Goal: Task Accomplishment & Management: Complete application form

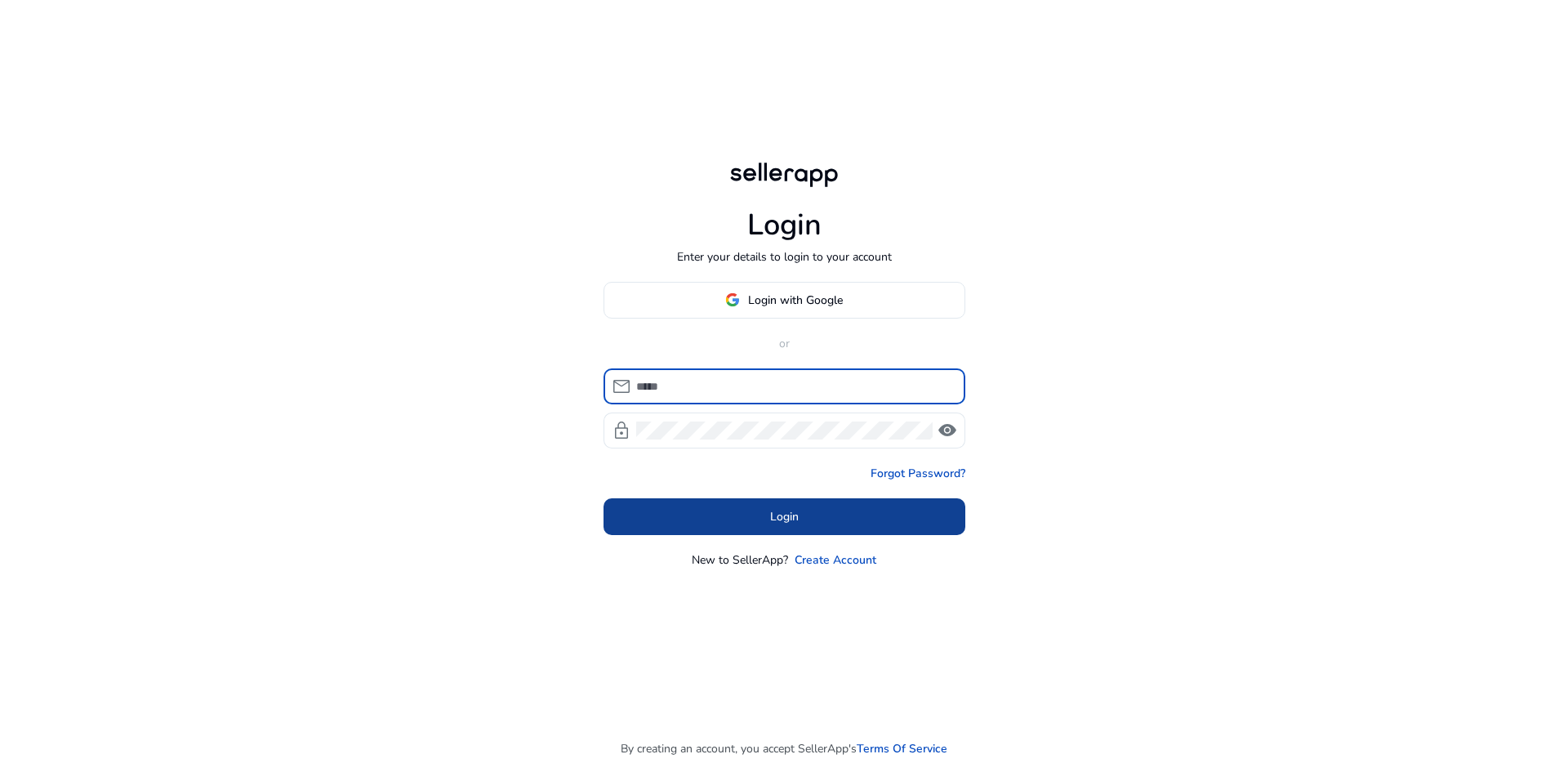
type input "**********"
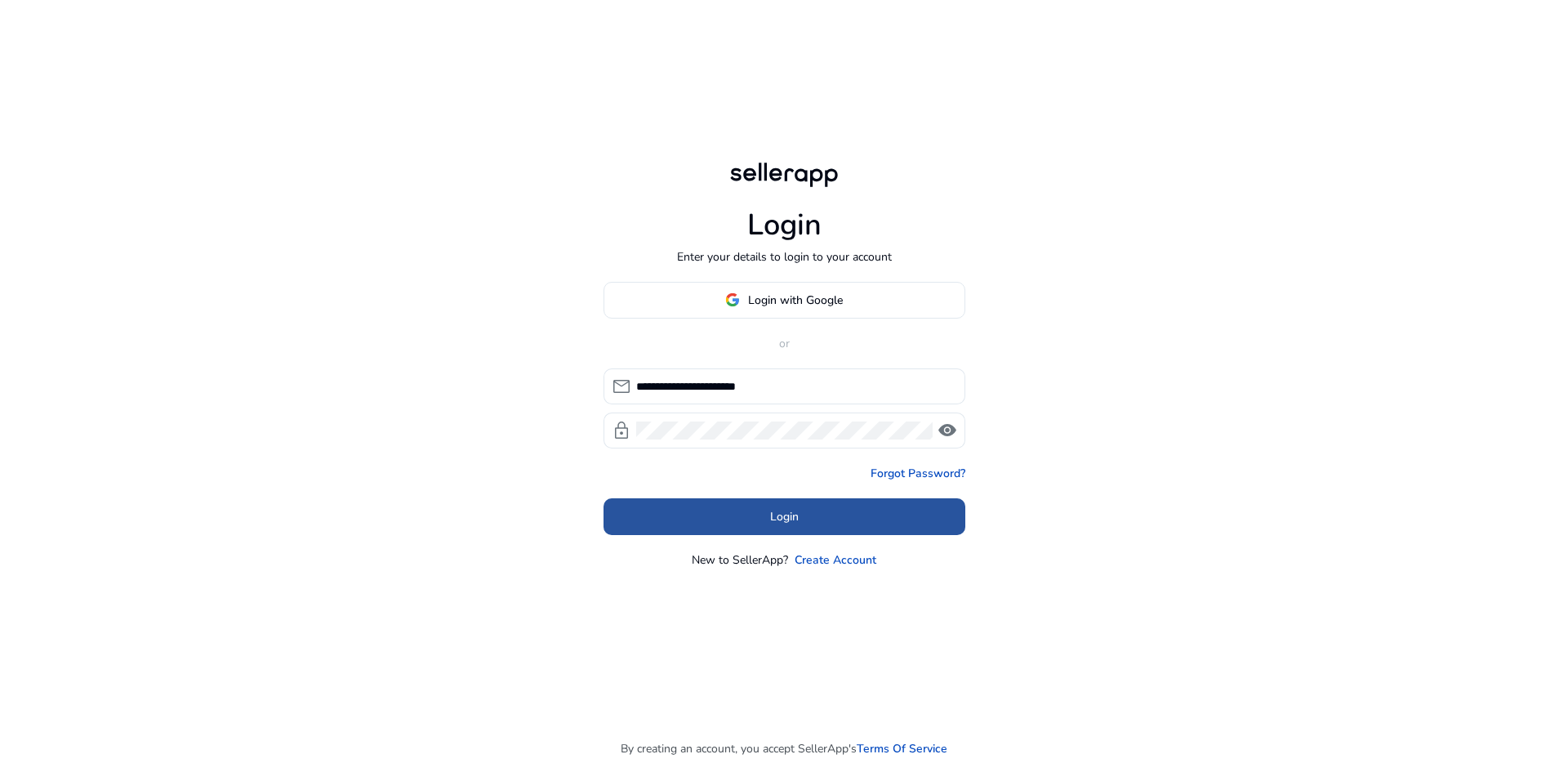
click at [783, 515] on span "Login" at bounding box center [784, 516] width 29 height 17
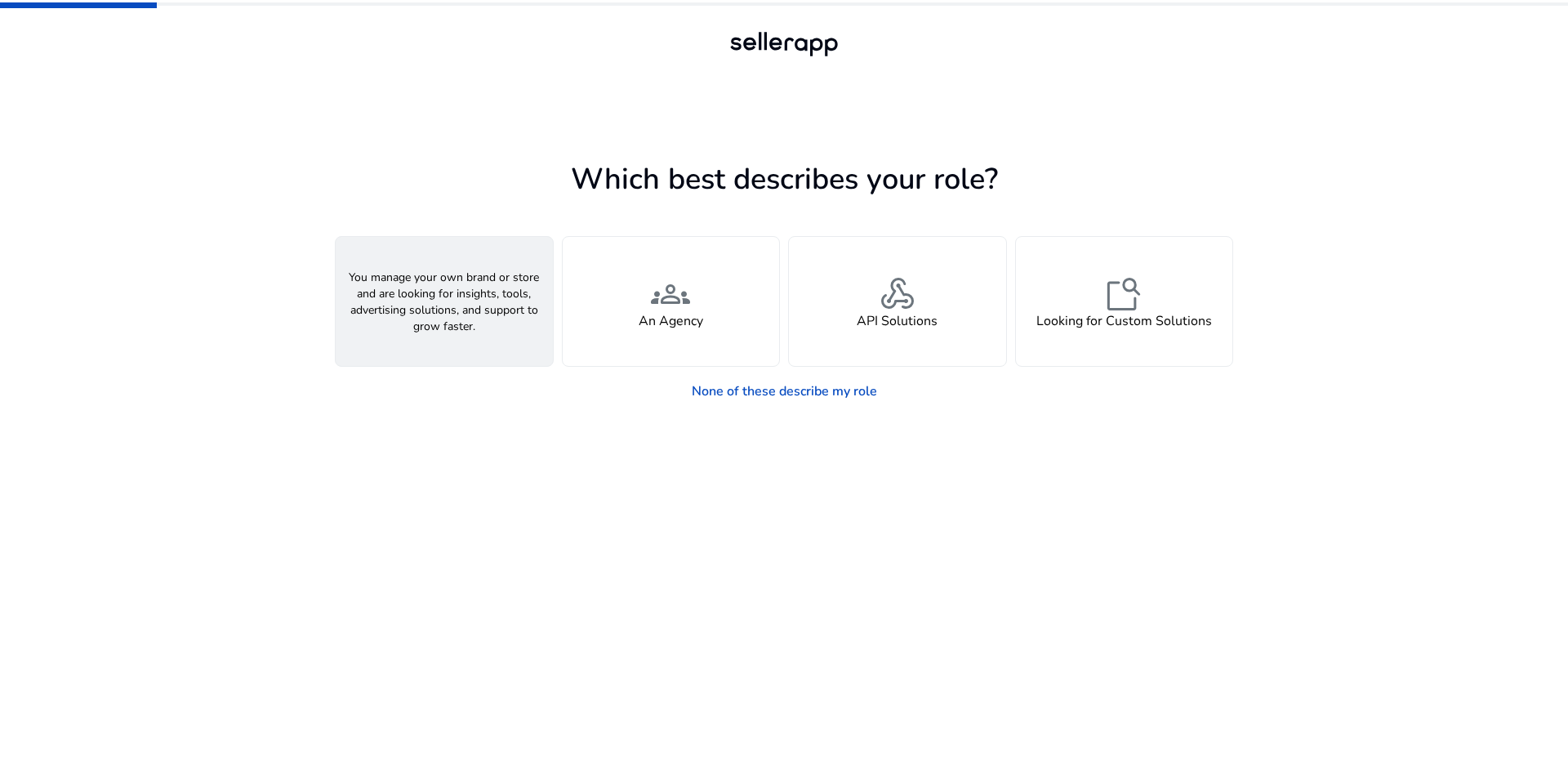
click at [453, 289] on span "person" at bounding box center [445, 294] width 39 height 39
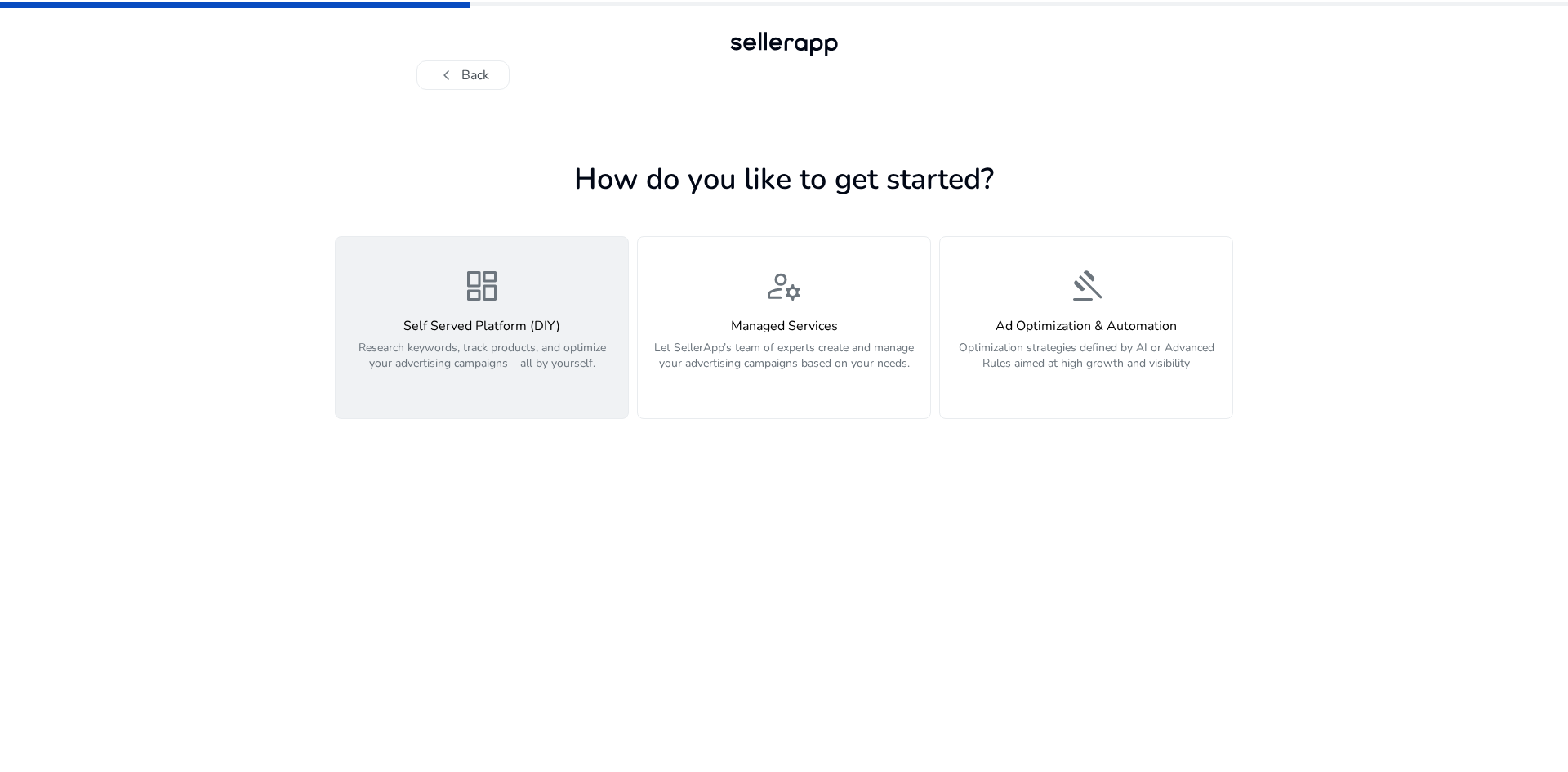
click at [468, 289] on span "dashboard" at bounding box center [482, 286] width 39 height 39
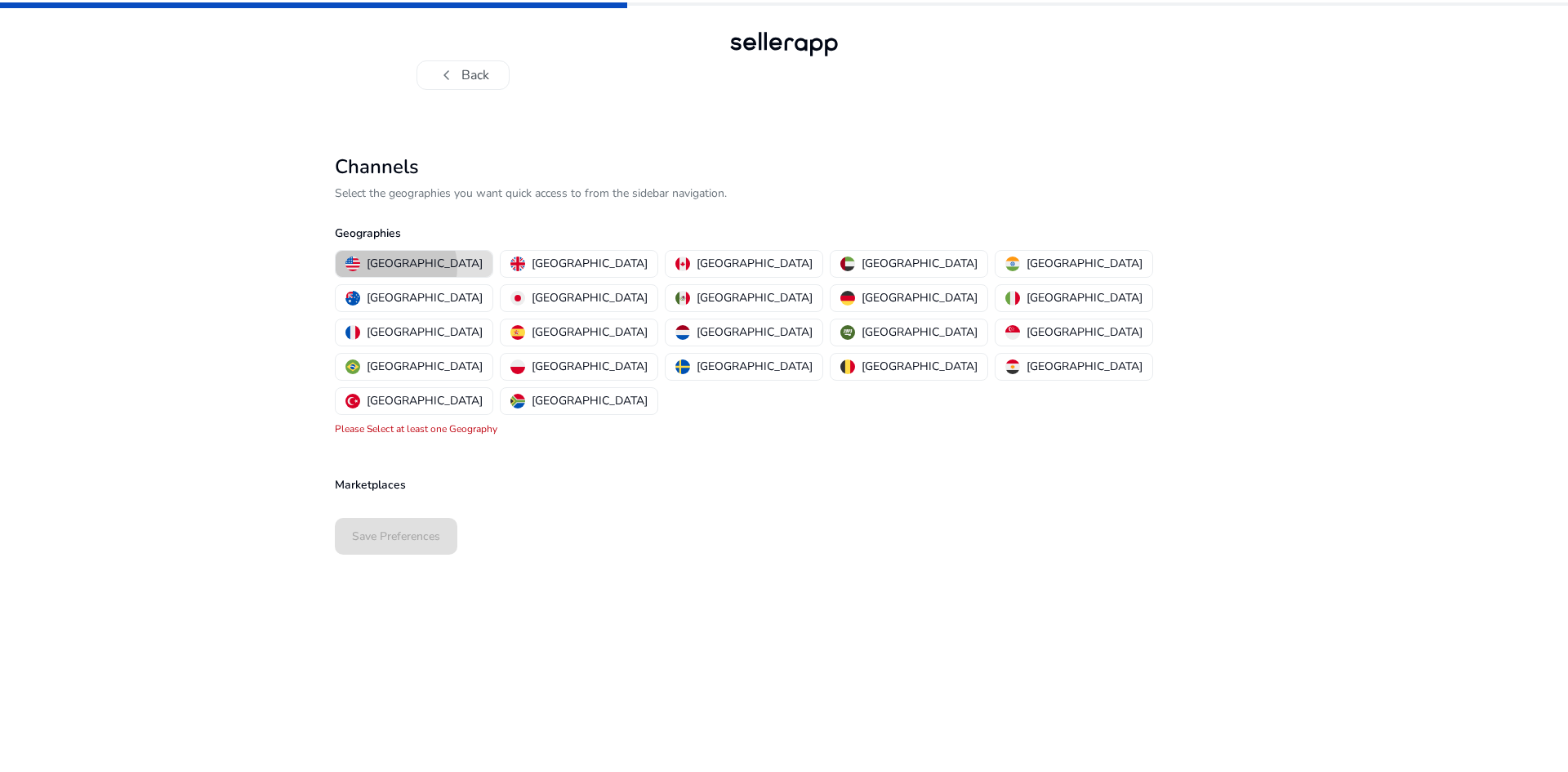
click at [395, 267] on p "[GEOGRAPHIC_DATA]" at bounding box center [424, 263] width 116 height 17
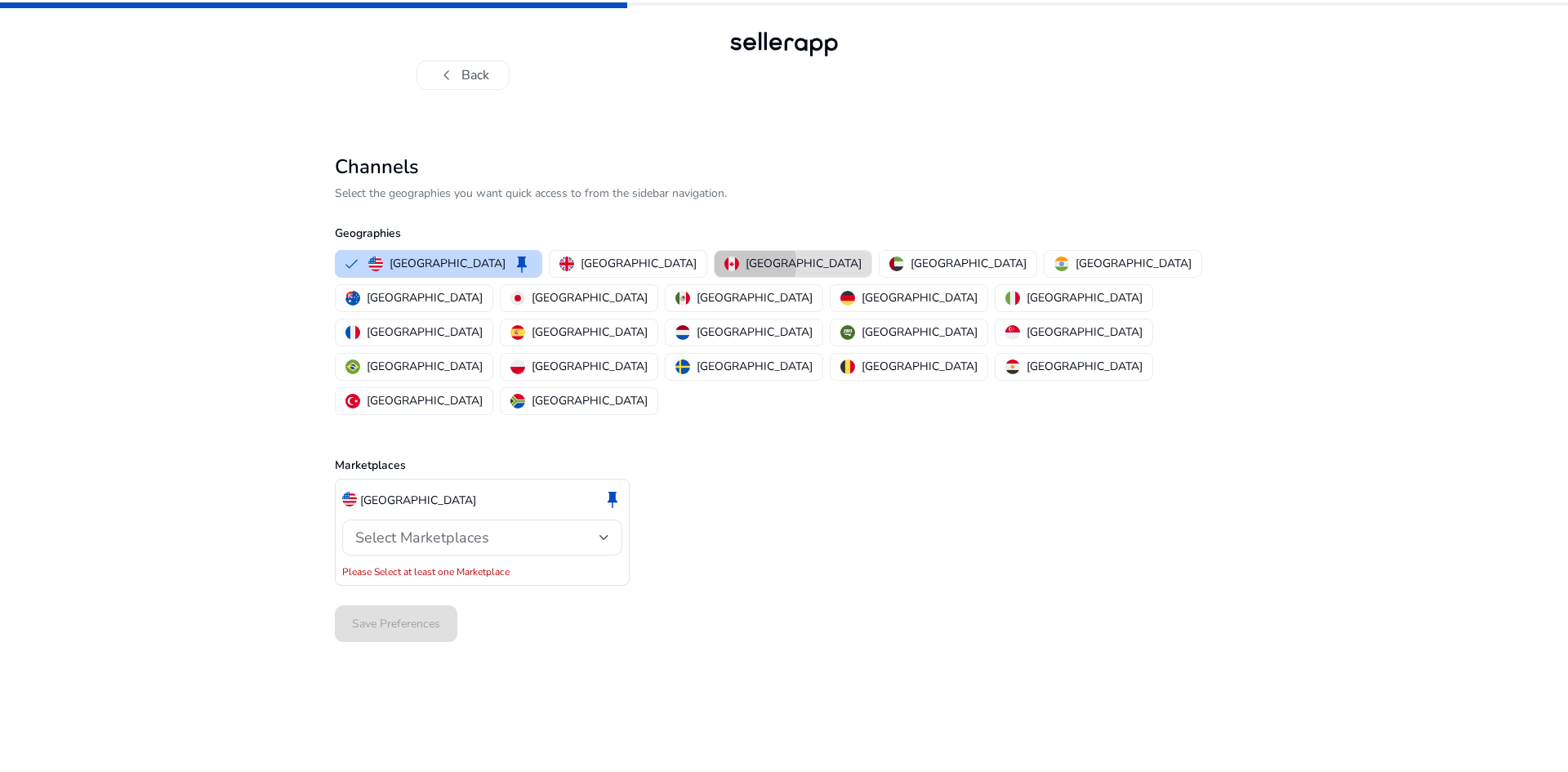
click at [725, 263] on img "button" at bounding box center [732, 264] width 15 height 15
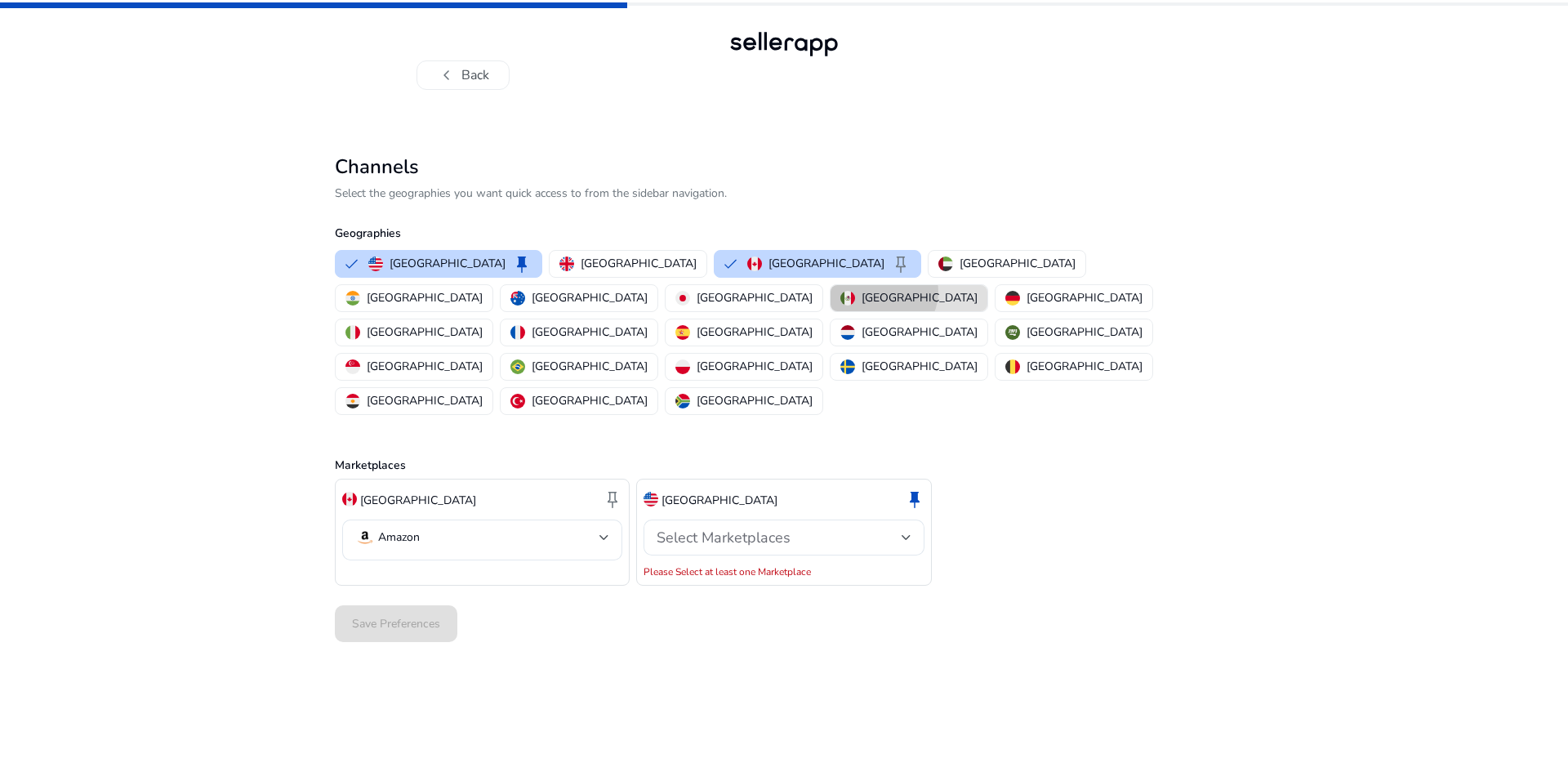
click at [861, 292] on p "[GEOGRAPHIC_DATA]" at bounding box center [919, 298] width 116 height 17
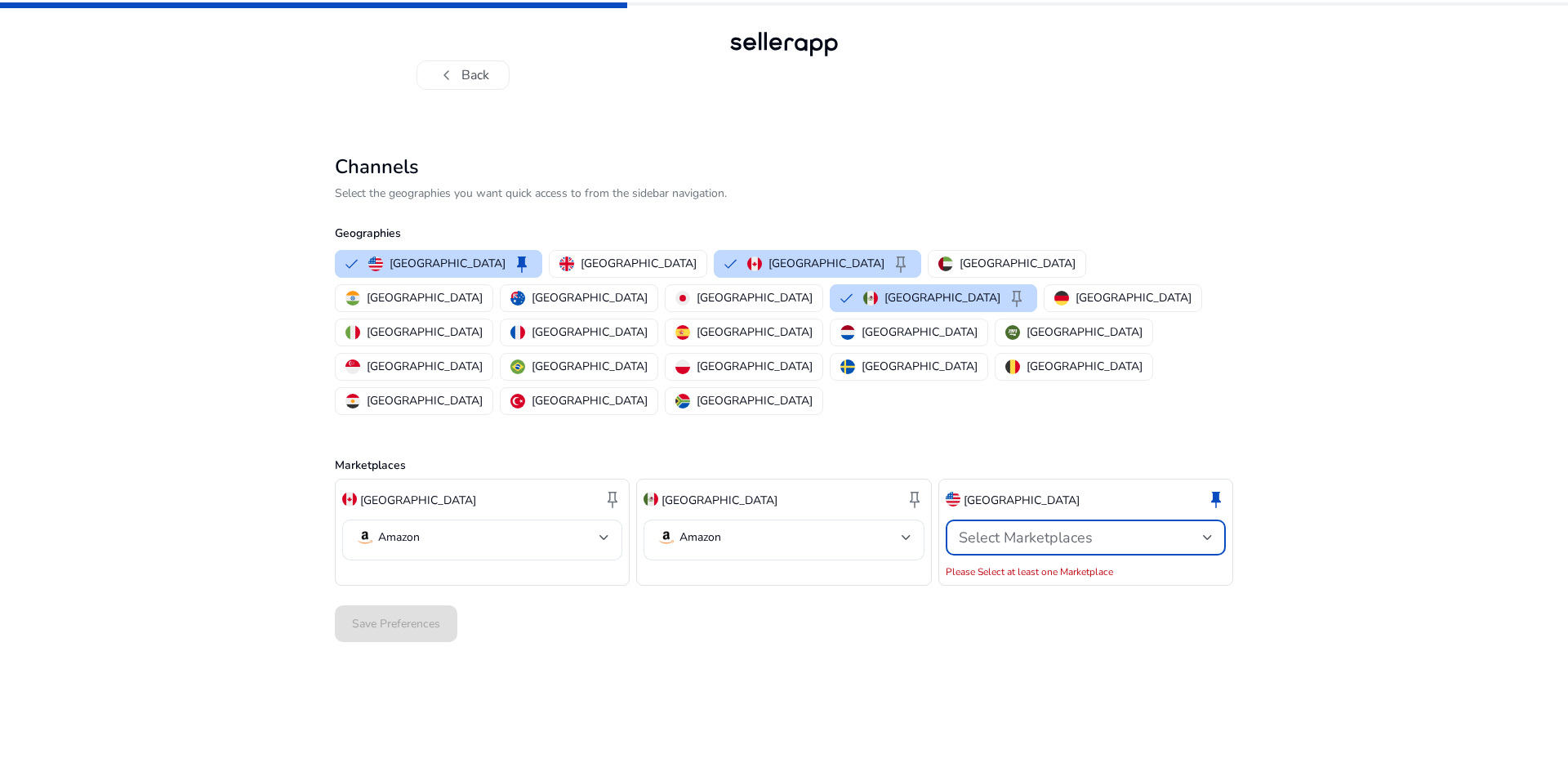
click at [985, 528] on span "Select Marketplaces" at bounding box center [1026, 538] width 134 height 20
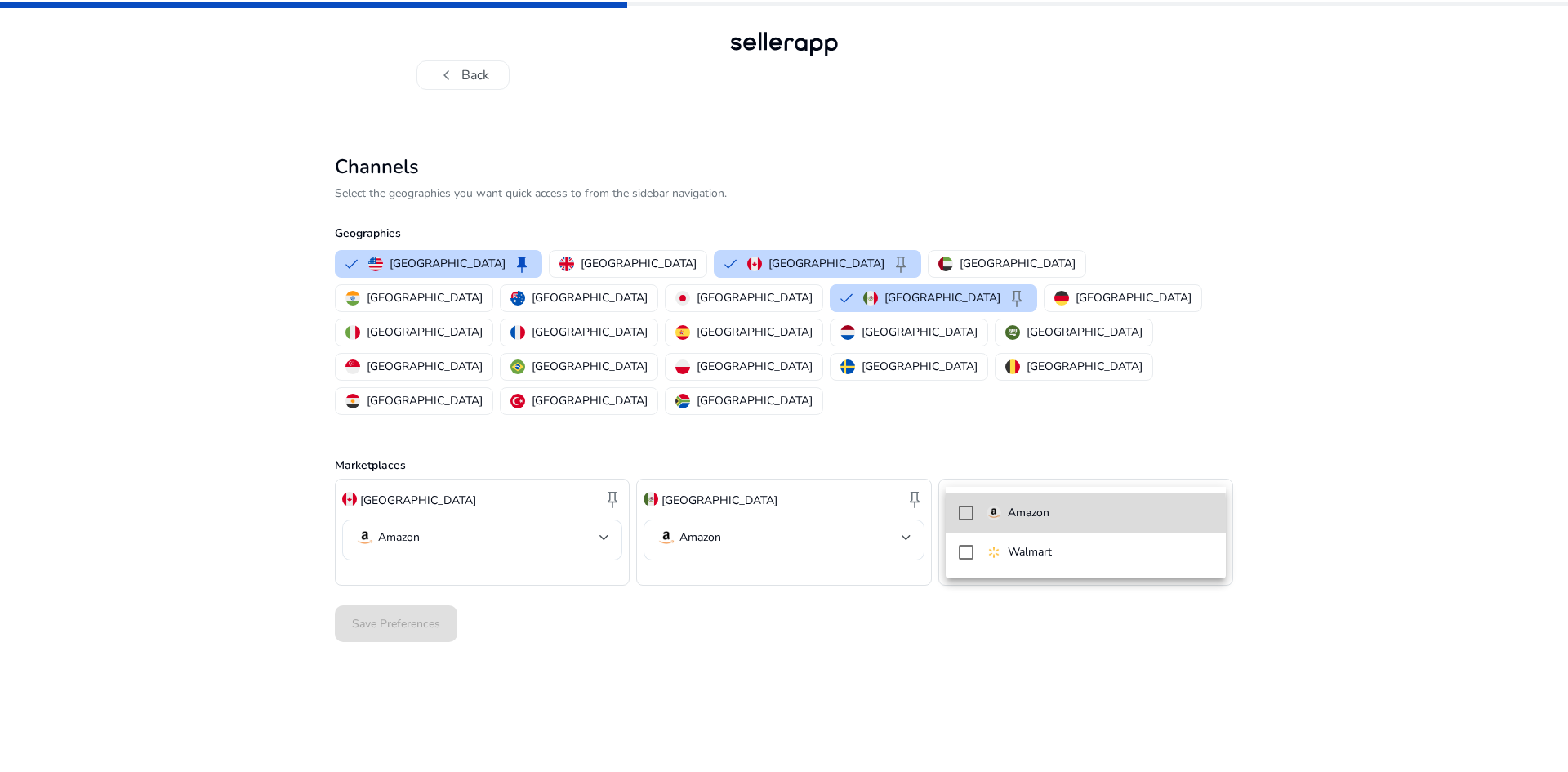
click at [971, 518] on mat-pseudo-checkbox at bounding box center [966, 513] width 15 height 15
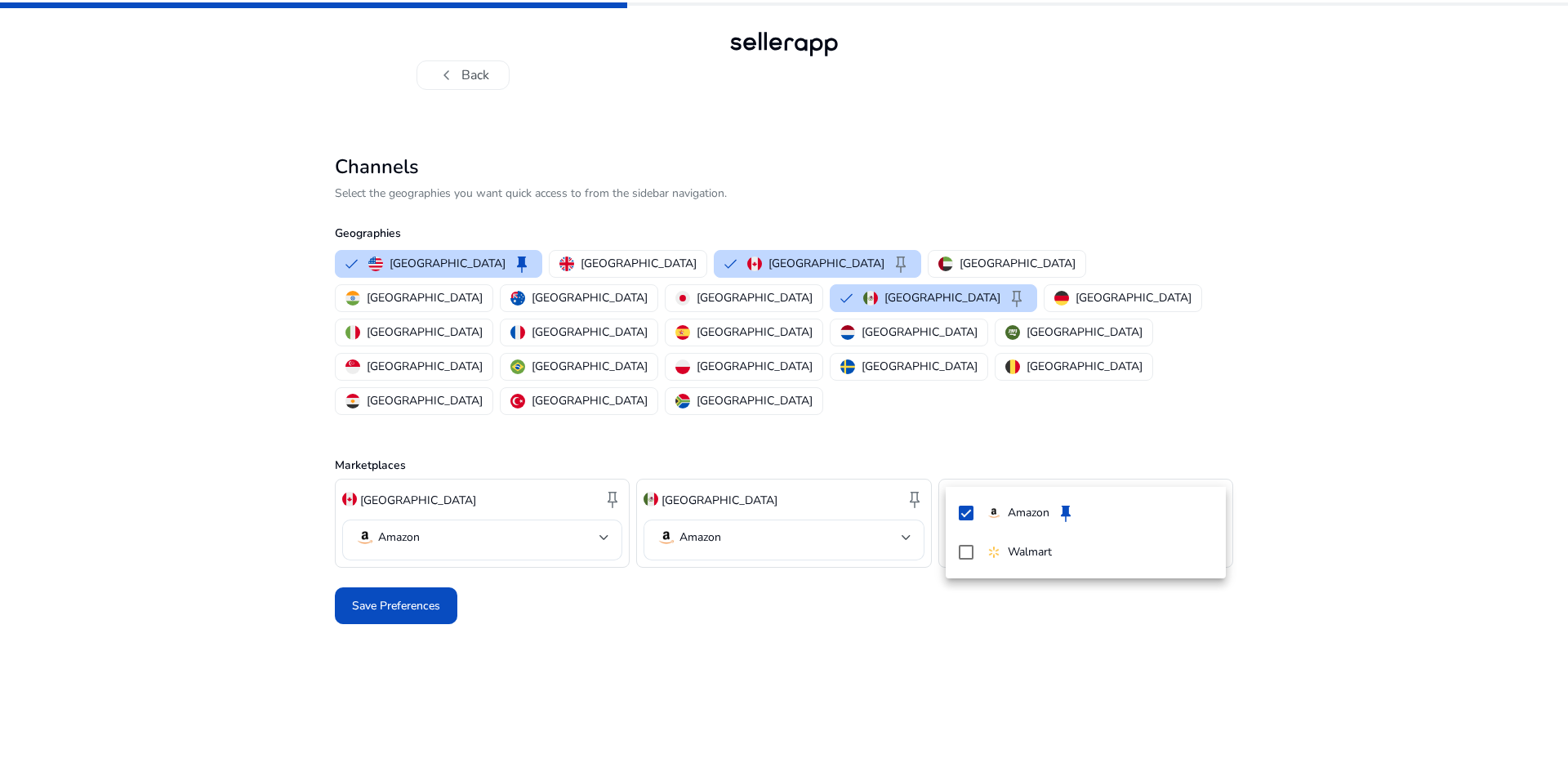
click at [714, 533] on div at bounding box center [784, 386] width 1568 height 772
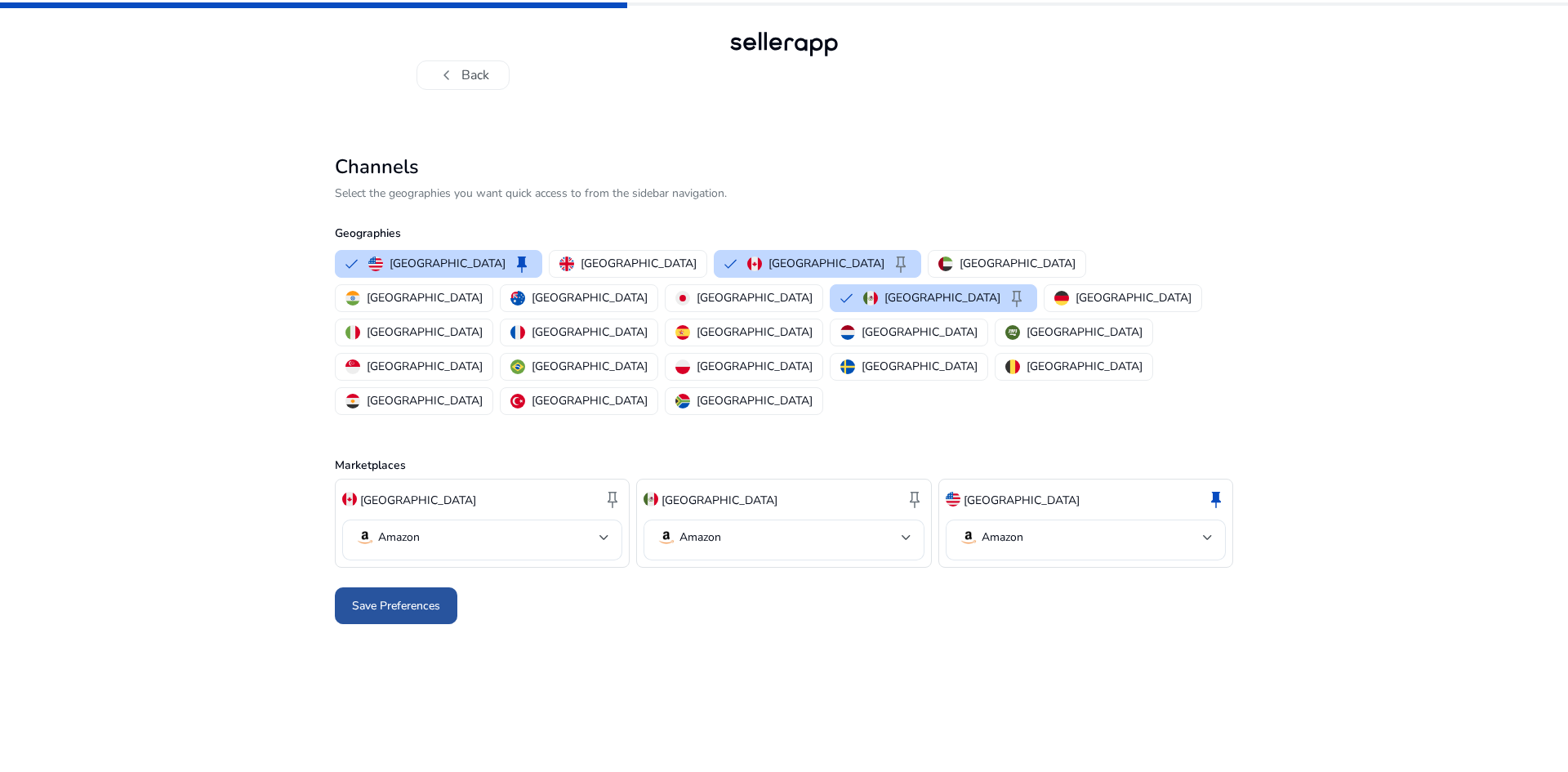
click at [398, 587] on span at bounding box center [395, 607] width 122 height 39
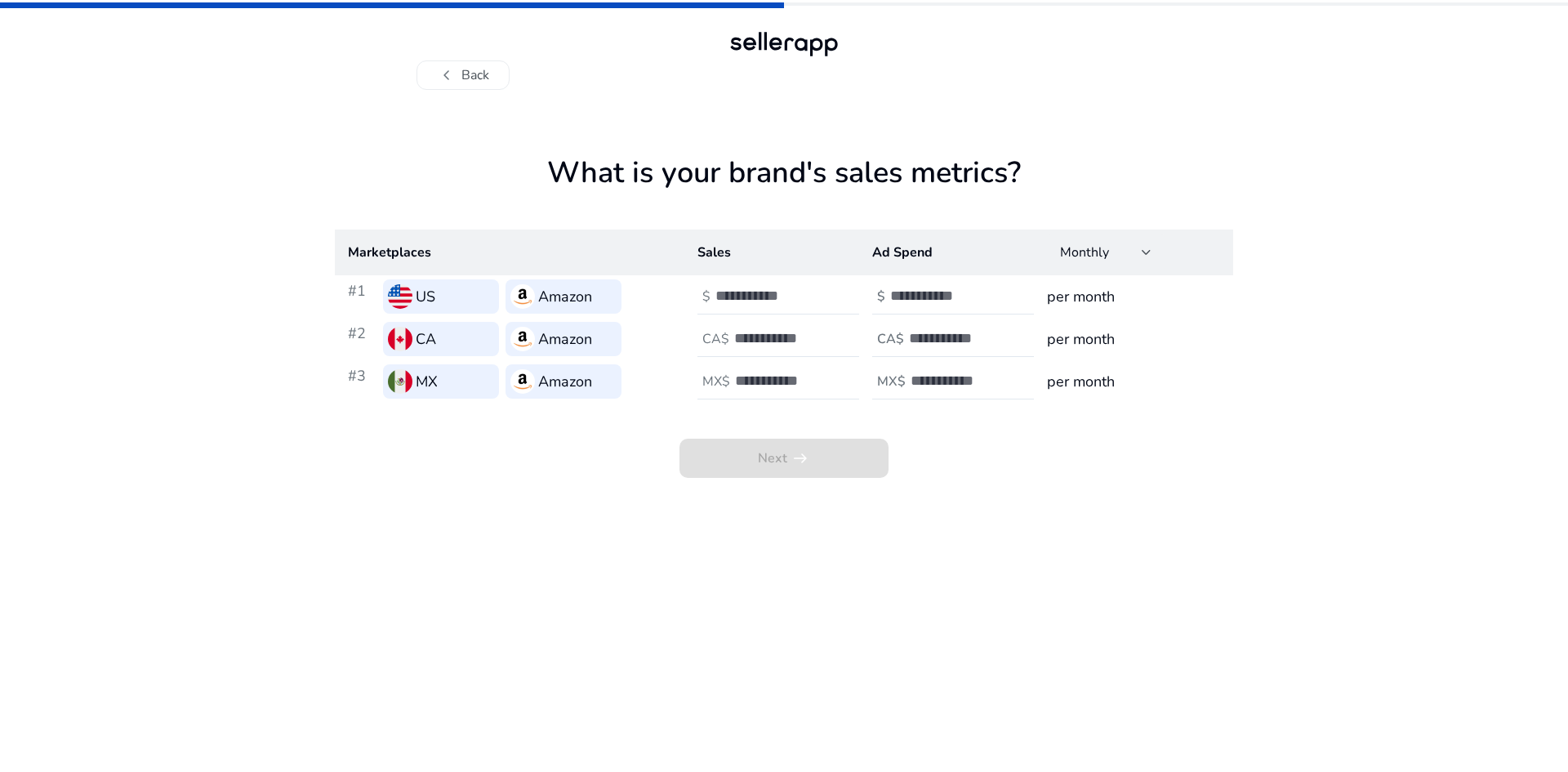
click at [413, 301] on div "US" at bounding box center [440, 297] width 116 height 35
click at [814, 292] on input "*" at bounding box center [771, 296] width 110 height 18
click at [681, 592] on app-sales-metrics "What is your brand's sales metrics? Marketplaces Sales Ad Spend Monthly #1 US A…" at bounding box center [783, 464] width 898 height 617
click at [768, 294] on input "*" at bounding box center [771, 296] width 110 height 18
click at [762, 577] on app-sales-metrics "What is your brand's sales metrics? Marketplaces Sales Ad Spend Monthly #1 US A…" at bounding box center [783, 464] width 898 height 617
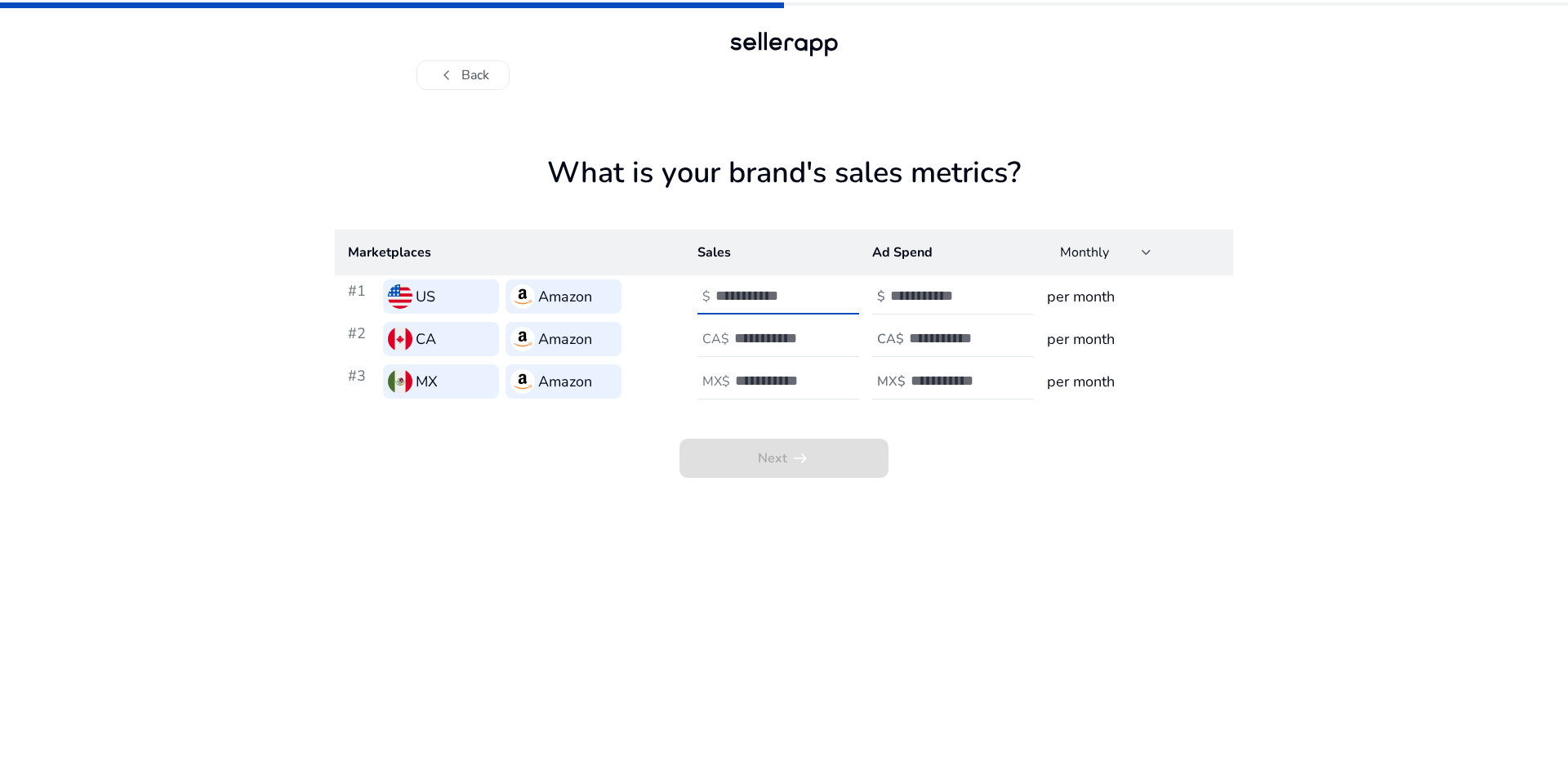
click at [817, 298] on input "**" at bounding box center [771, 296] width 110 height 18
type input "*"
type input "****"
click at [724, 606] on app-sales-metrics "What is your brand's sales metrics? Marketplaces Sales Ad Spend Monthly #1 US A…" at bounding box center [783, 464] width 898 height 617
click at [782, 460] on span "Next arrow_right_alt" at bounding box center [784, 459] width 209 height 39
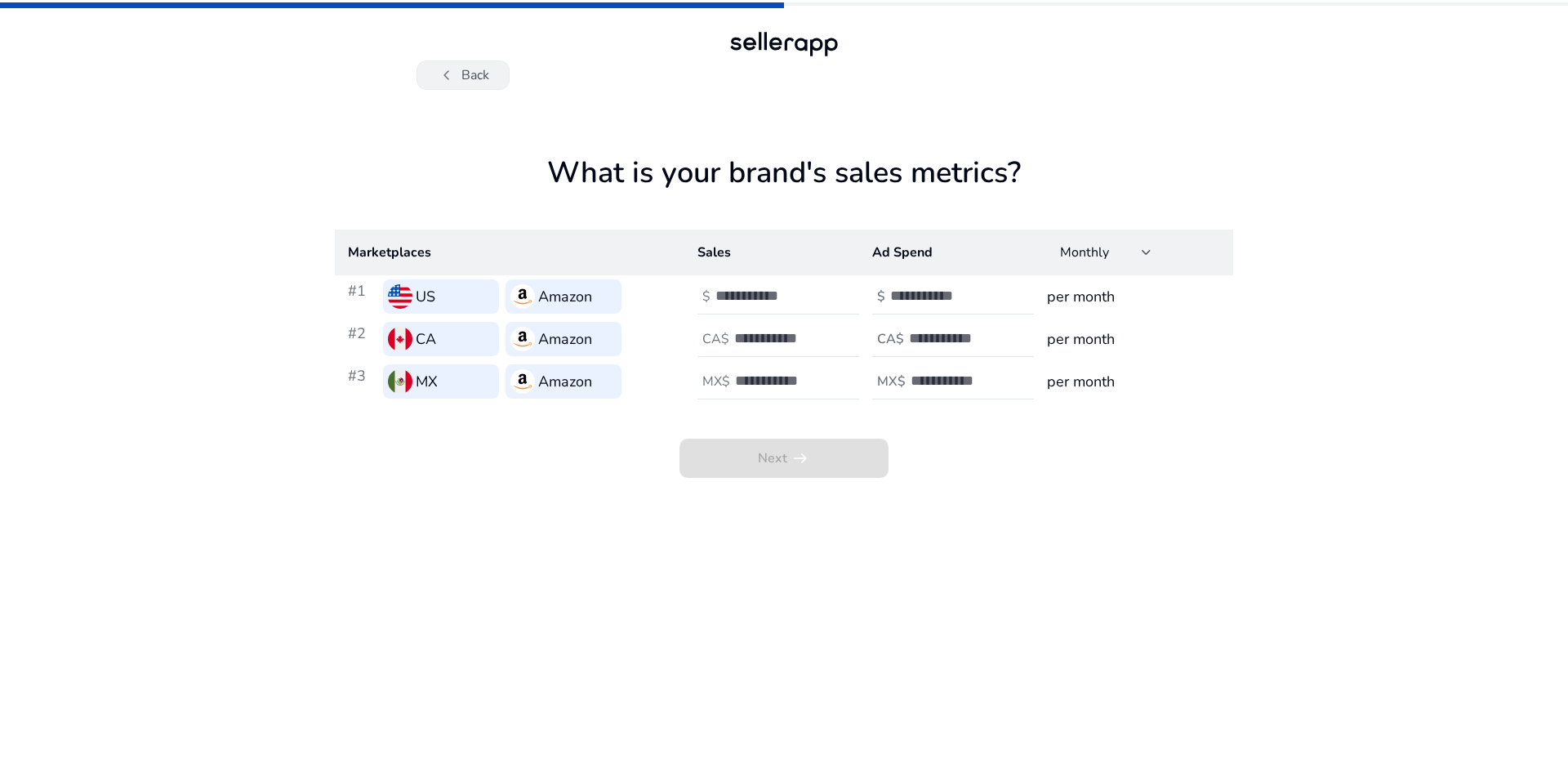
click at [467, 72] on button "chevron_left Back" at bounding box center [463, 76] width 93 height 30
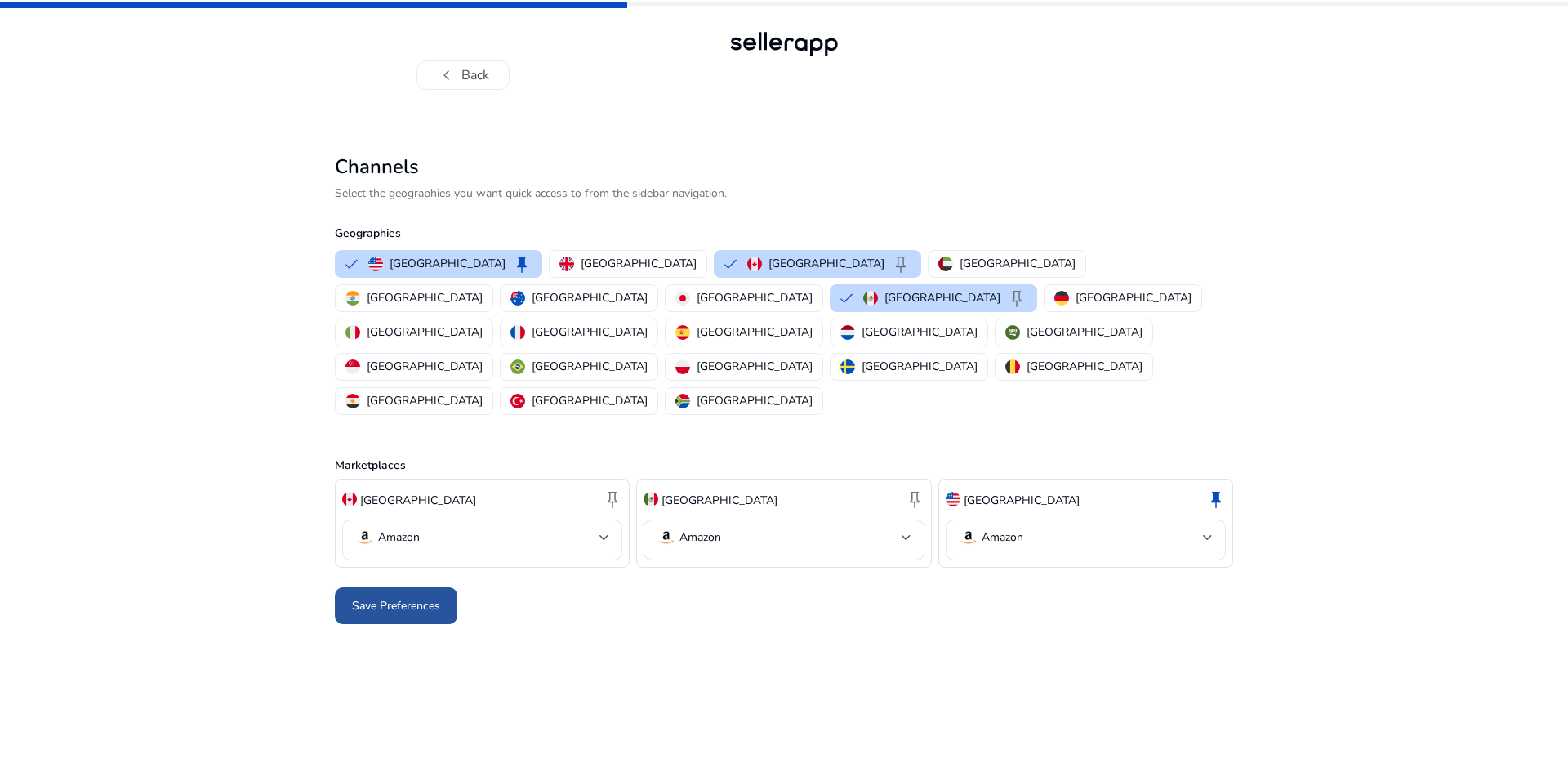
click at [393, 587] on span at bounding box center [395, 607] width 122 height 39
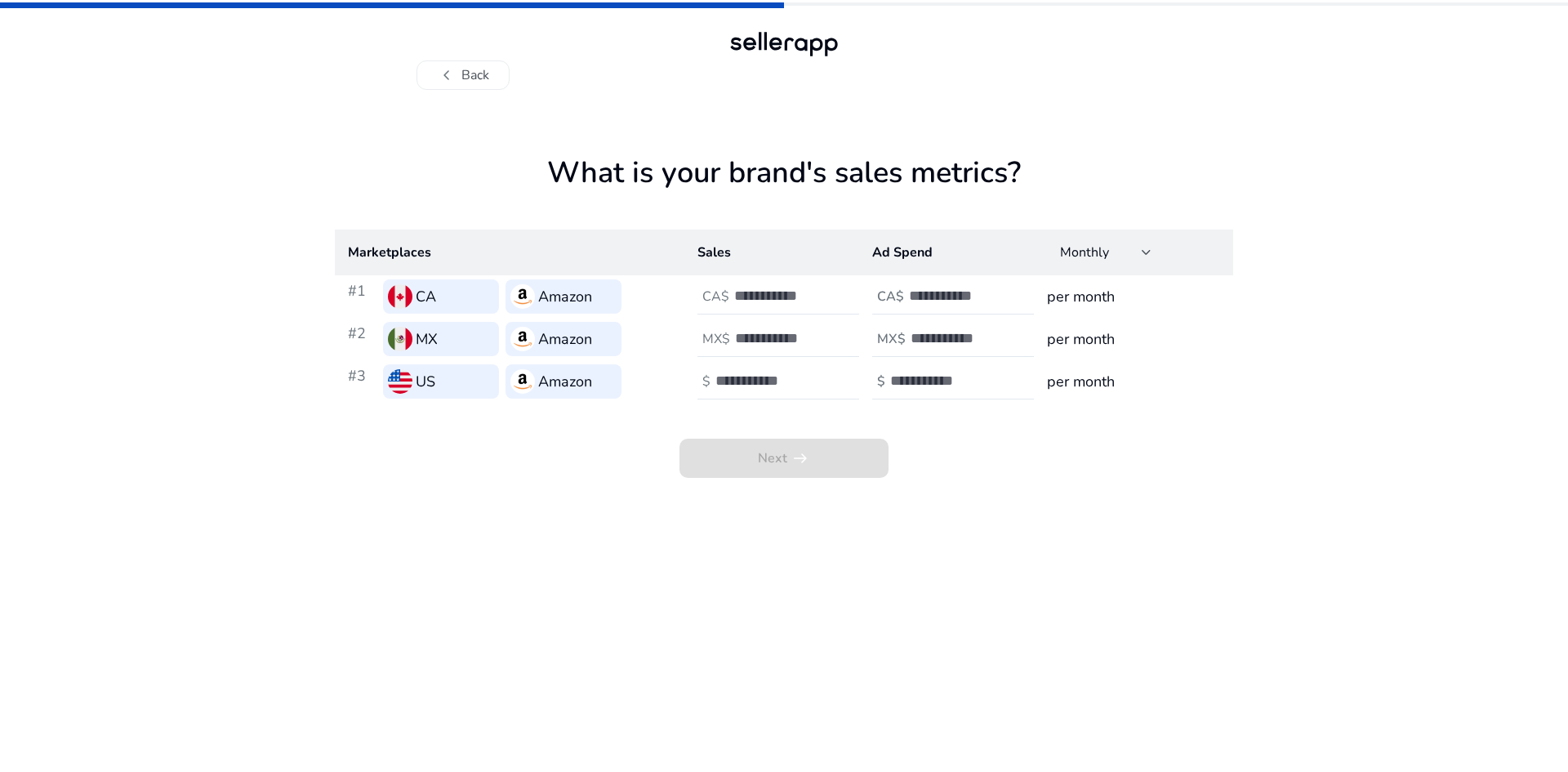
click at [425, 387] on h3 "US" at bounding box center [426, 381] width 20 height 23
click at [475, 72] on button "chevron_left Back" at bounding box center [463, 76] width 93 height 30
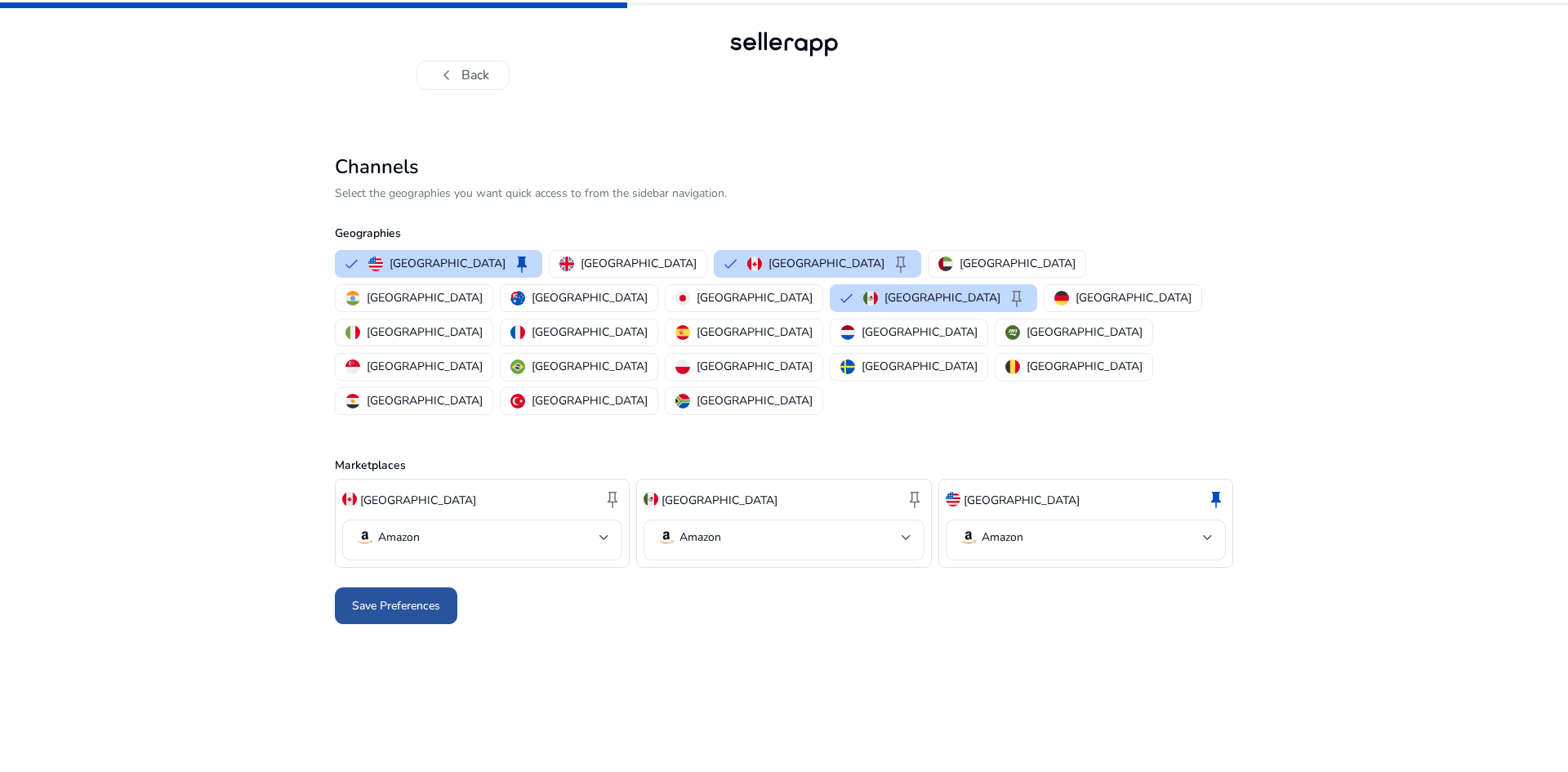
click at [385, 587] on span at bounding box center [395, 607] width 122 height 39
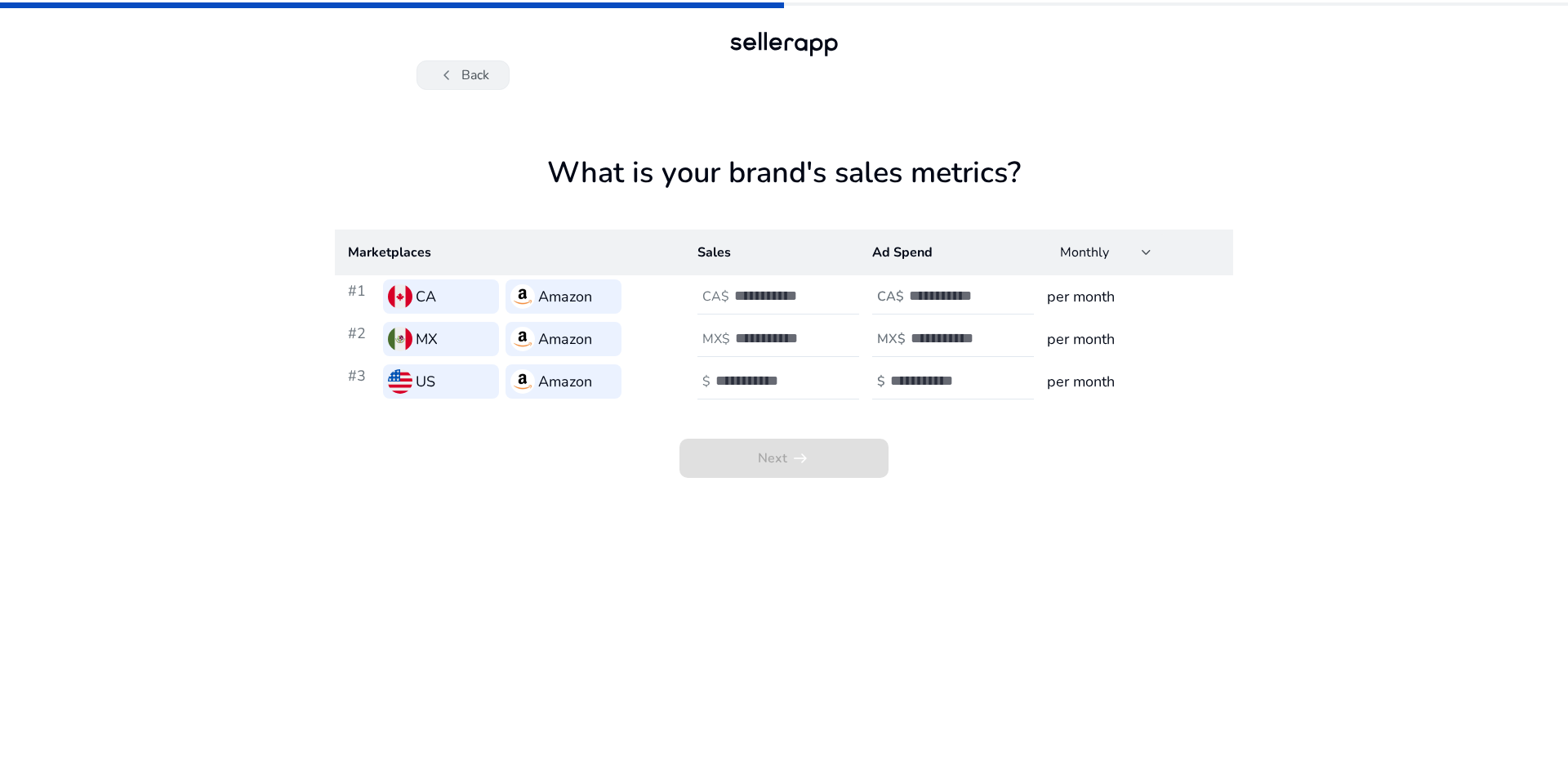
click at [481, 67] on button "chevron_left Back" at bounding box center [463, 76] width 93 height 30
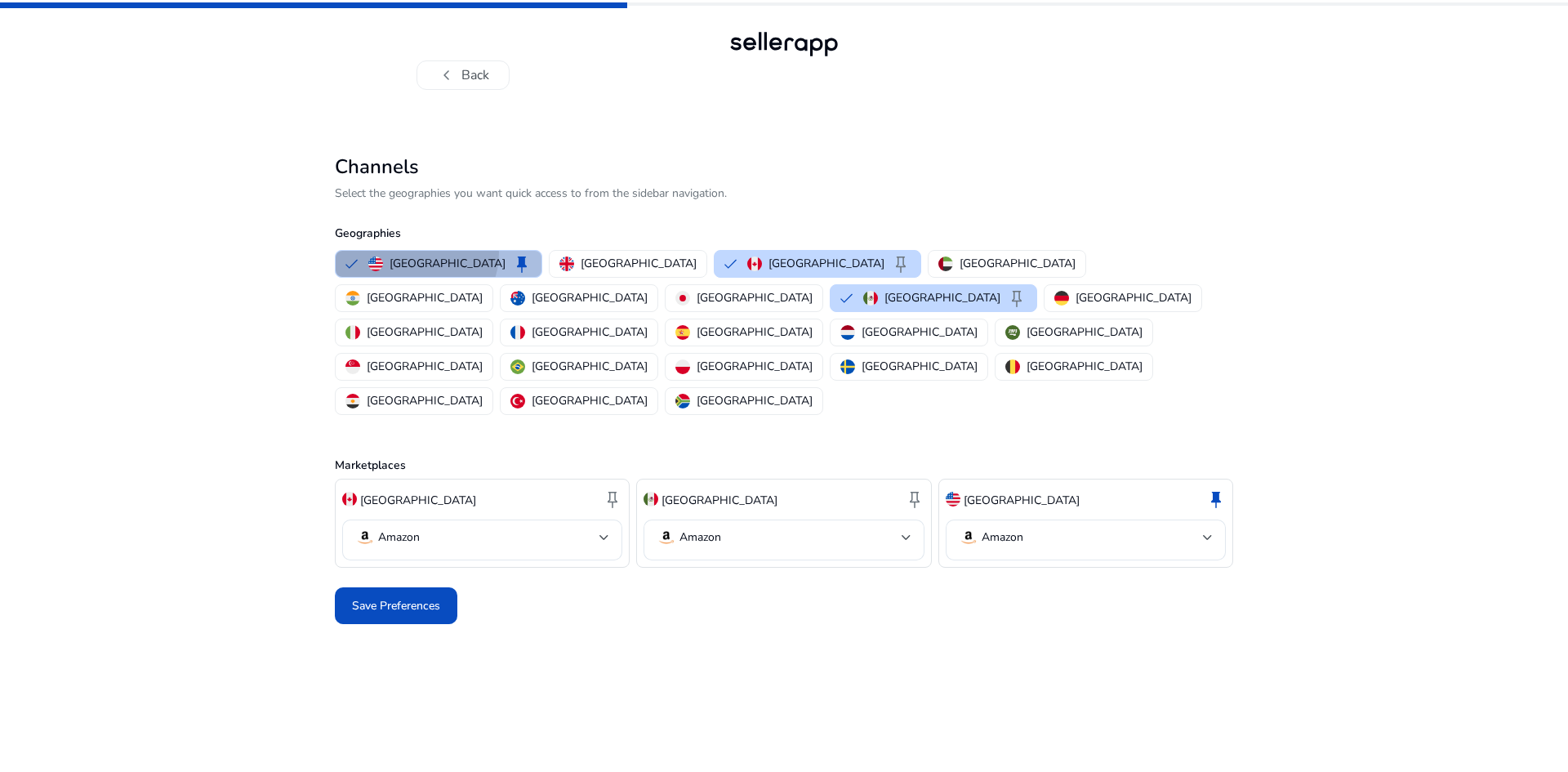
click at [413, 252] on button "United States keep" at bounding box center [438, 264] width 205 height 26
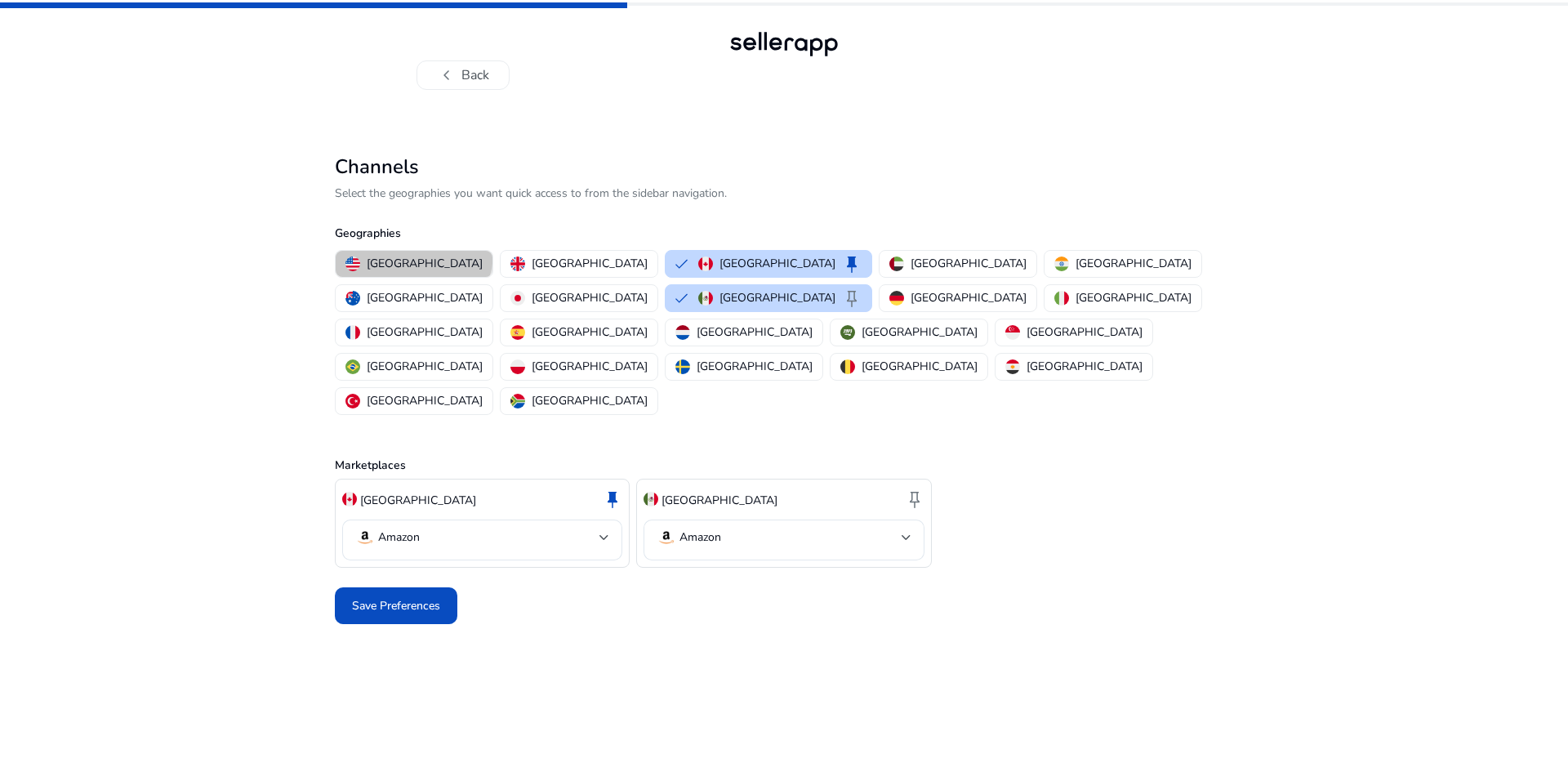
click at [413, 252] on button "United States" at bounding box center [413, 264] width 157 height 26
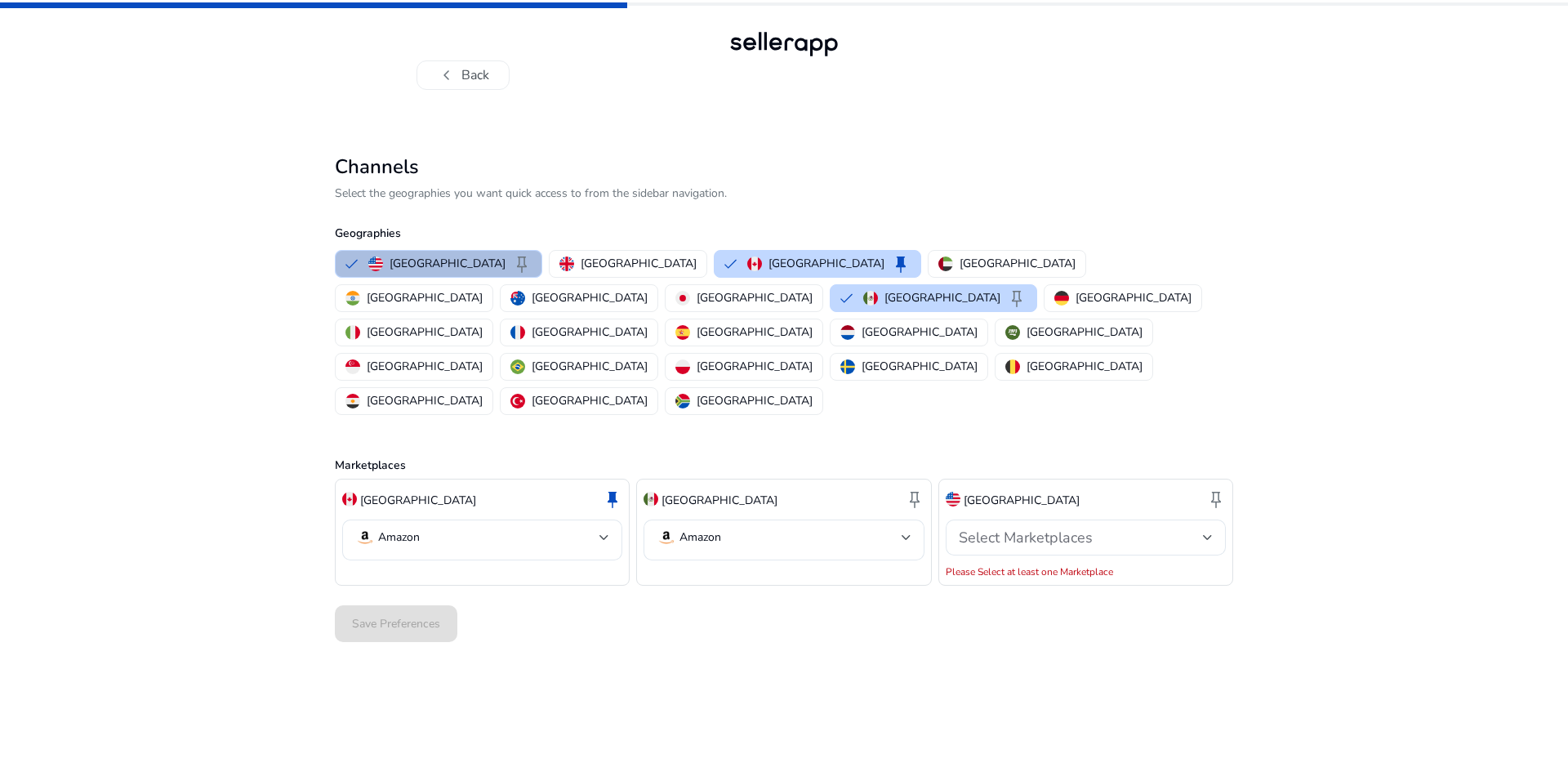
click at [413, 252] on button "United States keep" at bounding box center [438, 264] width 205 height 26
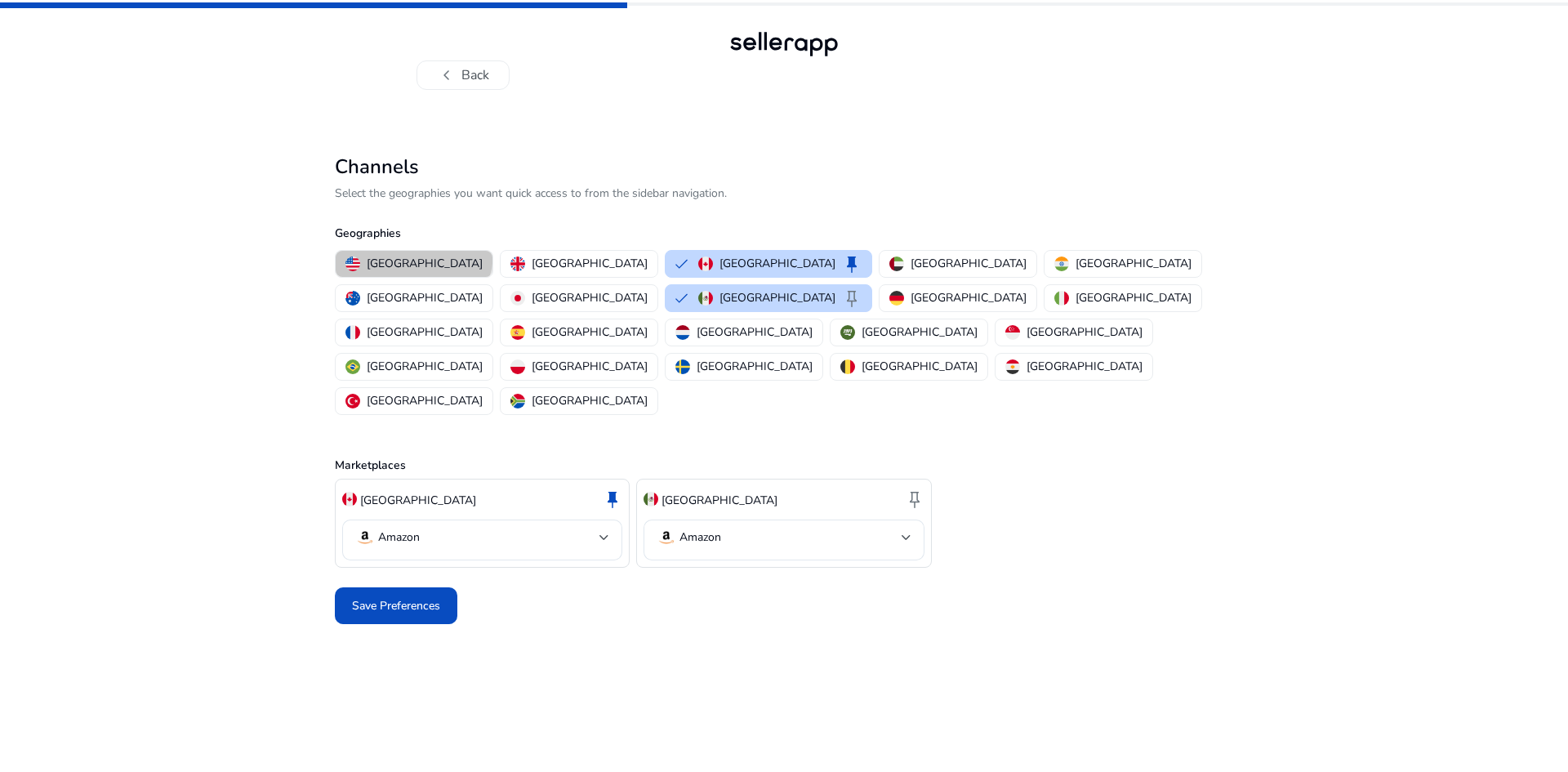
click at [413, 252] on button "United States" at bounding box center [413, 264] width 157 height 26
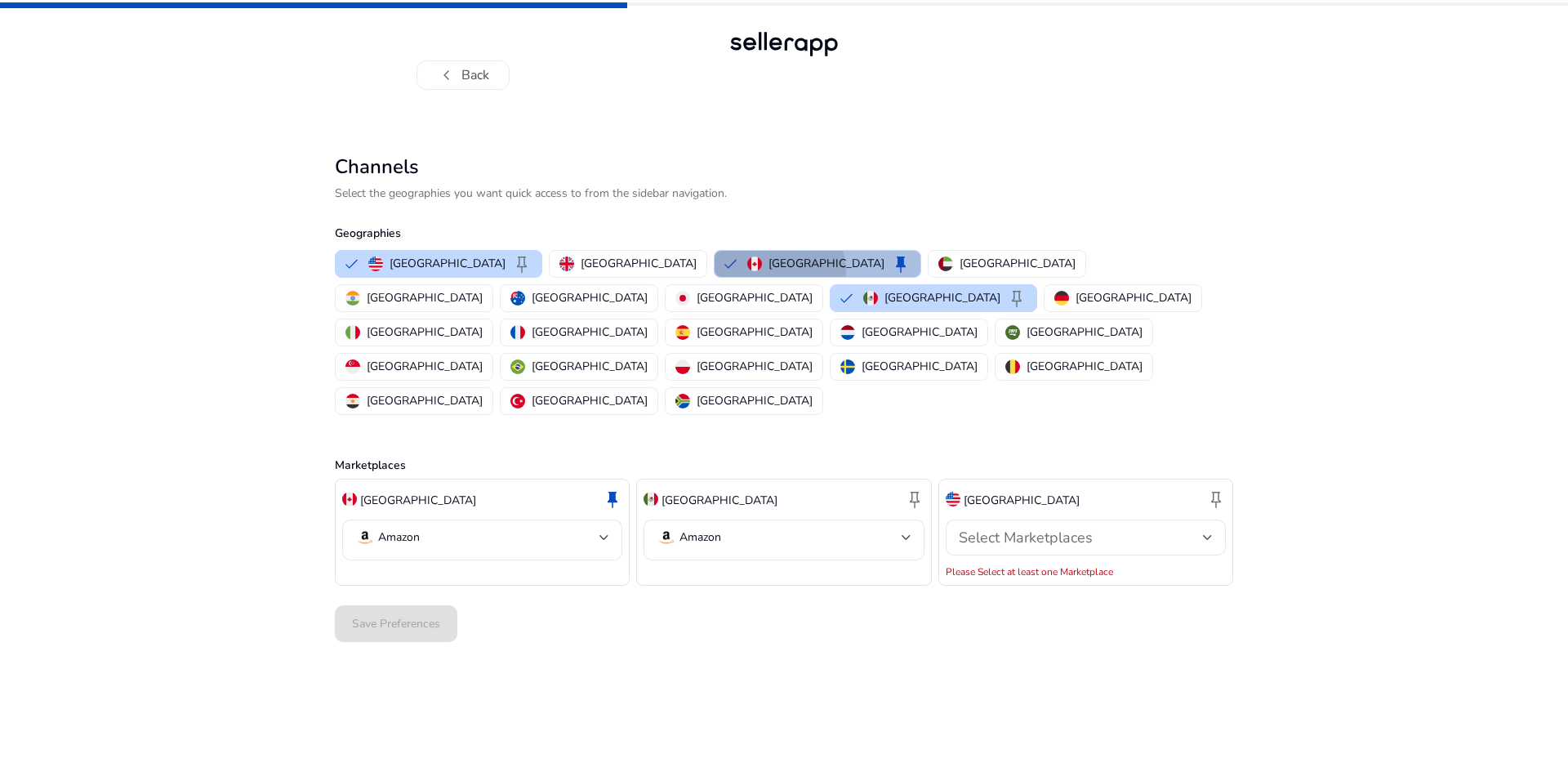
click at [768, 272] on p "Canada" at bounding box center [826, 263] width 116 height 17
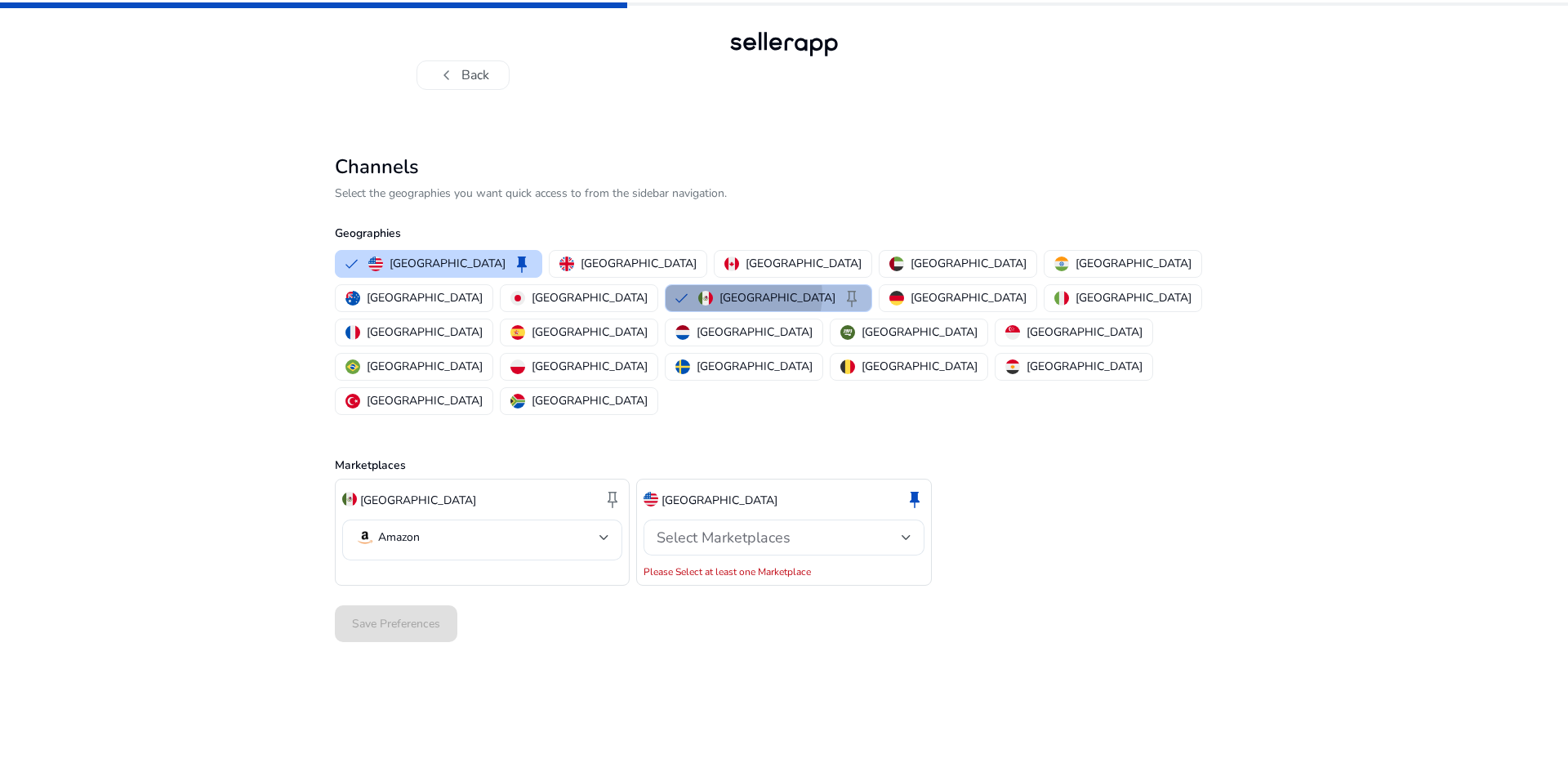
click at [720, 295] on p "Mexico" at bounding box center [777, 298] width 116 height 17
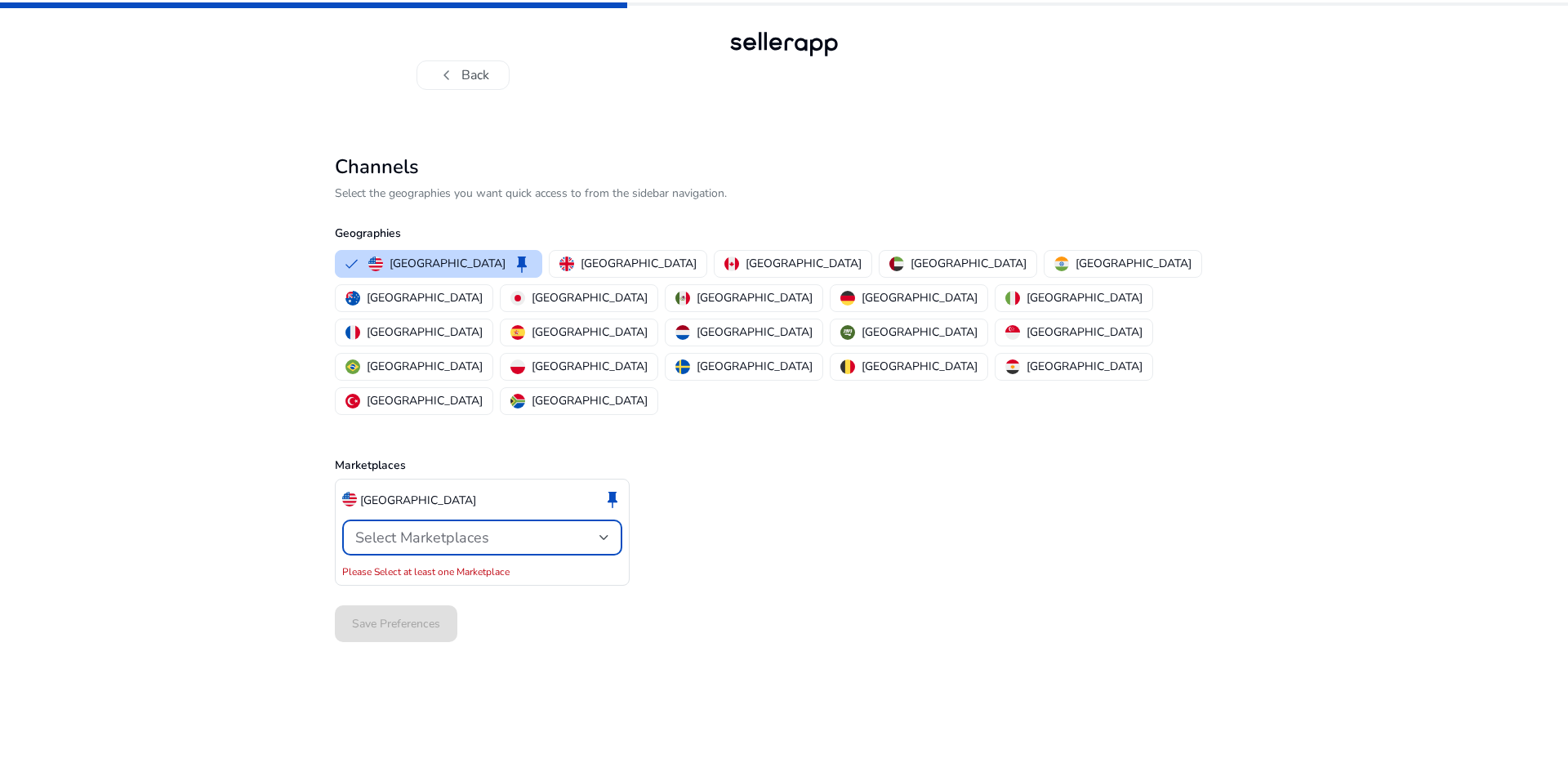
click at [597, 528] on div "Select Marketplaces" at bounding box center [482, 538] width 254 height 20
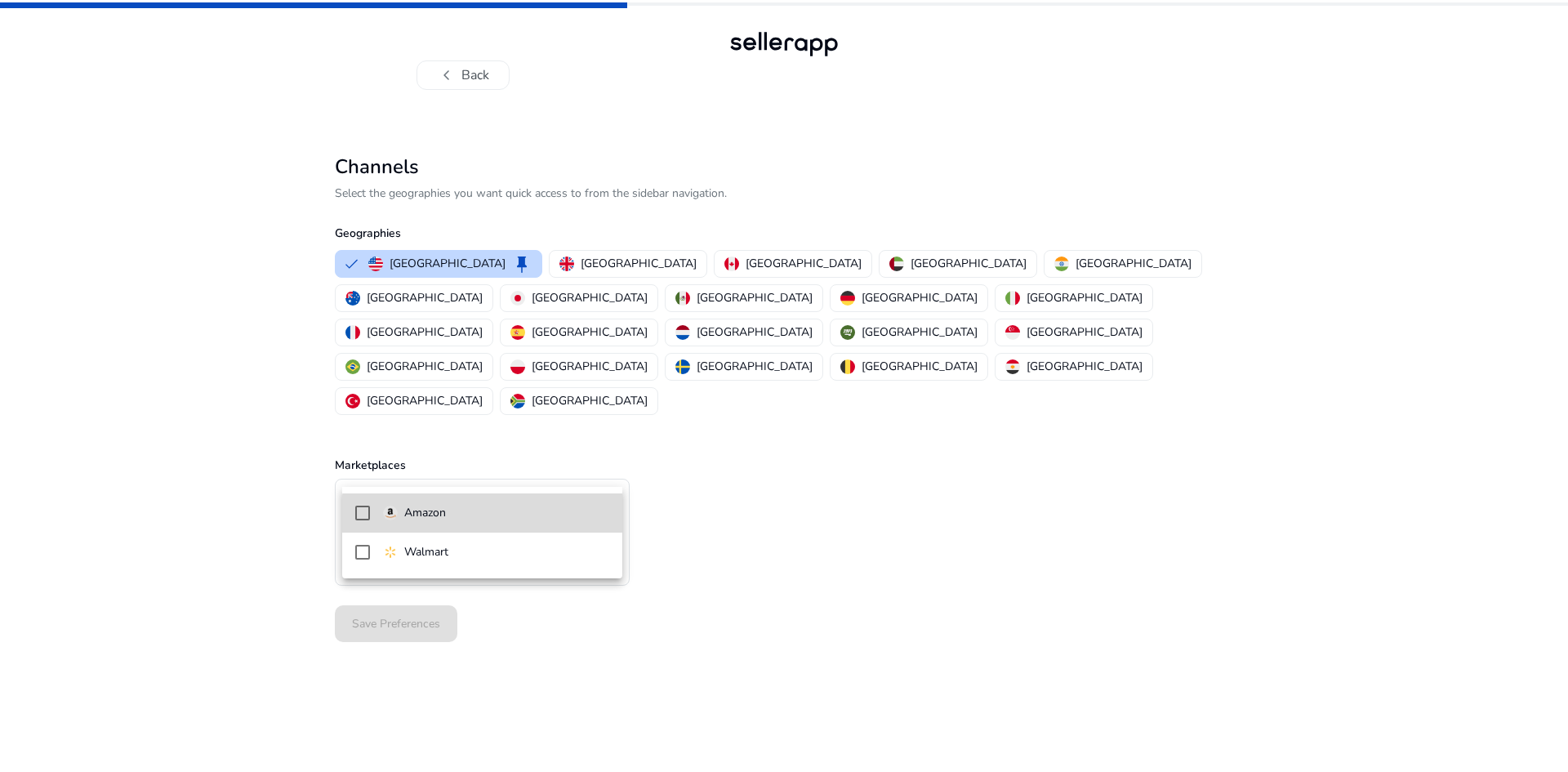
click at [497, 523] on mat-option "Amazon" at bounding box center [482, 513] width 280 height 39
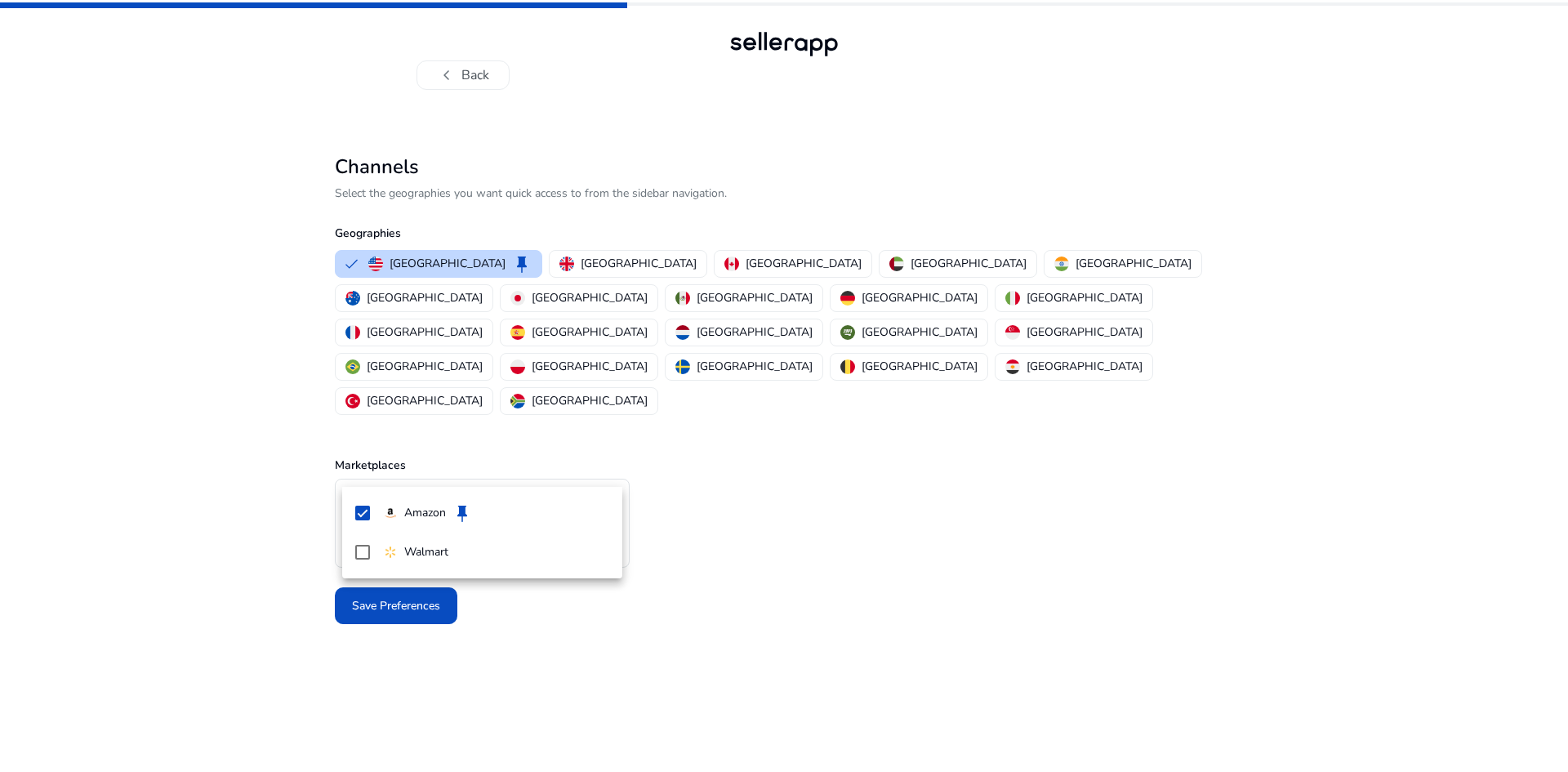
click at [843, 568] on div at bounding box center [784, 386] width 1568 height 772
click at [745, 263] on p "Canada" at bounding box center [803, 263] width 116 height 17
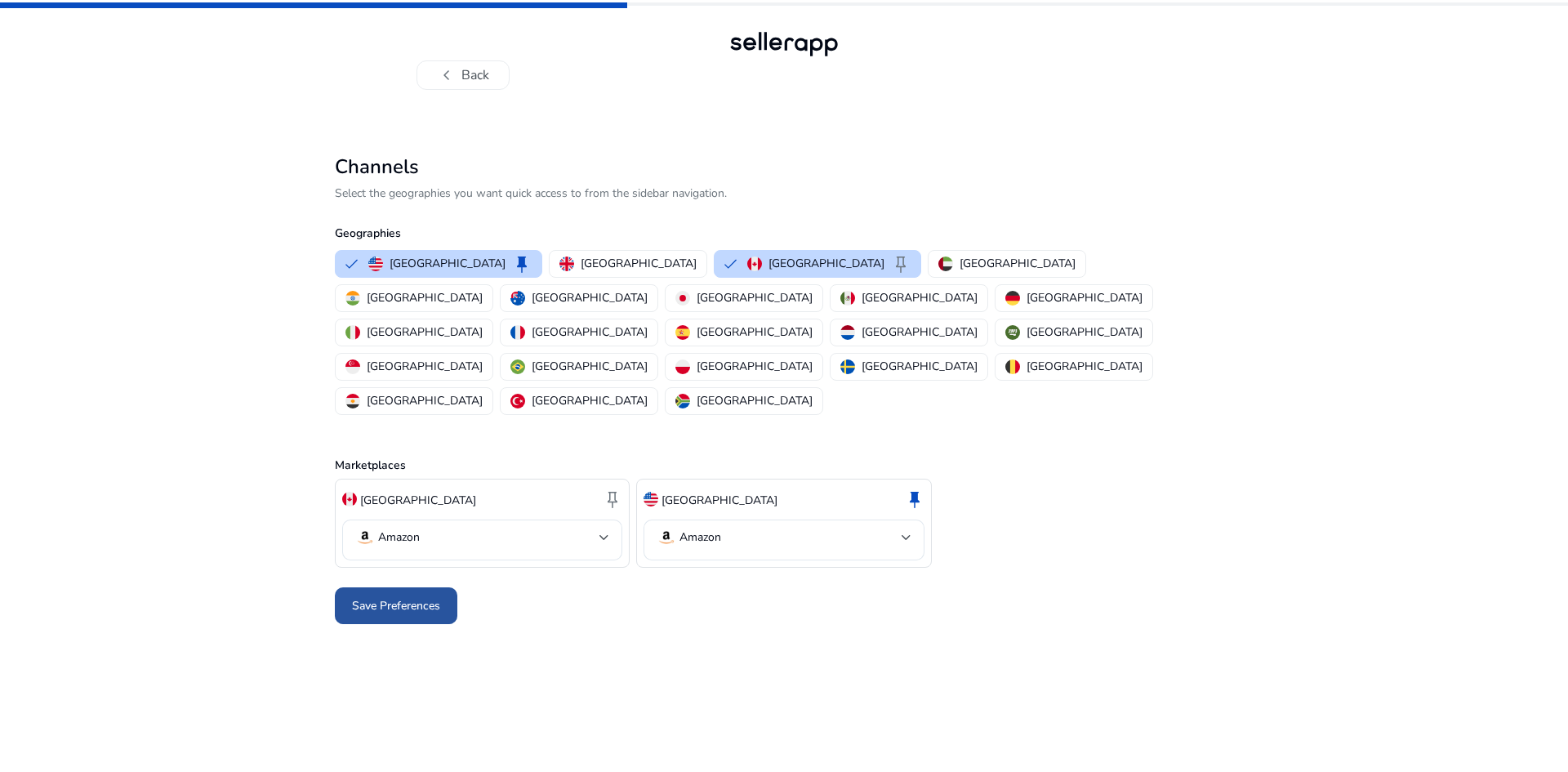
click at [420, 597] on span "Save Preferences" at bounding box center [395, 605] width 88 height 17
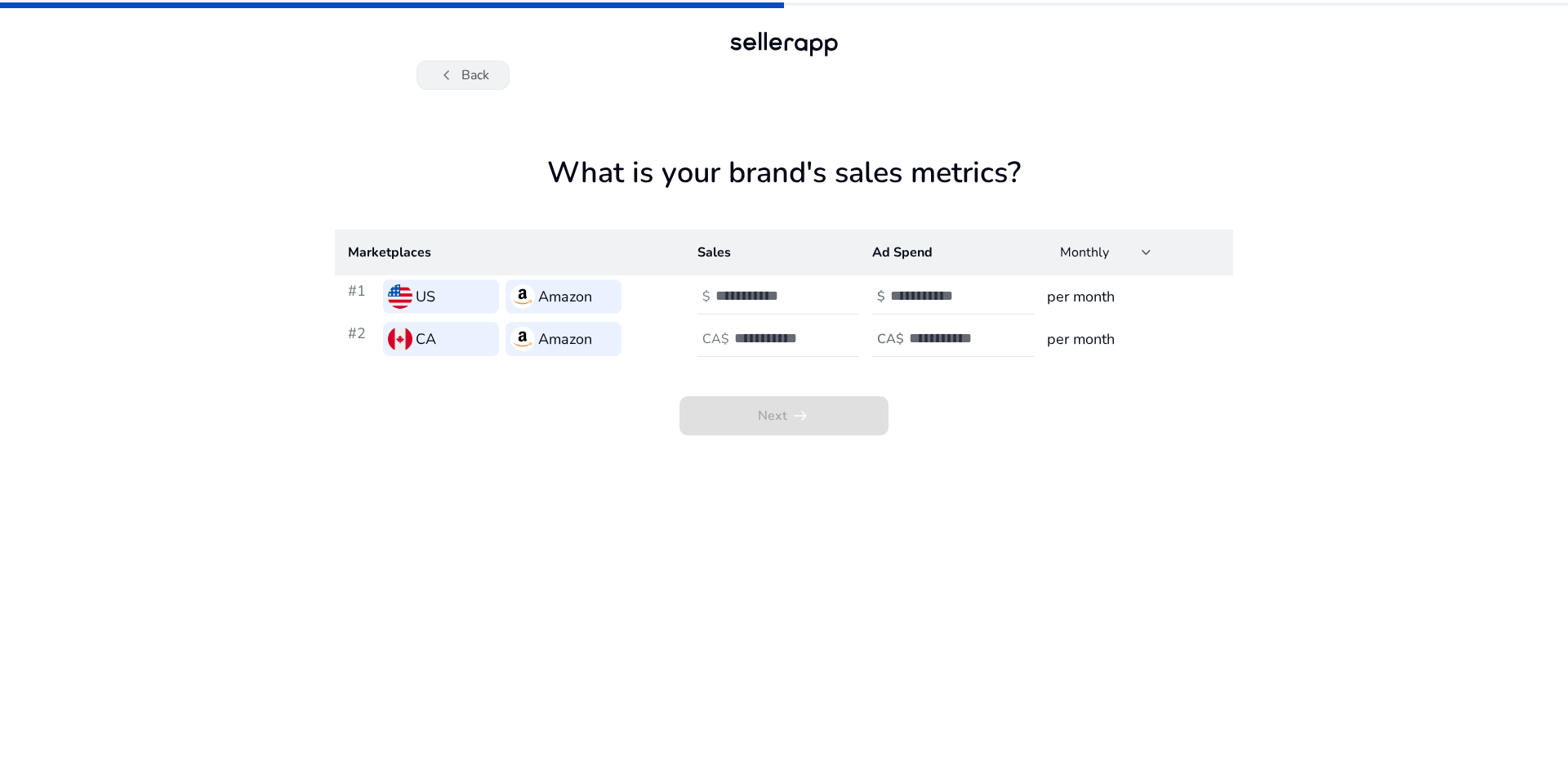
click at [451, 69] on span "chevron_left" at bounding box center [447, 76] width 20 height 20
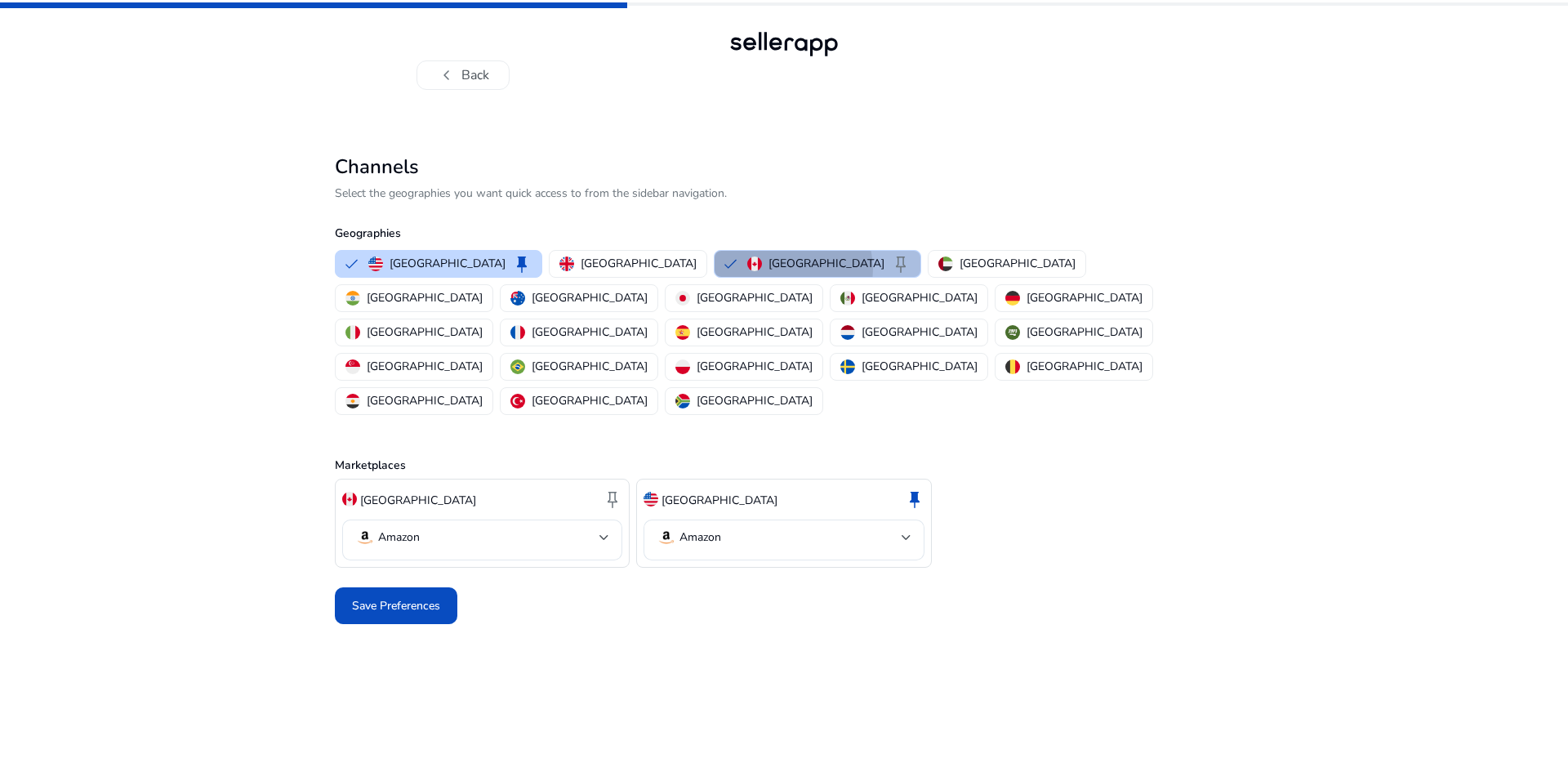
click at [768, 269] on p "Canada" at bounding box center [826, 263] width 116 height 17
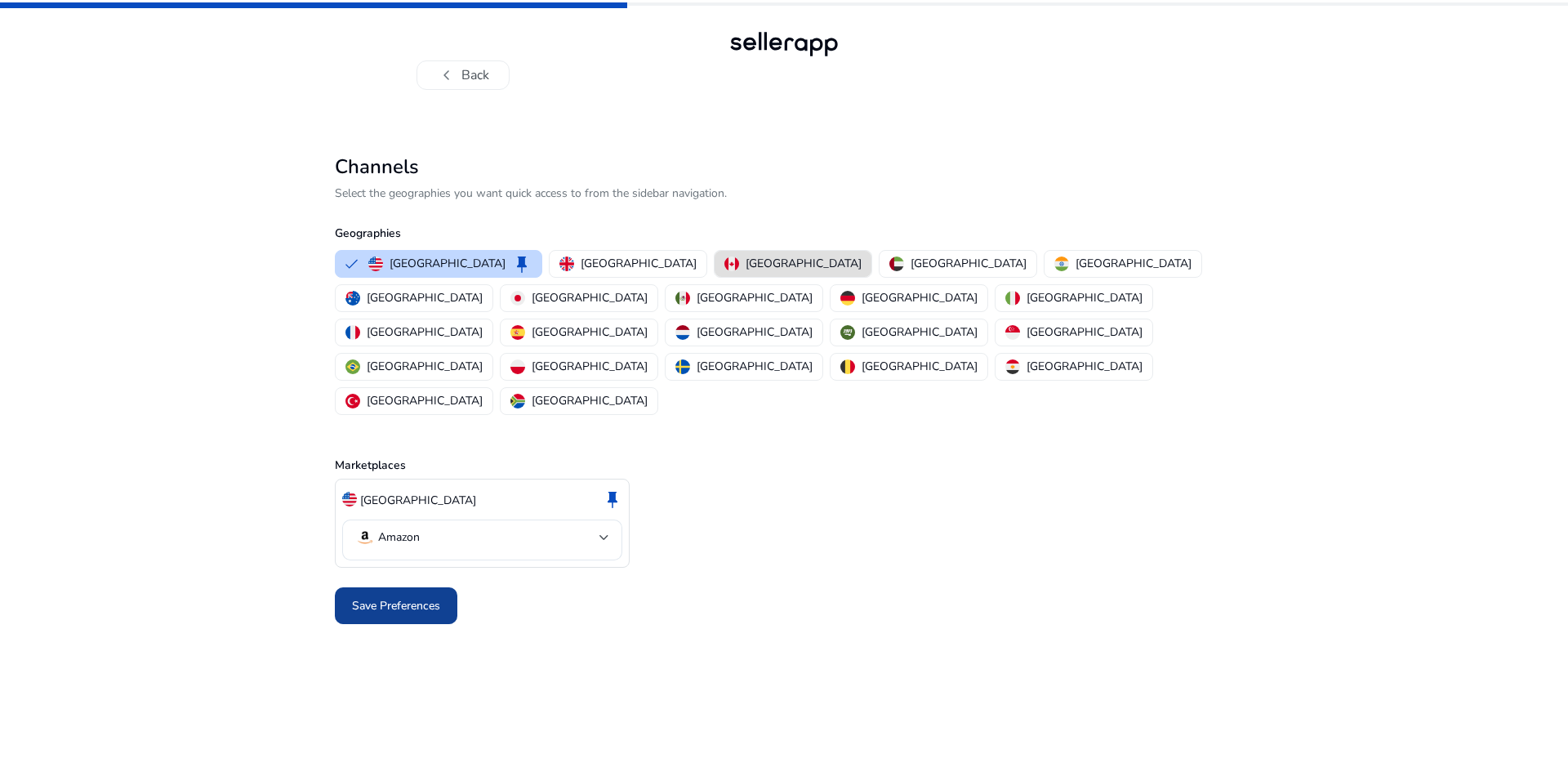
click at [419, 597] on span "Save Preferences" at bounding box center [395, 605] width 88 height 17
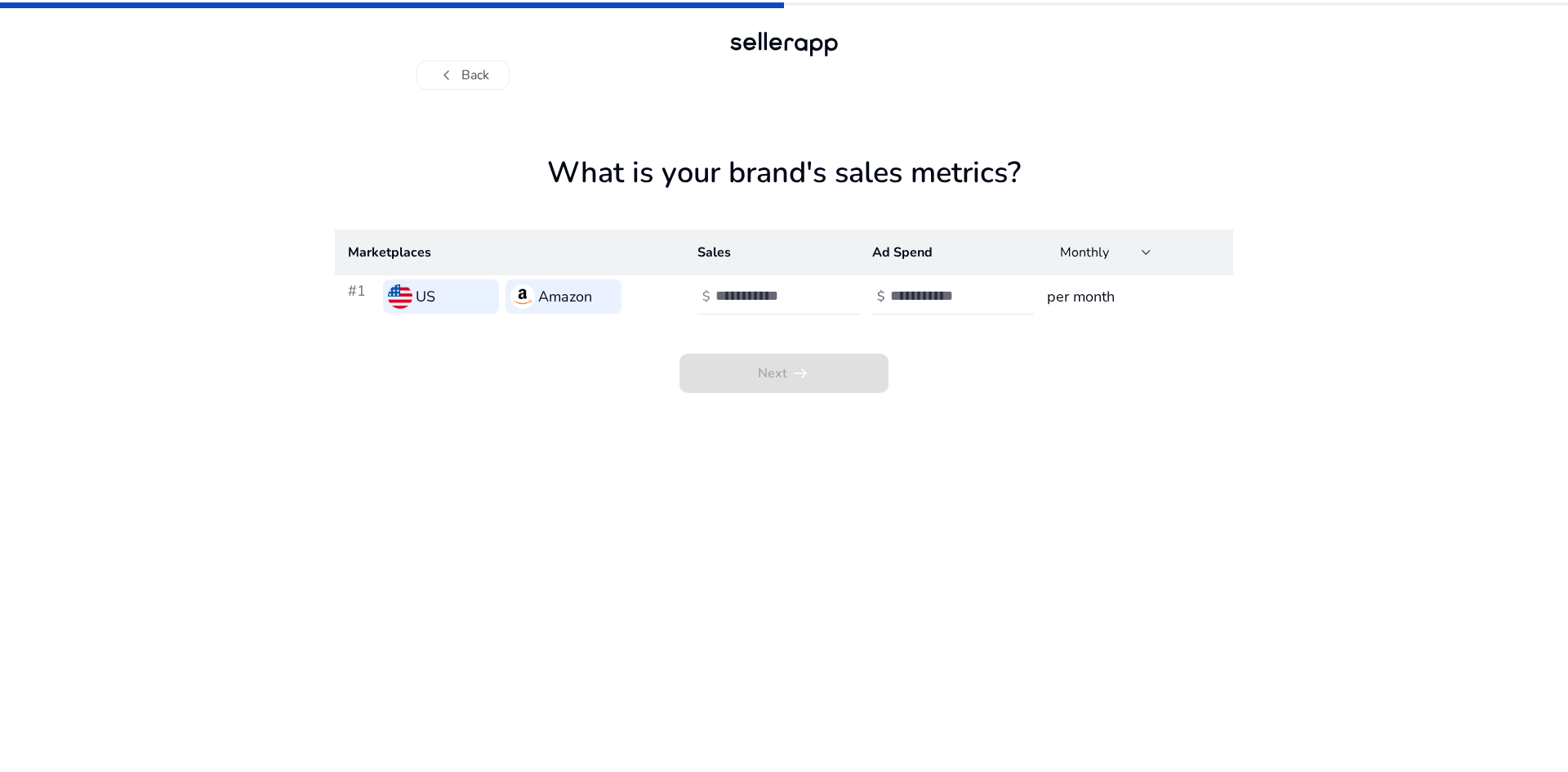
click at [445, 289] on div "US" at bounding box center [440, 297] width 116 height 35
click at [780, 293] on input "number" at bounding box center [771, 296] width 110 height 18
type input "*****"
click at [929, 303] on input "number" at bounding box center [945, 296] width 110 height 18
type input "***"
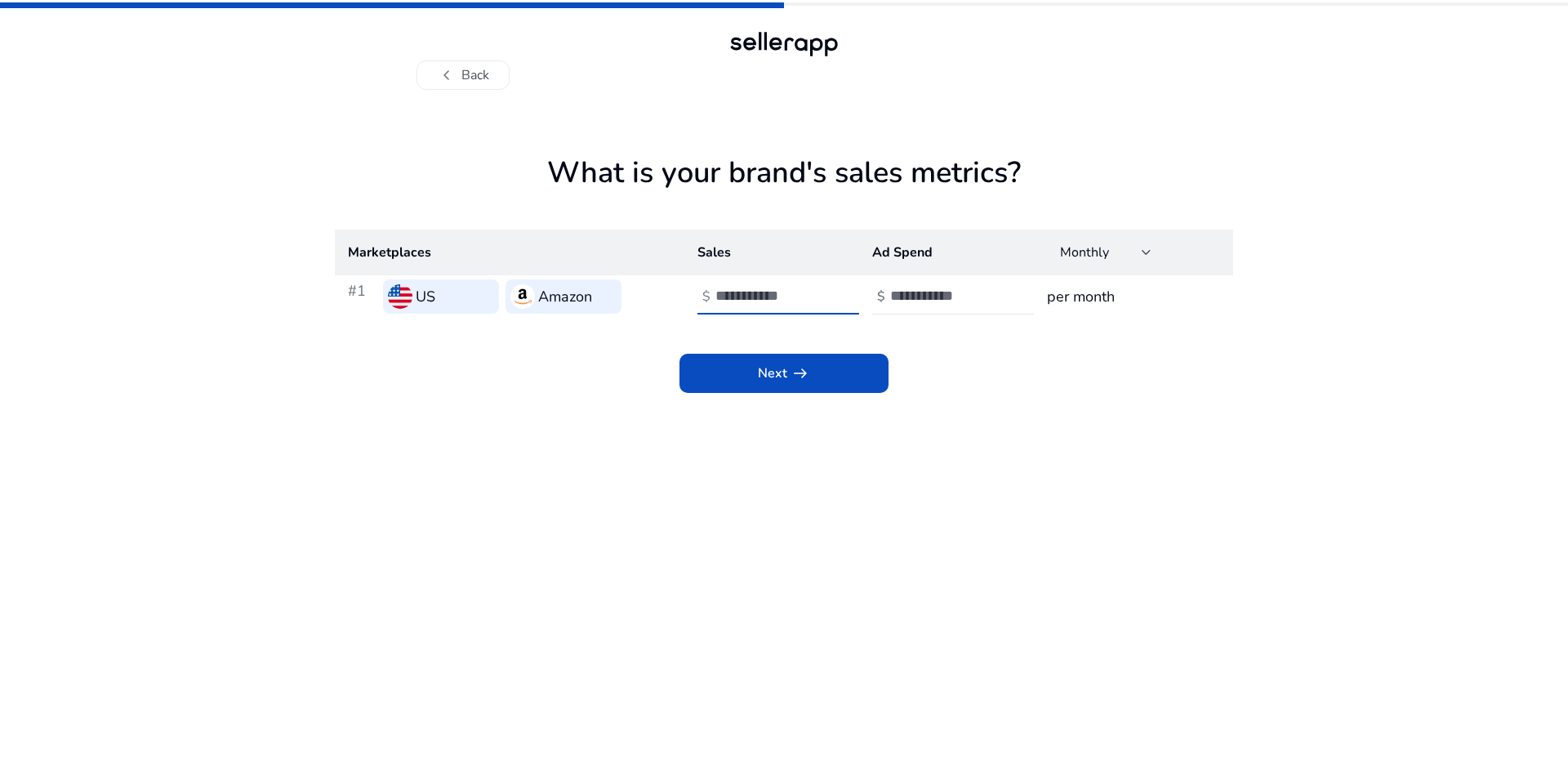
click at [782, 300] on input "*****" at bounding box center [771, 296] width 110 height 18
type input "*"
click at [930, 290] on input "***" at bounding box center [945, 296] width 110 height 18
type input "*"
click at [449, 76] on span "chevron_left" at bounding box center [447, 76] width 20 height 20
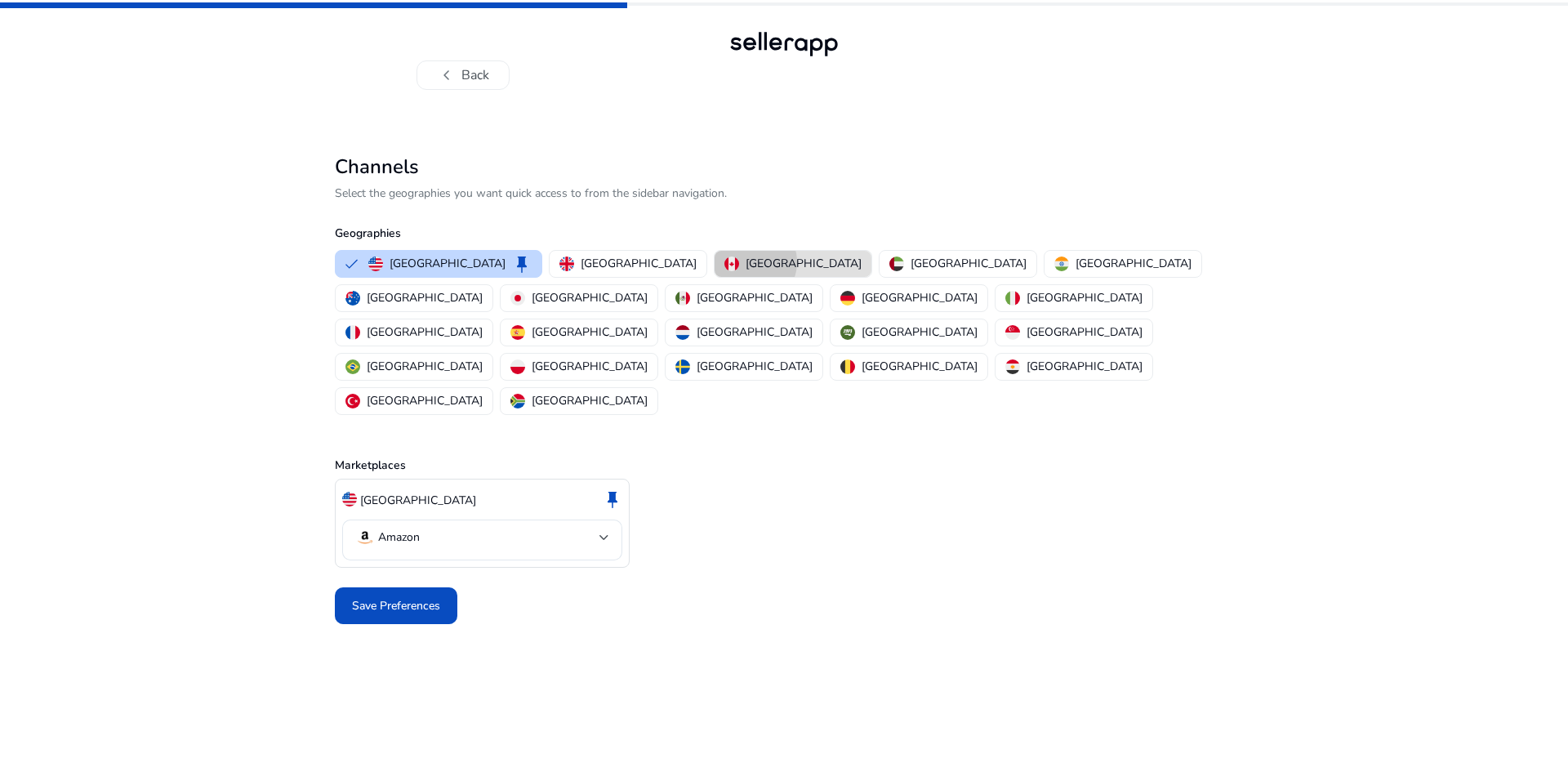
click at [745, 262] on p "Canada" at bounding box center [803, 263] width 116 height 17
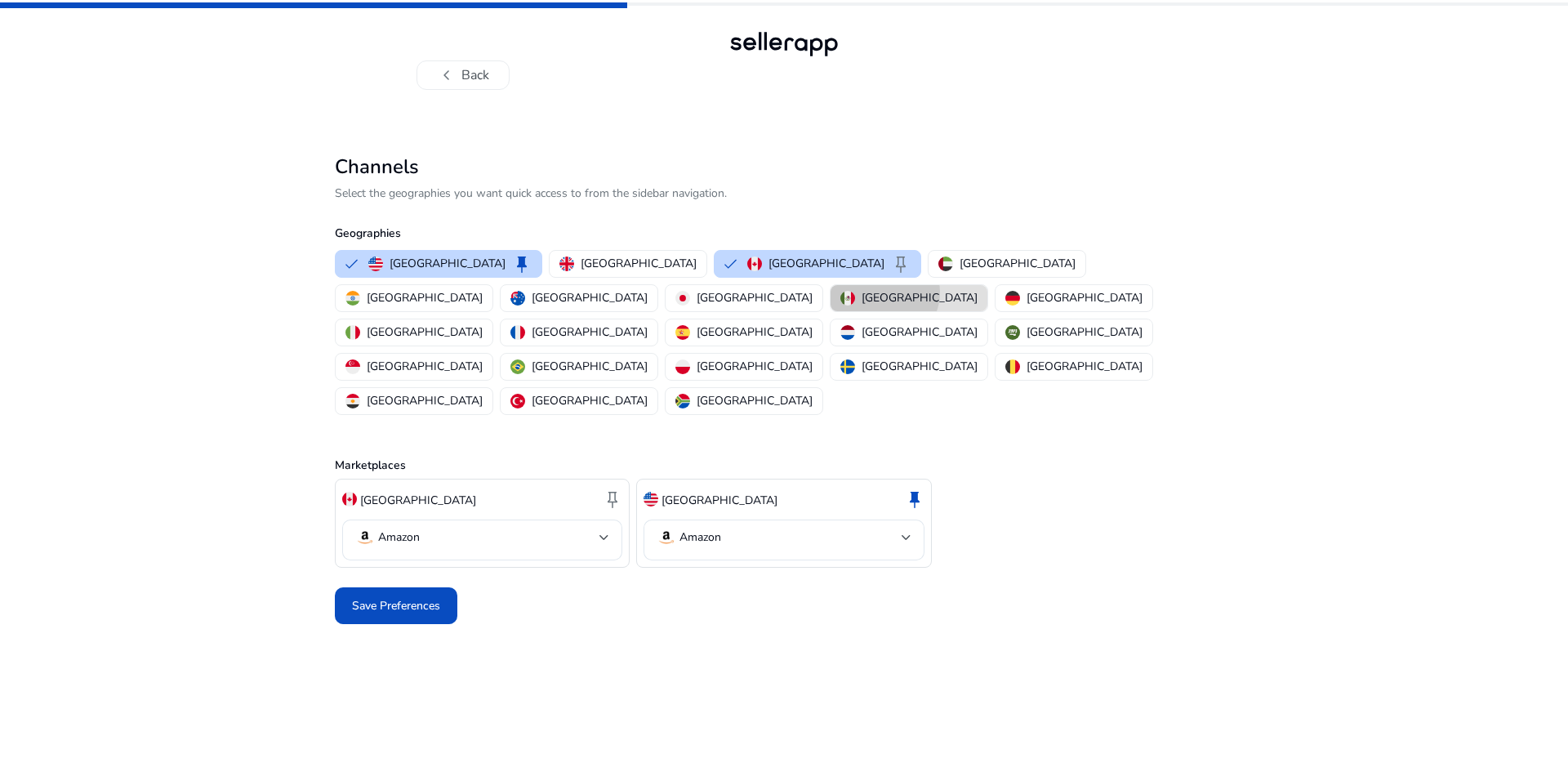
click at [861, 293] on p "Mexico" at bounding box center [919, 298] width 116 height 17
click at [417, 581] on div "Save Preferences" at bounding box center [783, 606] width 898 height 50
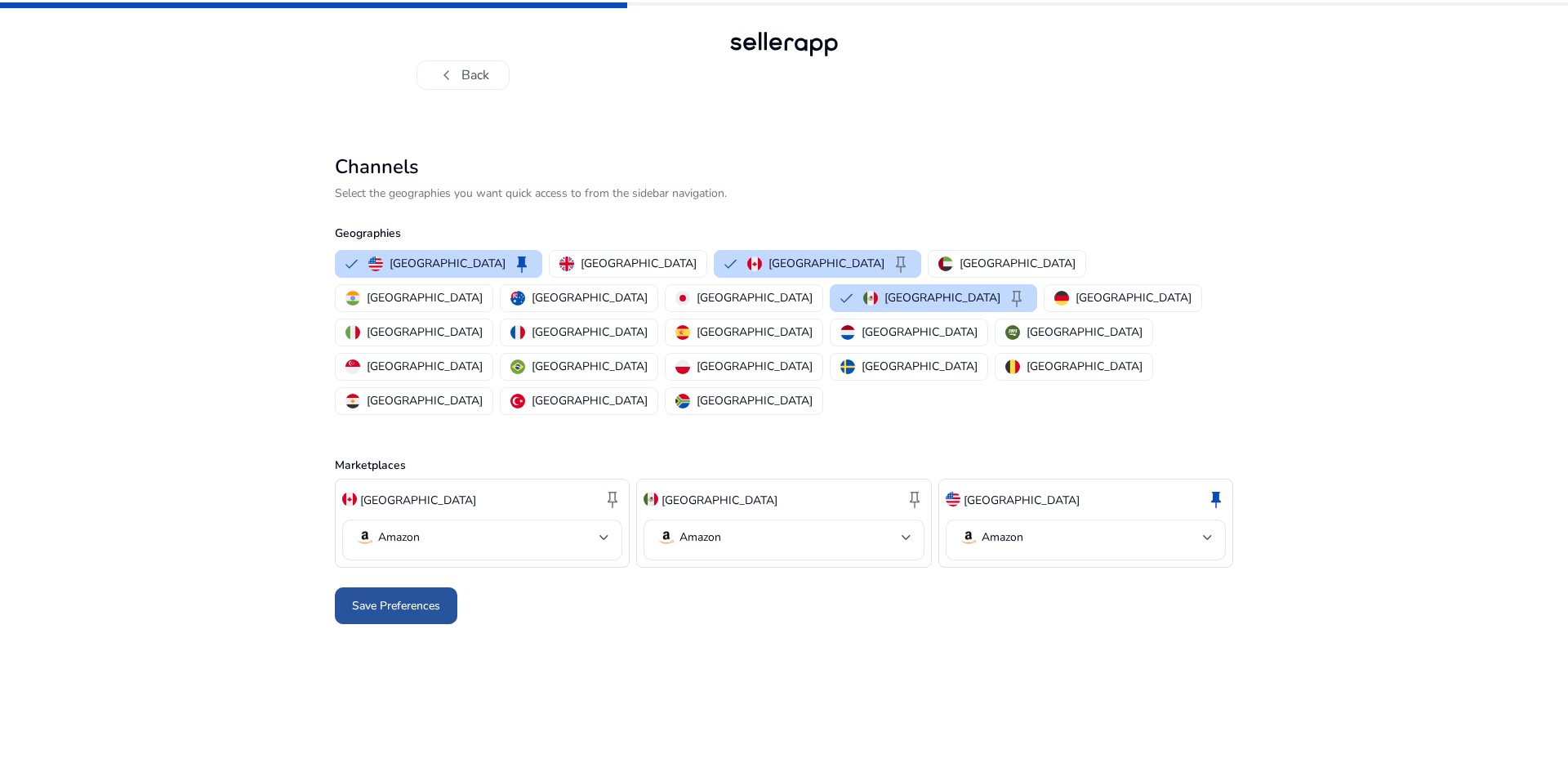
click at [404, 597] on span "Save Preferences" at bounding box center [395, 605] width 88 height 17
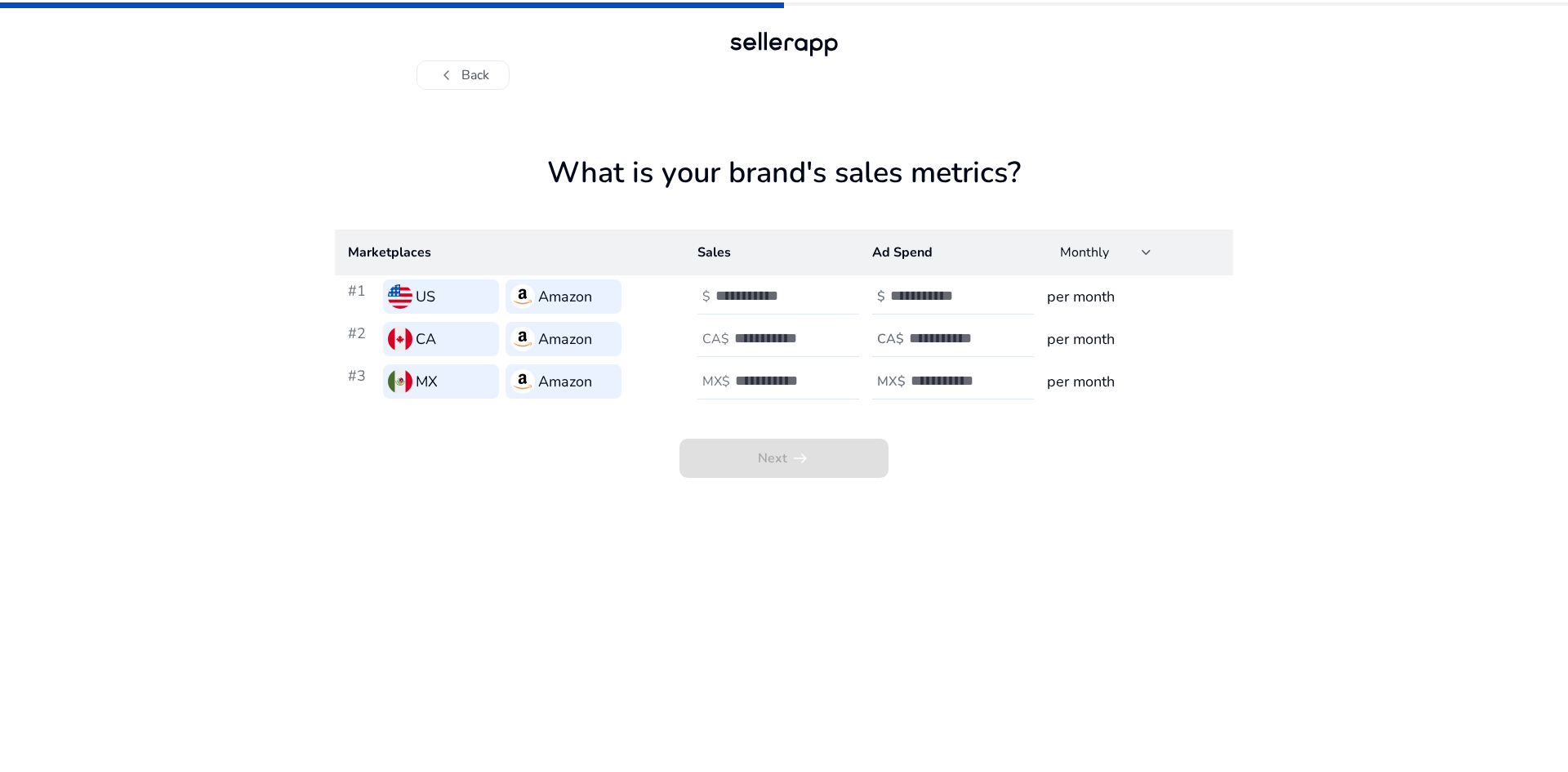
click at [744, 298] on input "number" at bounding box center [771, 296] width 110 height 18
type input "*"
click at [937, 294] on input "number" at bounding box center [945, 296] width 110 height 18
type input "*"
drag, startPoint x: 761, startPoint y: 328, endPoint x: 748, endPoint y: 342, distance: 19.1
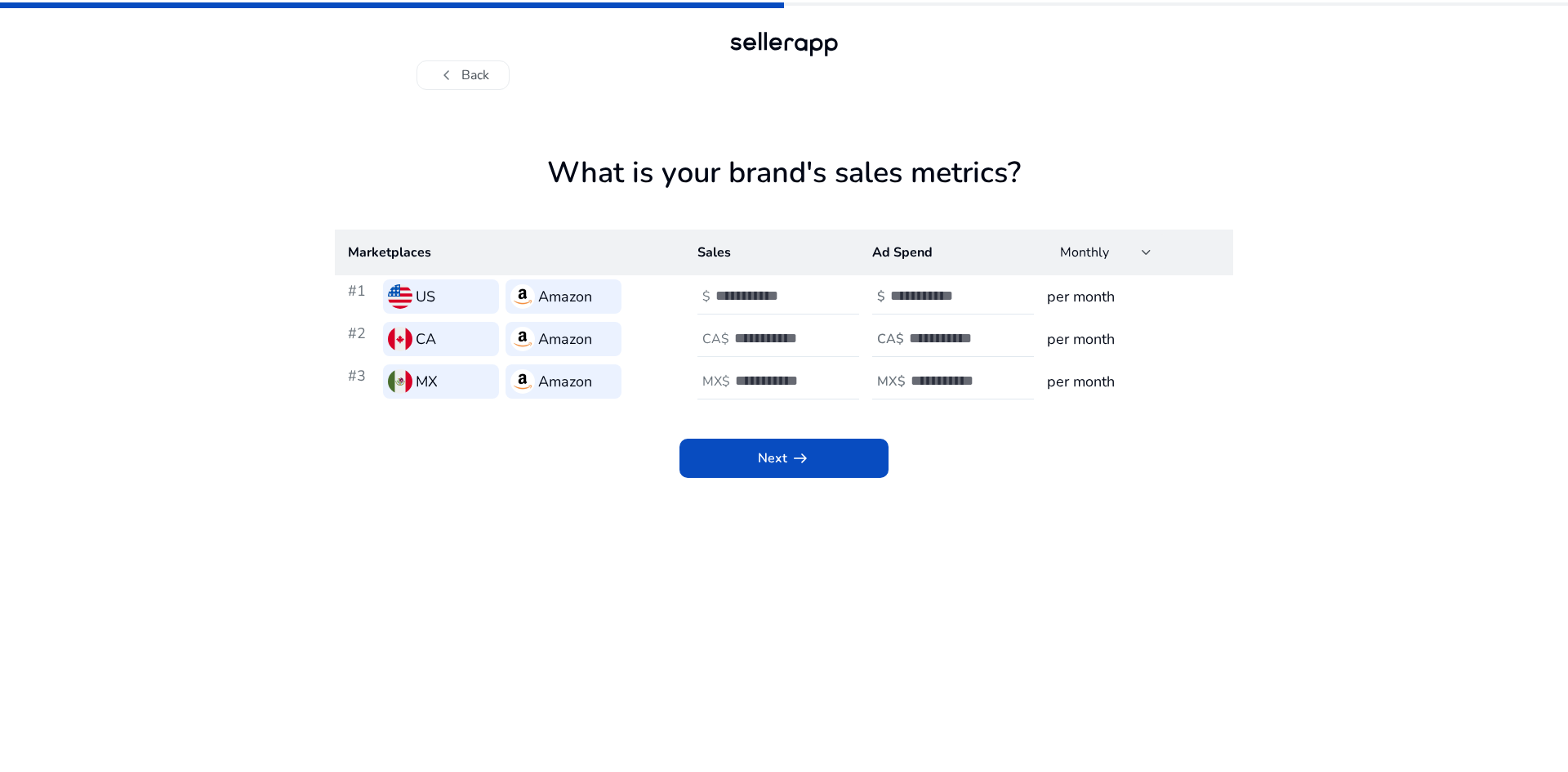
click at [748, 342] on div at bounding box center [807, 340] width 147 height 36
click at [748, 342] on input "number" at bounding box center [789, 339] width 110 height 18
type input "*"
click at [925, 335] on input "number" at bounding box center [964, 339] width 110 height 18
type input "*"
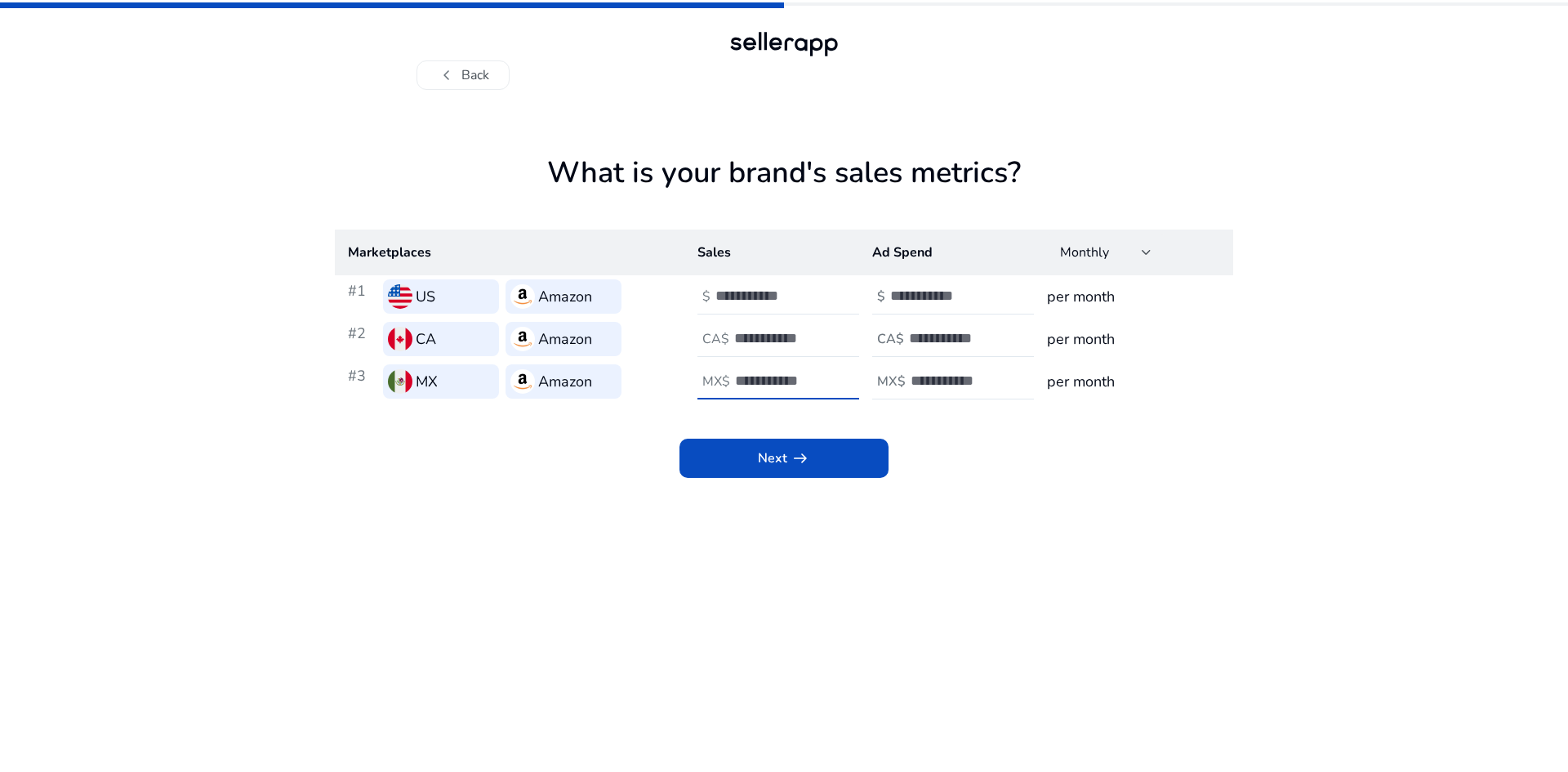
click at [749, 377] on input "number" at bounding box center [790, 381] width 110 height 18
type input "*"
click at [911, 378] on input "number" at bounding box center [966, 381] width 110 height 18
type input "*"
click at [975, 542] on app-sales-metrics "What is your brand's sales metrics? Marketplaces Sales Ad Spend Monthly #1 US A…" at bounding box center [783, 464] width 898 height 617
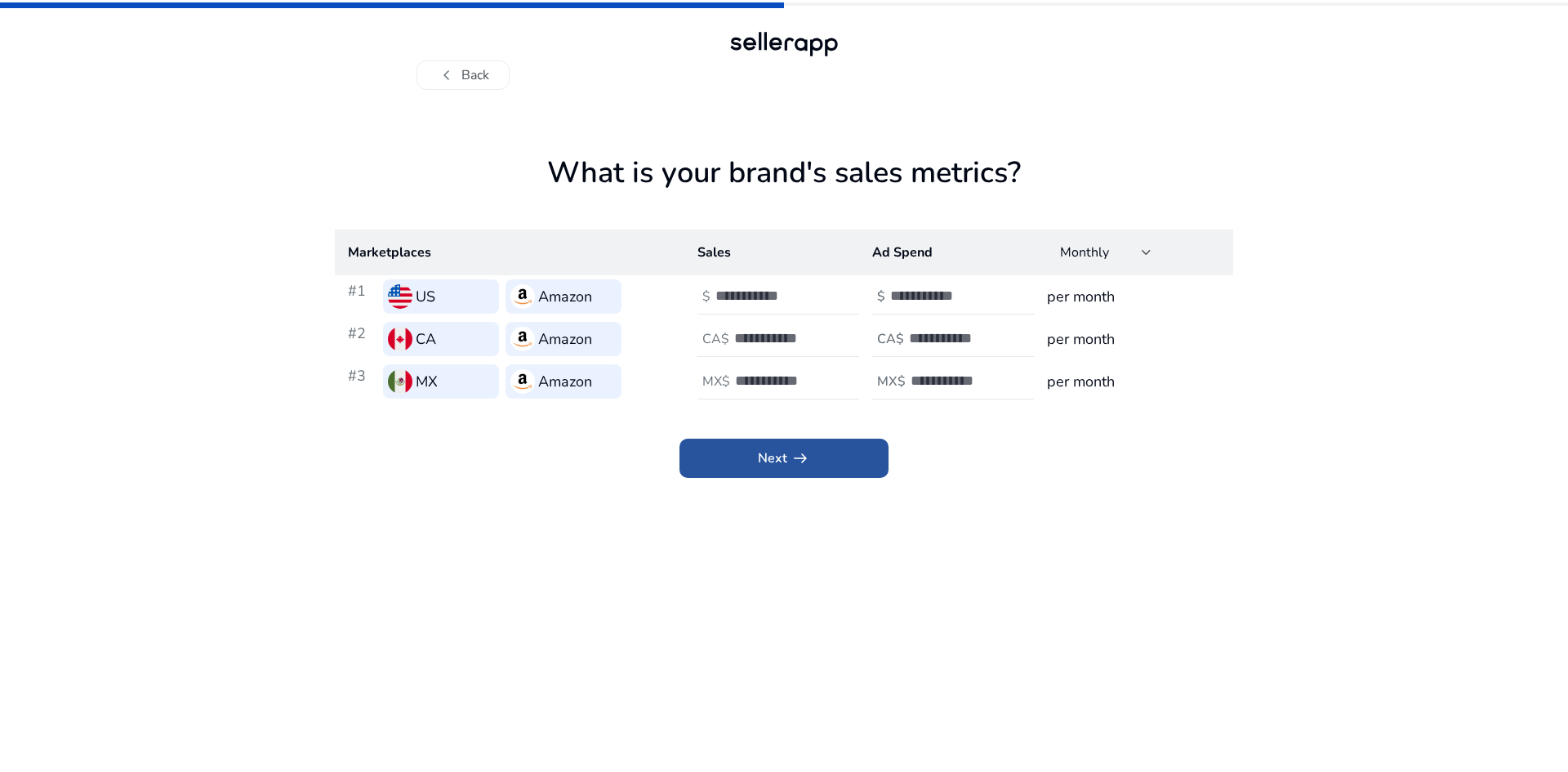
click at [793, 464] on span "arrow_right_alt" at bounding box center [800, 459] width 20 height 20
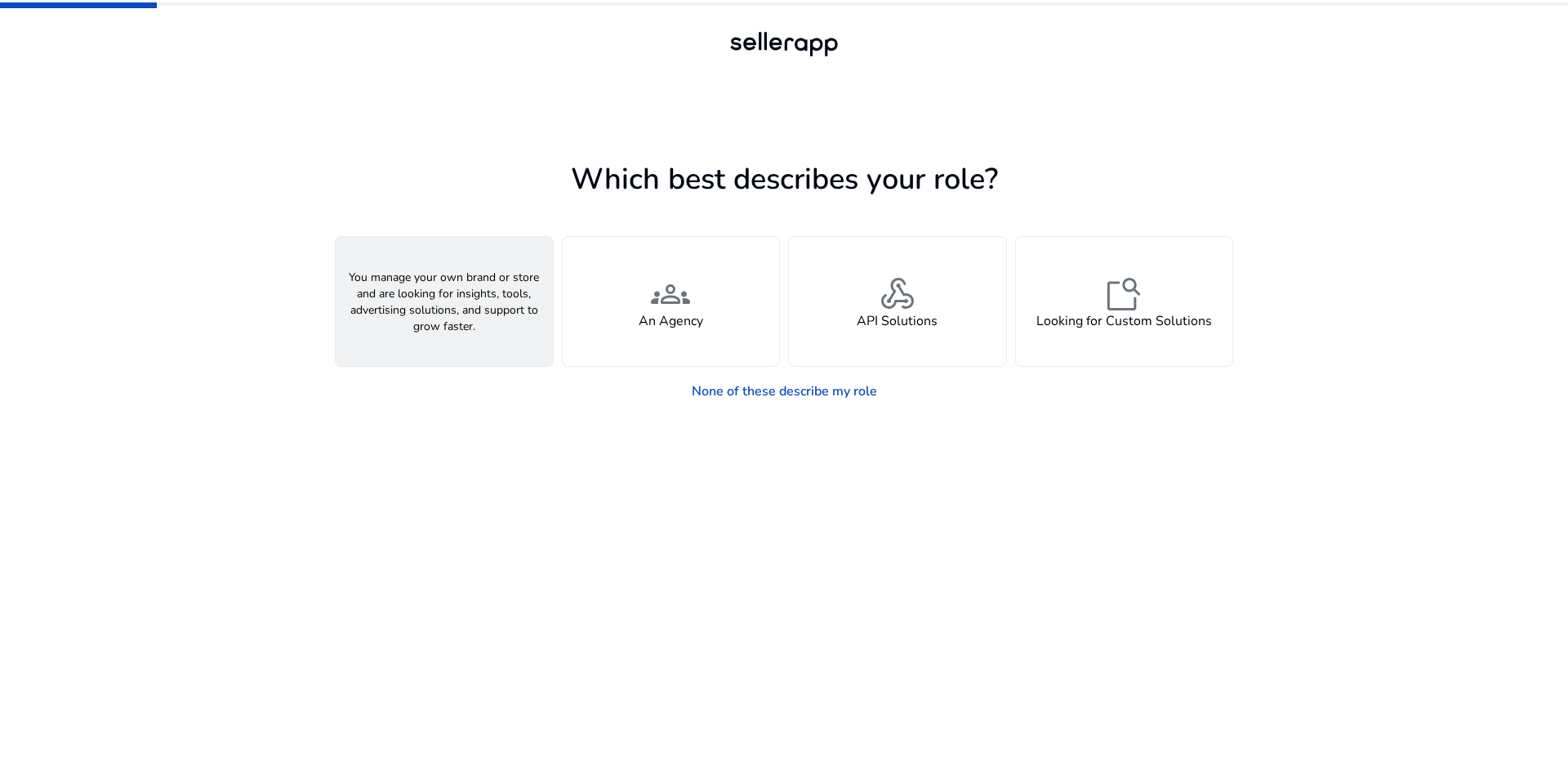
click at [502, 320] on div "person A Seller" at bounding box center [444, 301] width 217 height 129
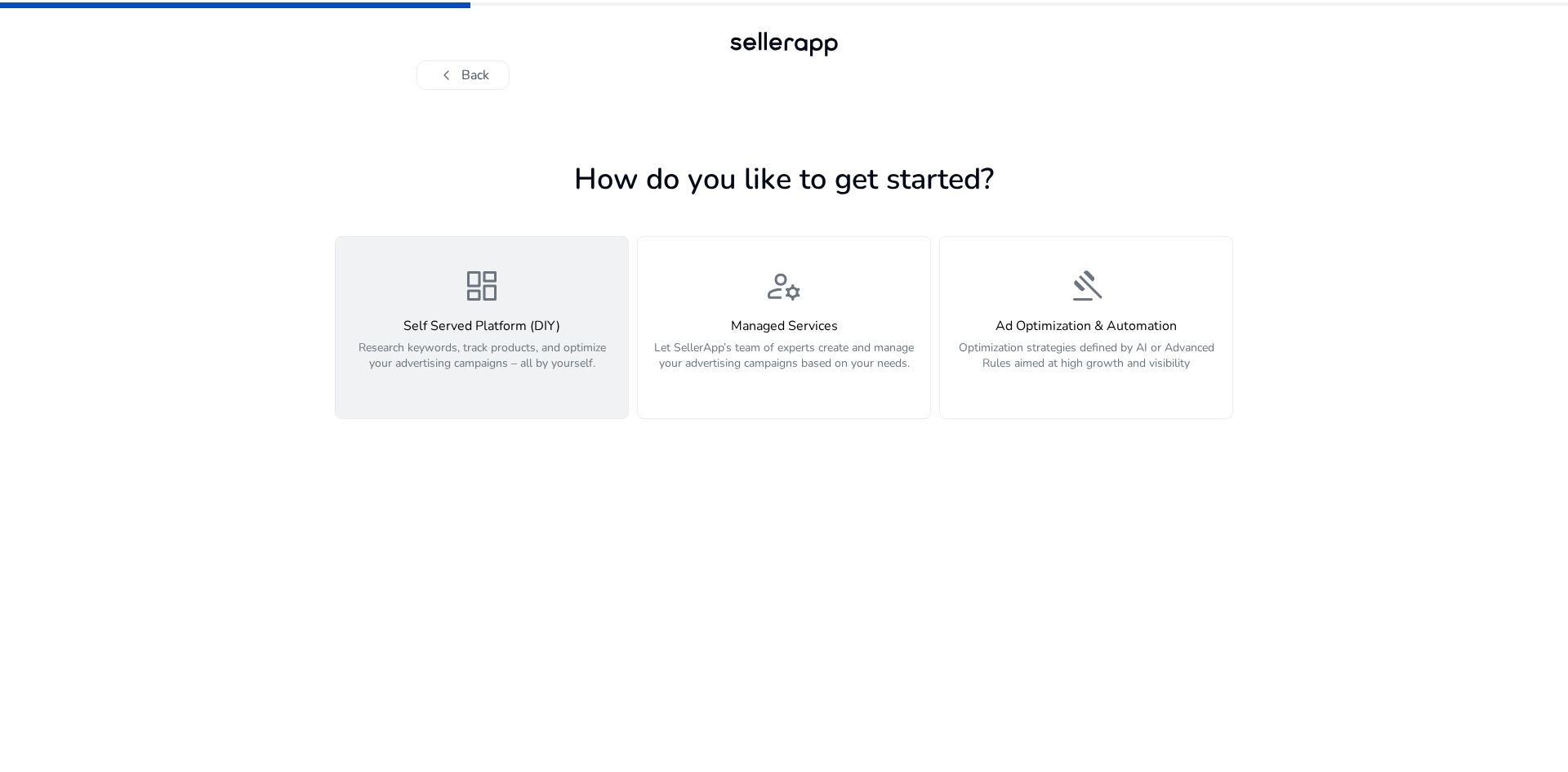
click at [492, 289] on span "dashboard" at bounding box center [482, 286] width 39 height 39
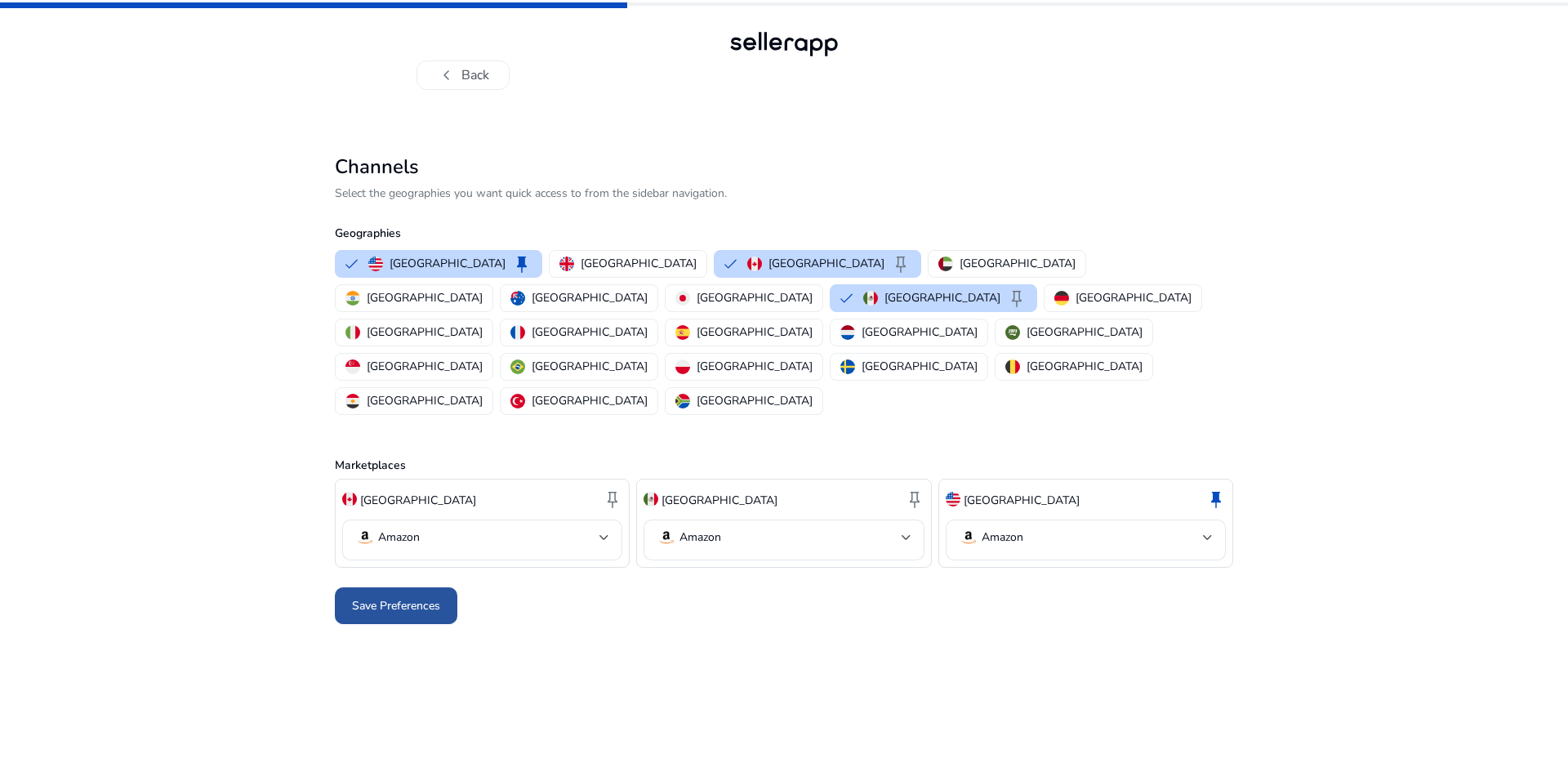
click at [433, 597] on span "Save Preferences" at bounding box center [395, 605] width 88 height 17
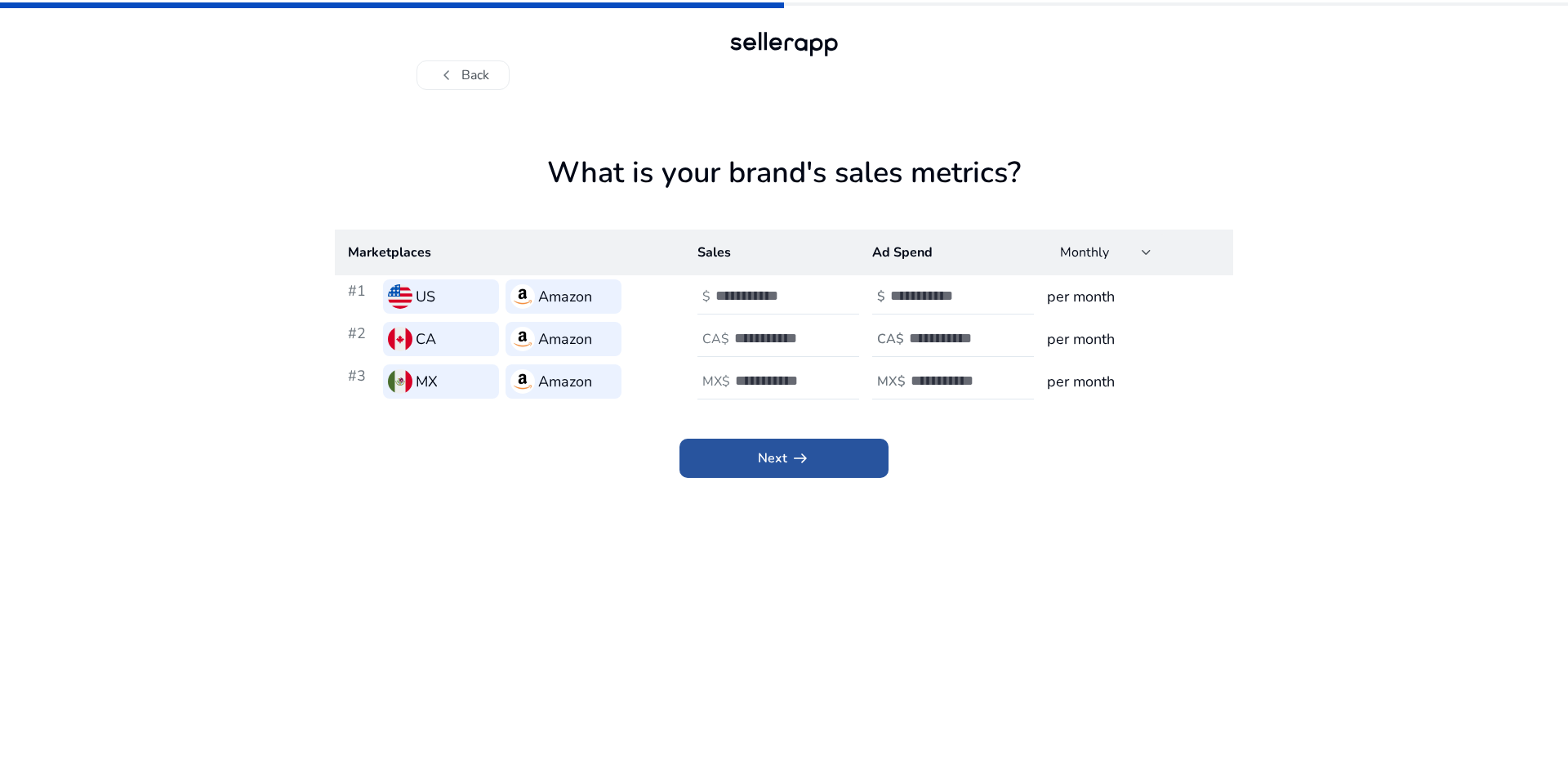
click at [810, 463] on span at bounding box center [784, 459] width 209 height 39
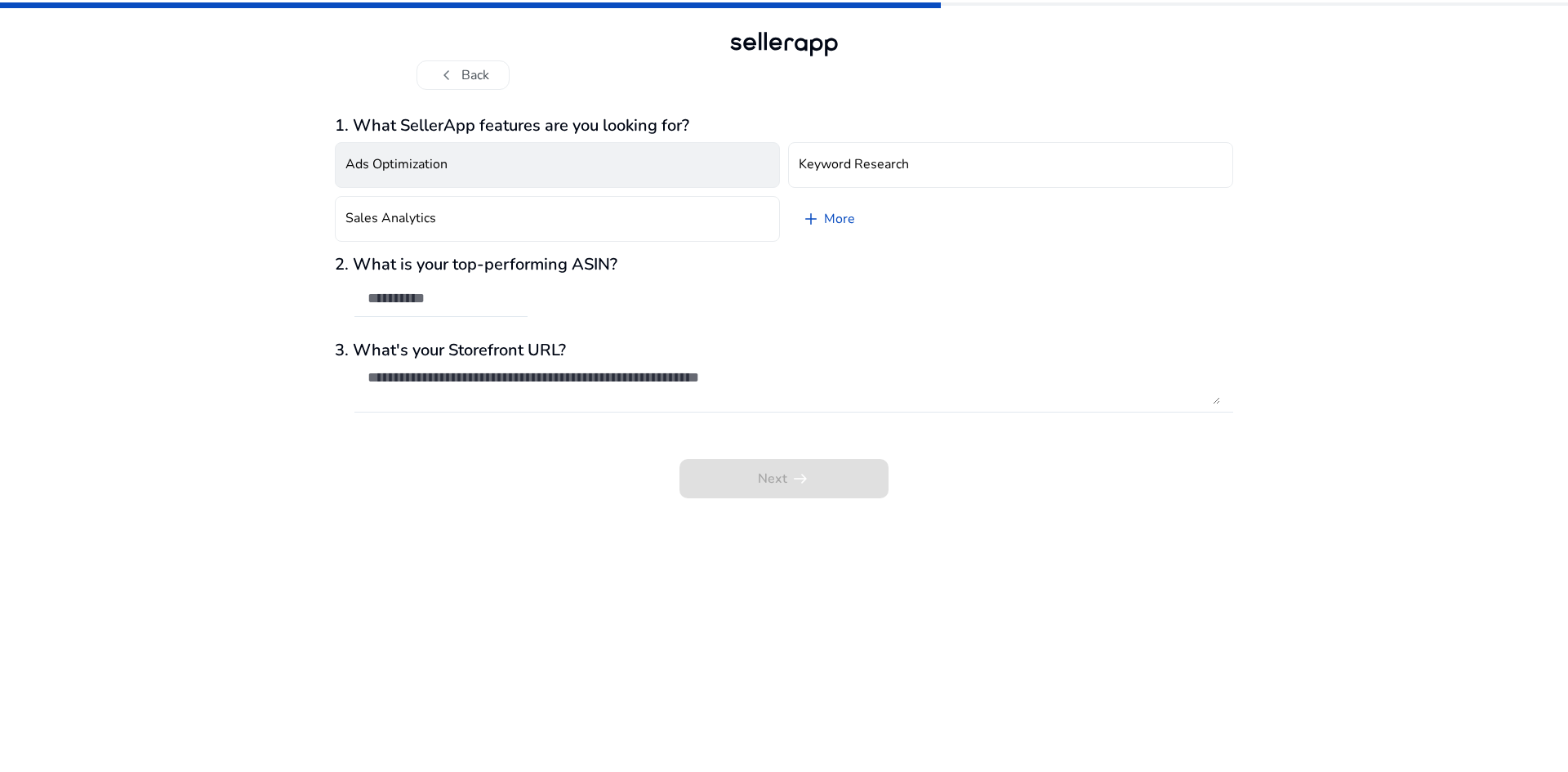
click at [567, 178] on button "Ads Optimization" at bounding box center [557, 165] width 445 height 46
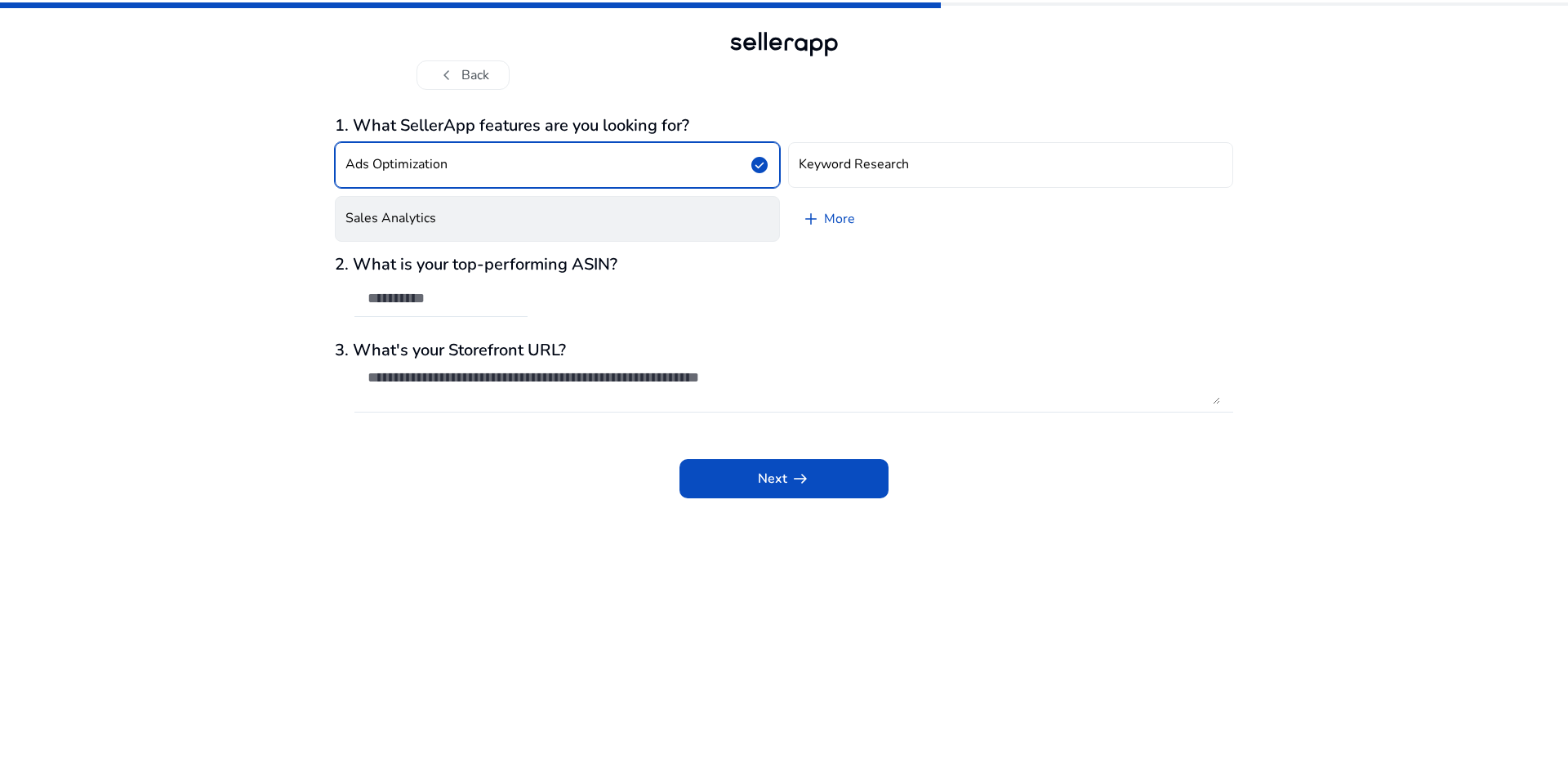
click at [595, 220] on button "Sales Analytics" at bounding box center [557, 220] width 445 height 46
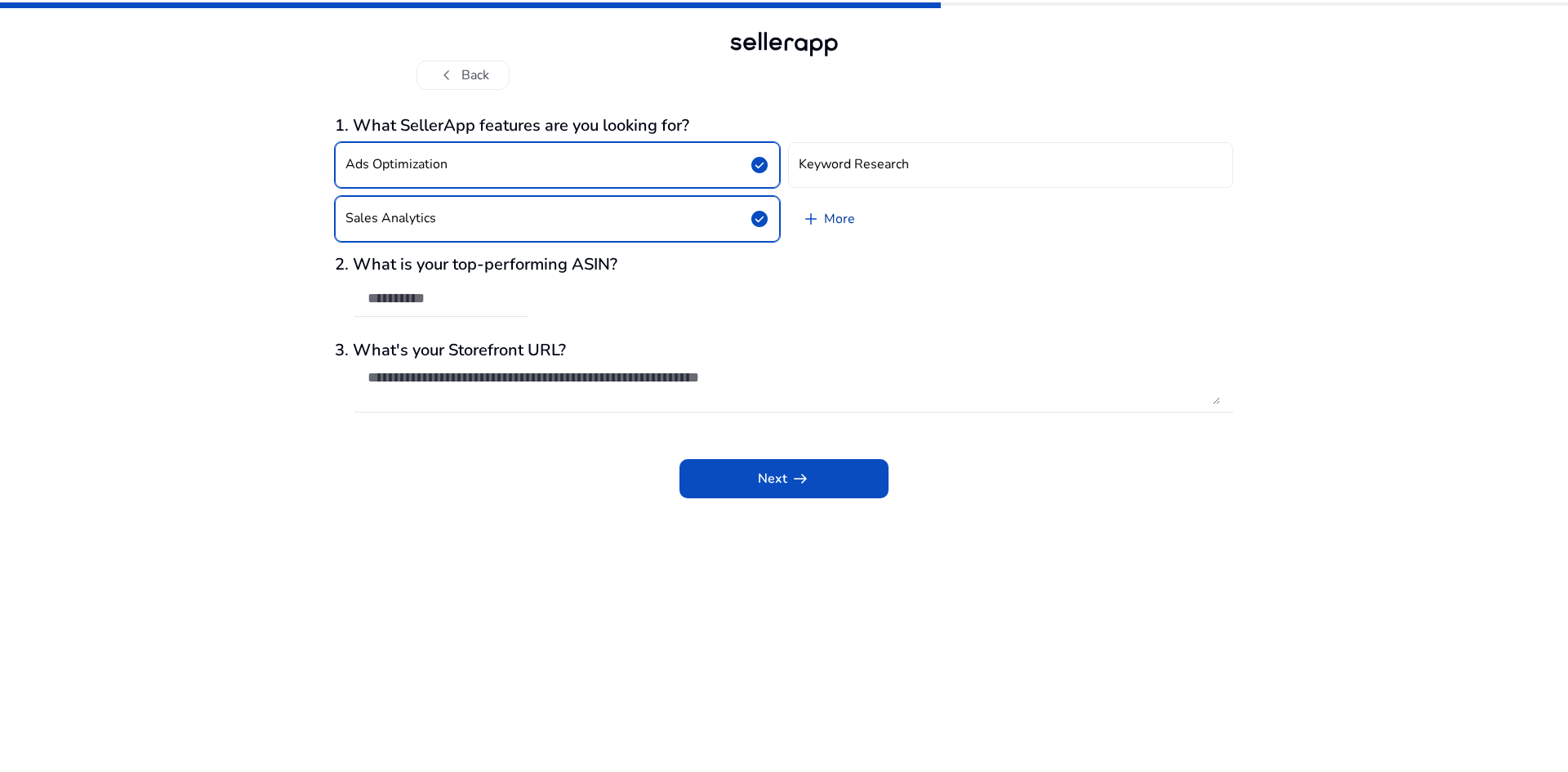
click at [825, 216] on link "add More" at bounding box center [828, 220] width 80 height 46
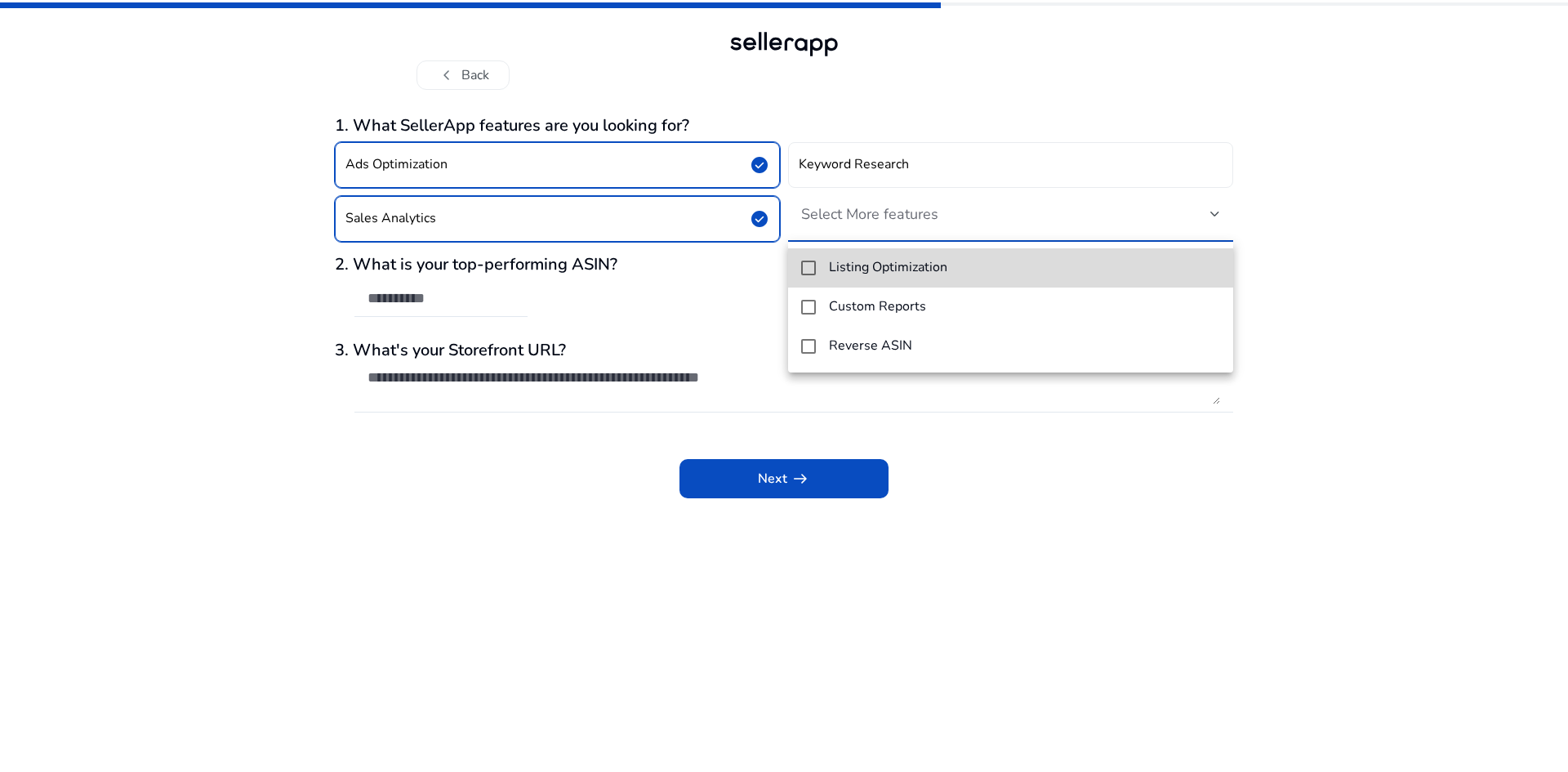
click at [851, 266] on h4 "Listing Optimization" at bounding box center [888, 267] width 118 height 16
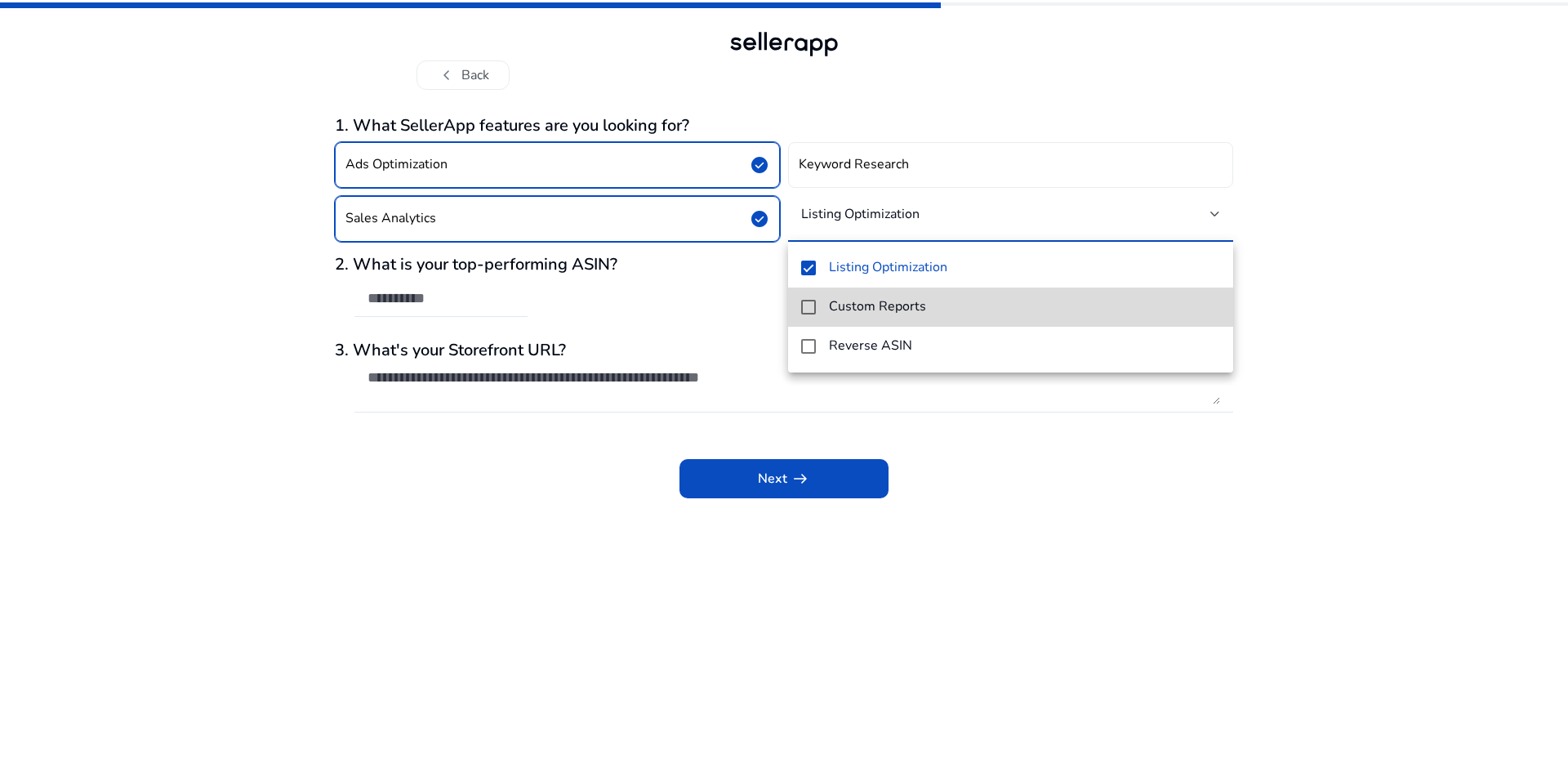
click at [855, 303] on h4 "Custom Reports" at bounding box center [878, 307] width 97 height 16
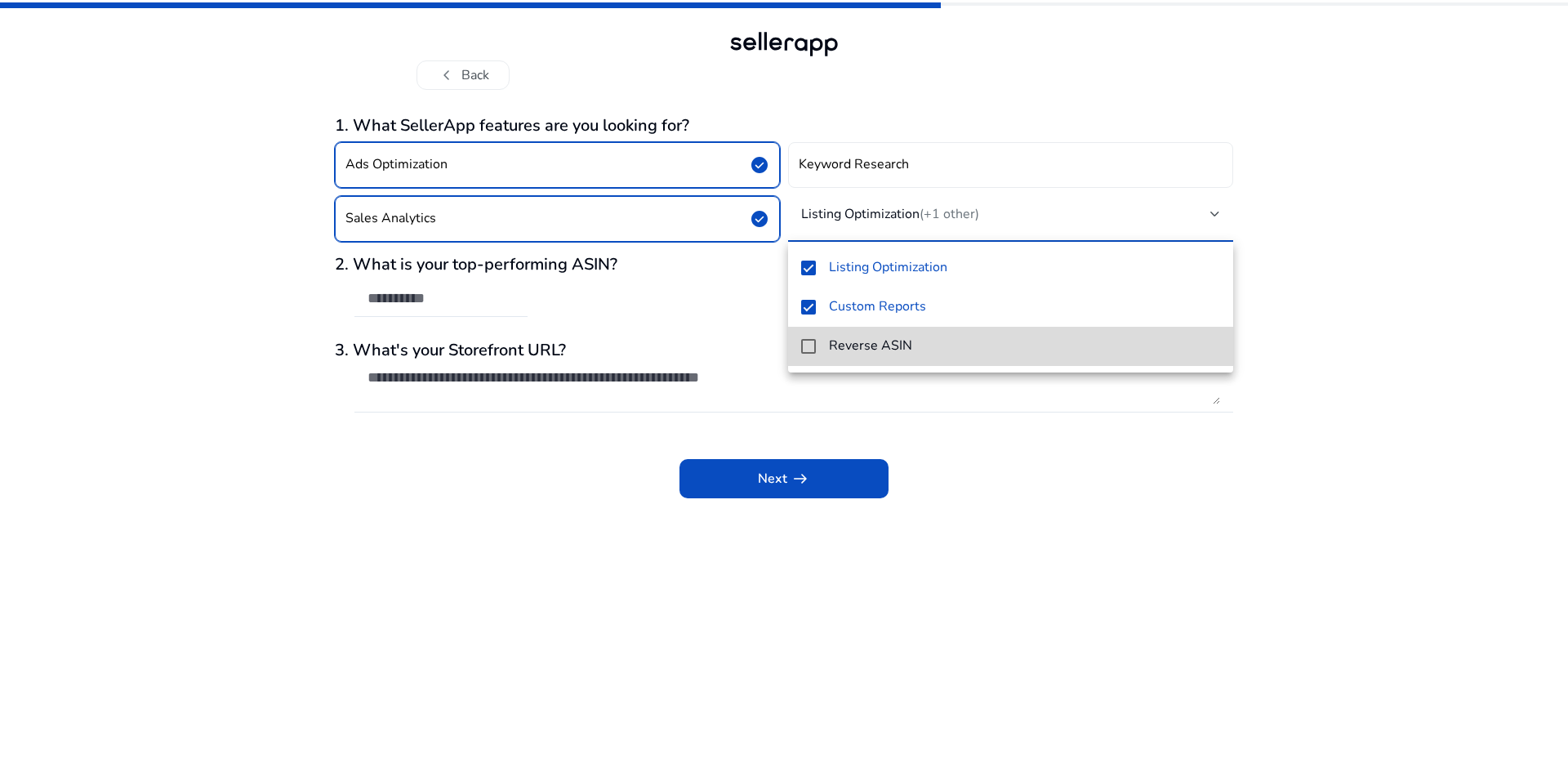
click at [865, 347] on h4 "Reverse ASIN" at bounding box center [870, 345] width 83 height 16
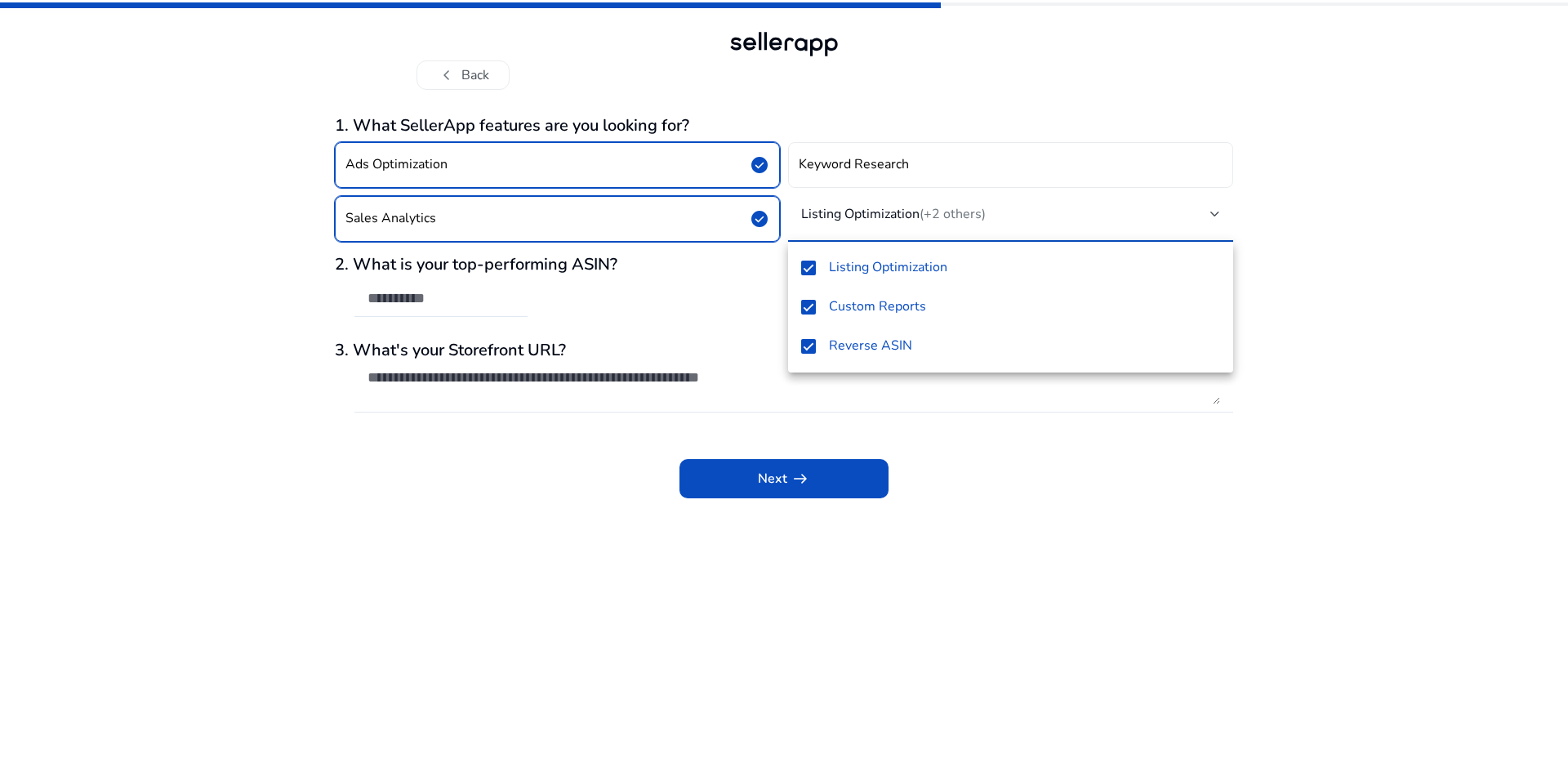
click at [938, 433] on div at bounding box center [784, 386] width 1568 height 772
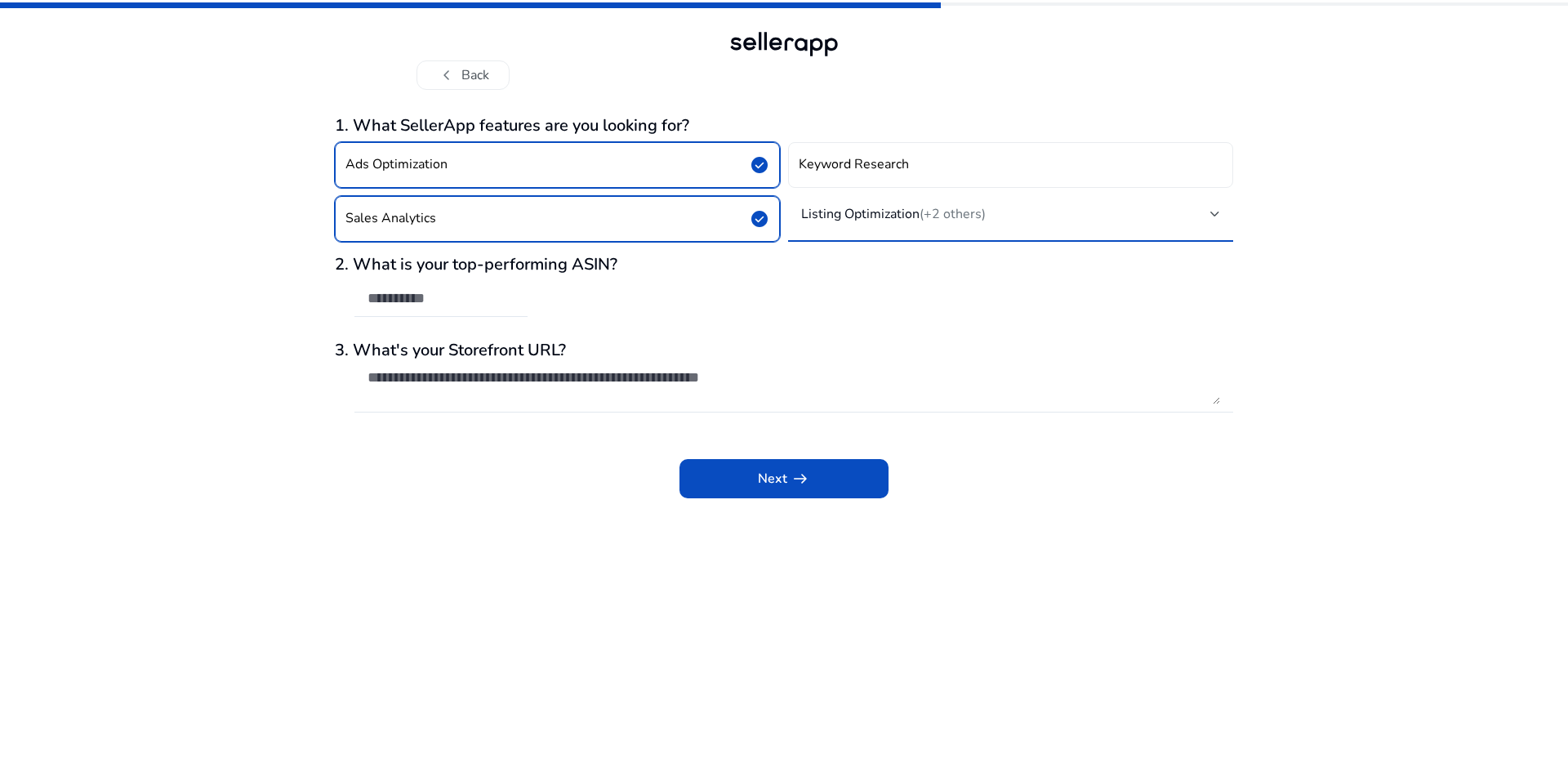
click at [883, 213] on h4 "Listing Optimization (+2 others)" at bounding box center [893, 214] width 185 height 16
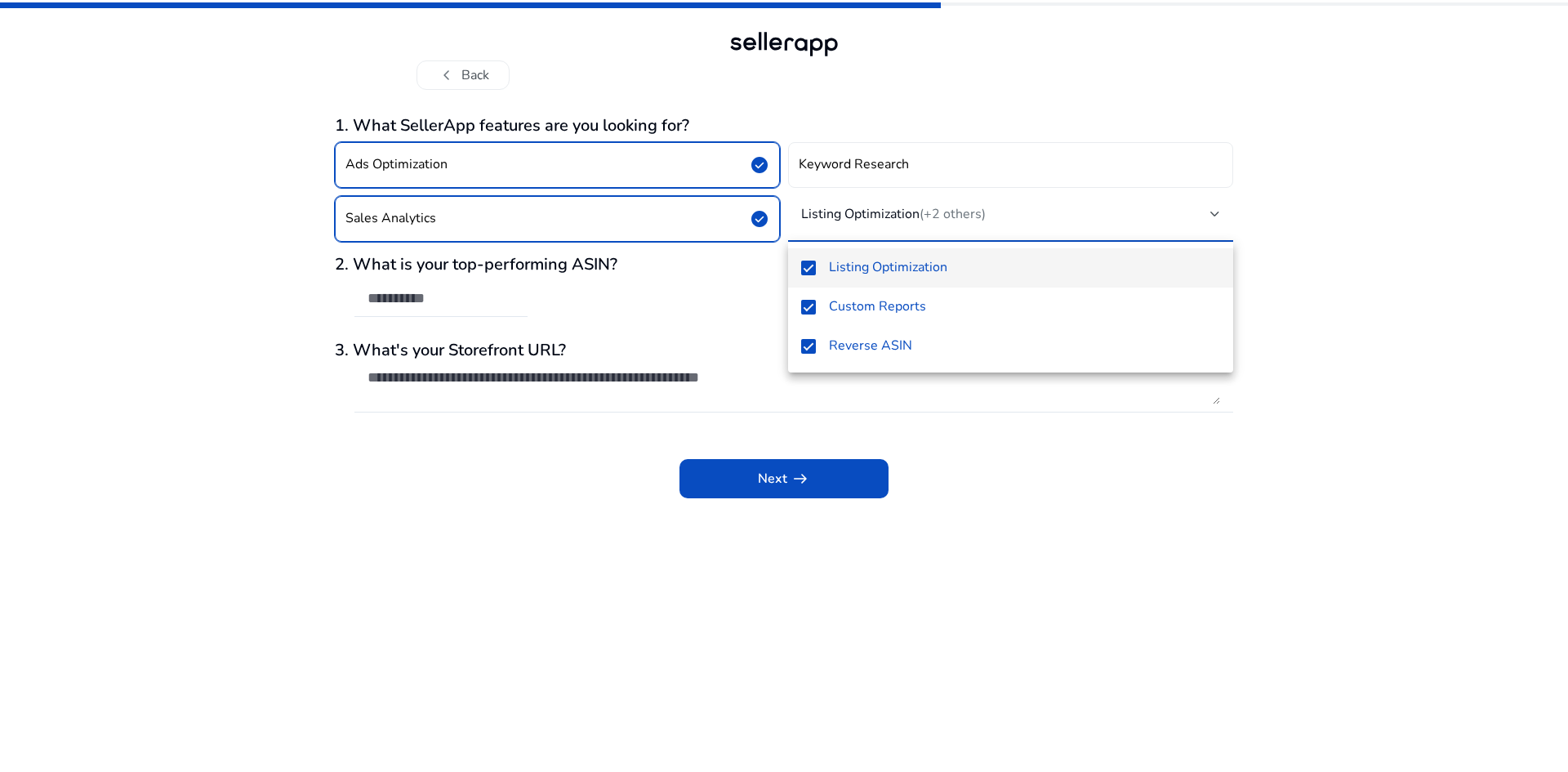
click at [883, 213] on div at bounding box center [784, 386] width 1568 height 772
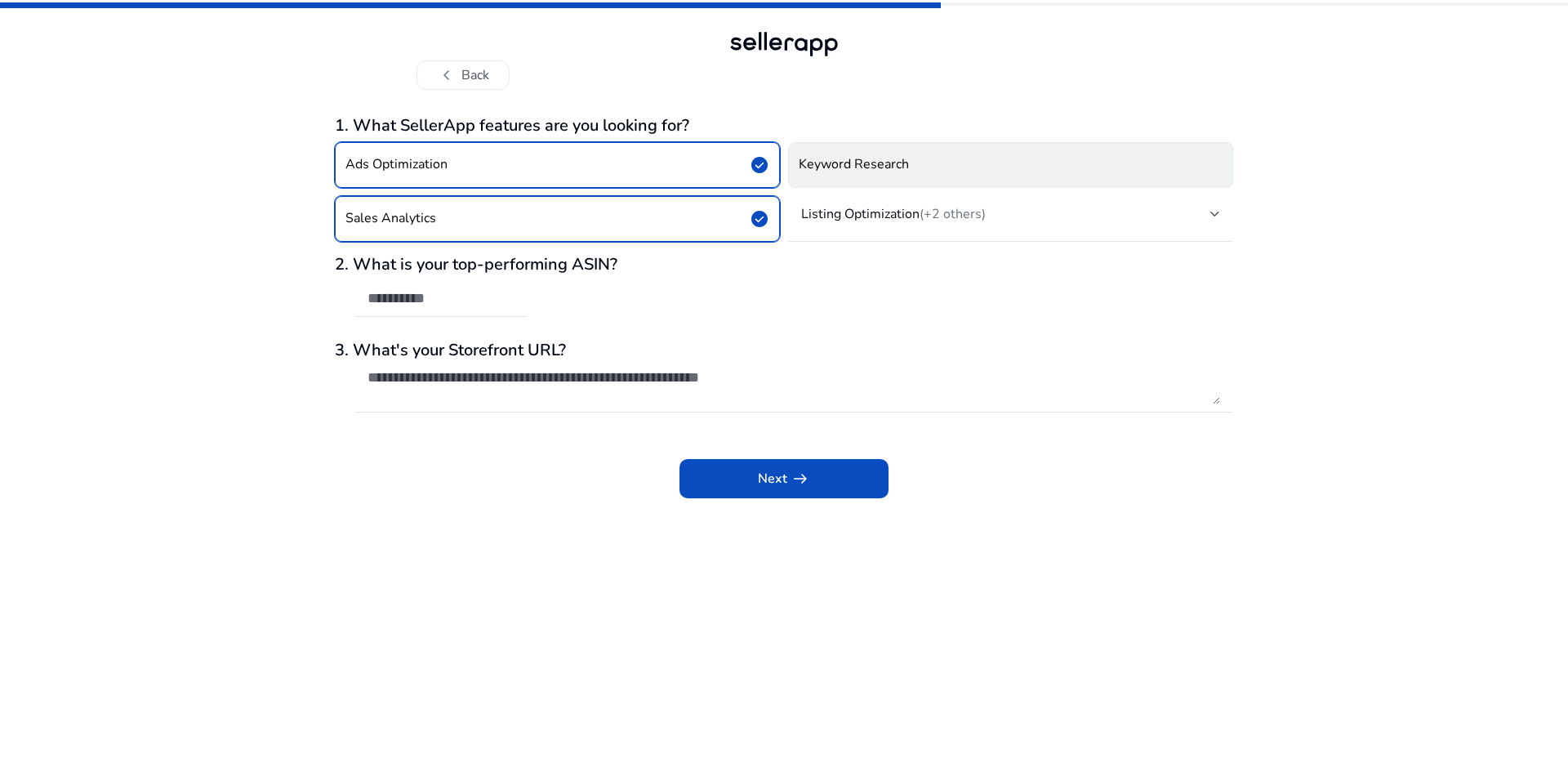
click at [865, 160] on h4 "Keyword Research" at bounding box center [854, 164] width 110 height 16
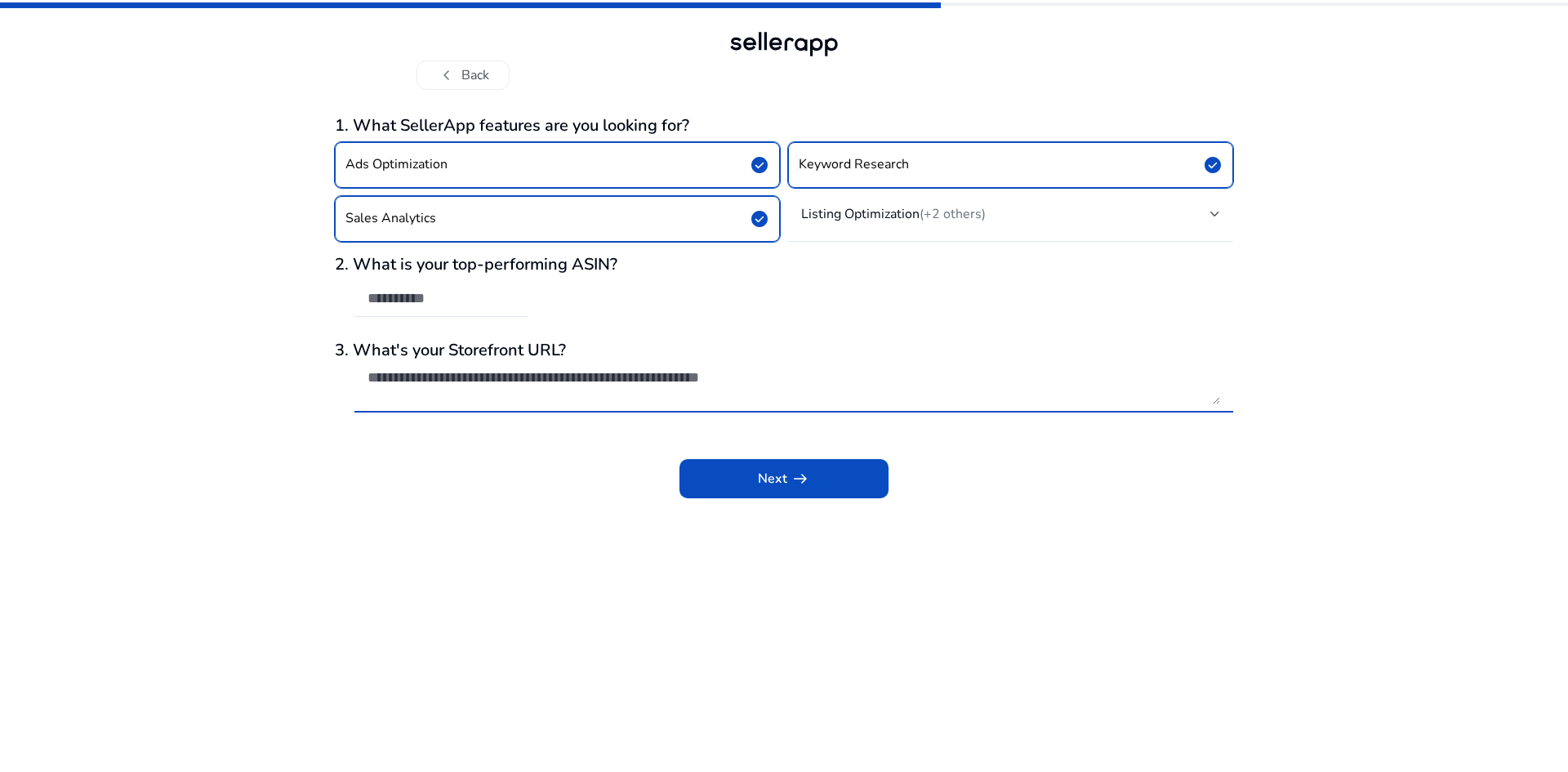
click at [454, 389] on textarea at bounding box center [794, 386] width 853 height 36
paste textarea "**********"
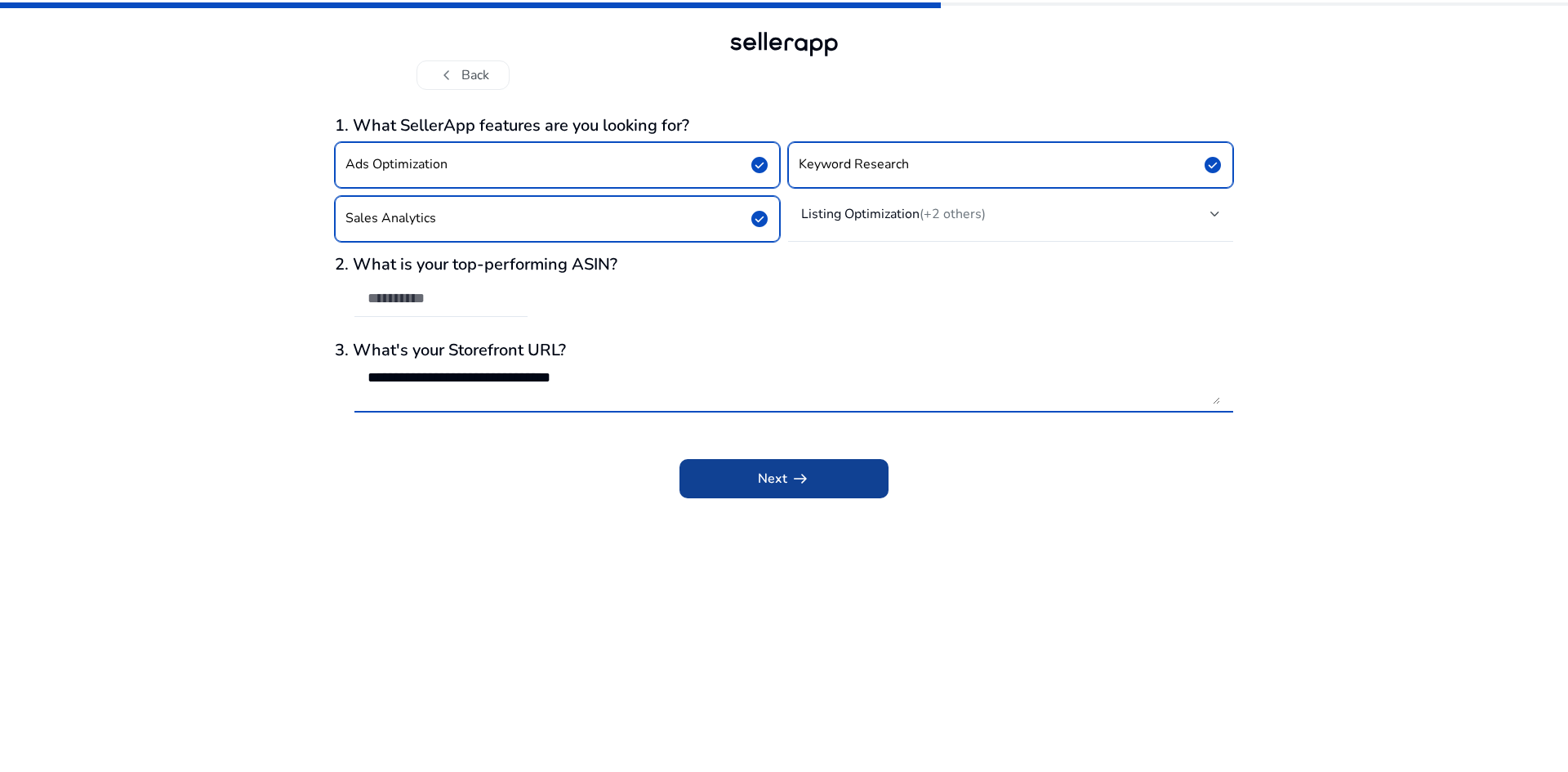
type textarea "**********"
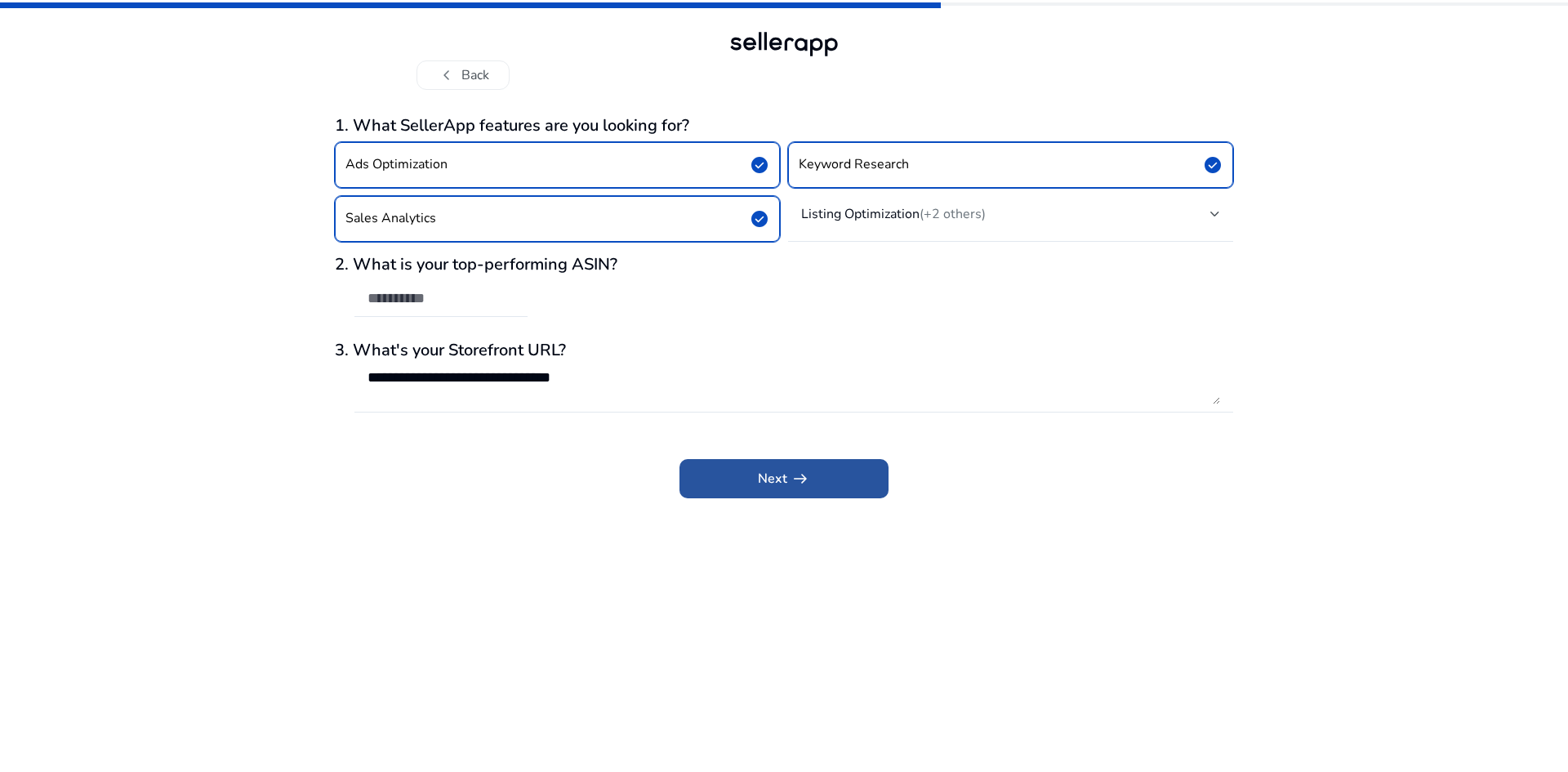
click at [773, 467] on span at bounding box center [784, 479] width 209 height 39
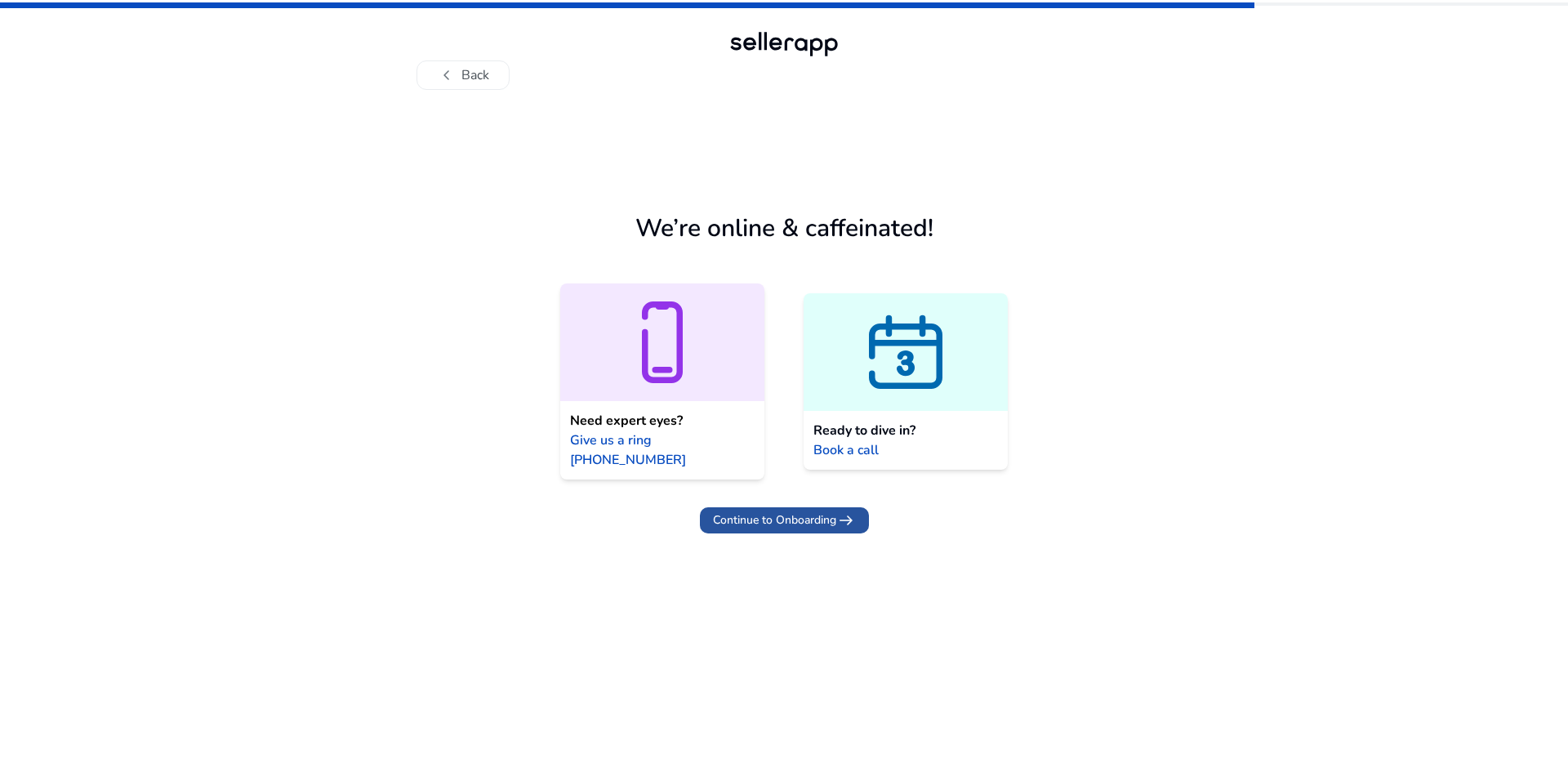
click at [773, 511] on span "Continue to Onboarding" at bounding box center [775, 520] width 123 height 17
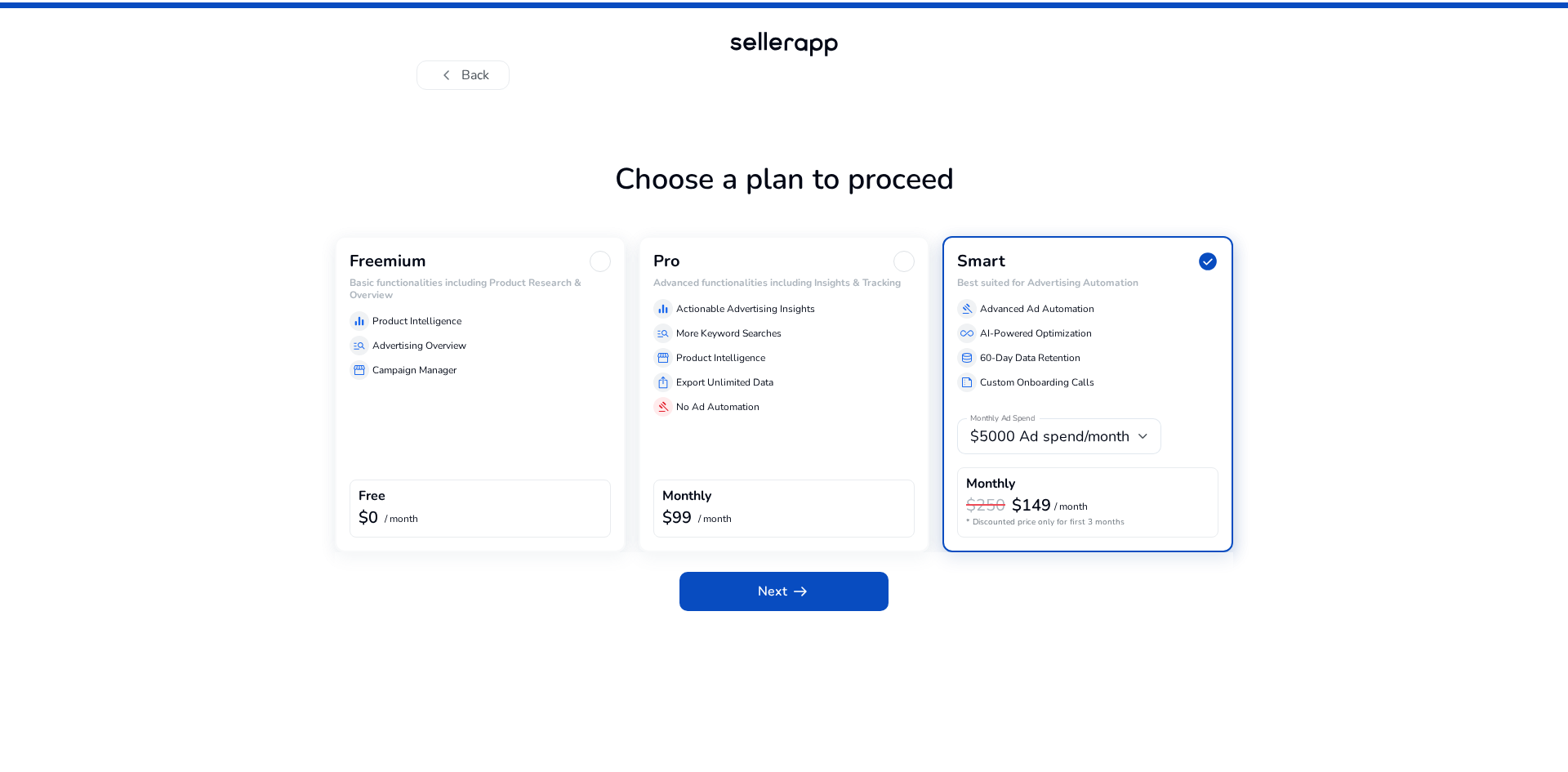
click at [546, 438] on div "Freemium Basic functionalities including Product Research & Overview equalizer …" at bounding box center [480, 394] width 291 height 317
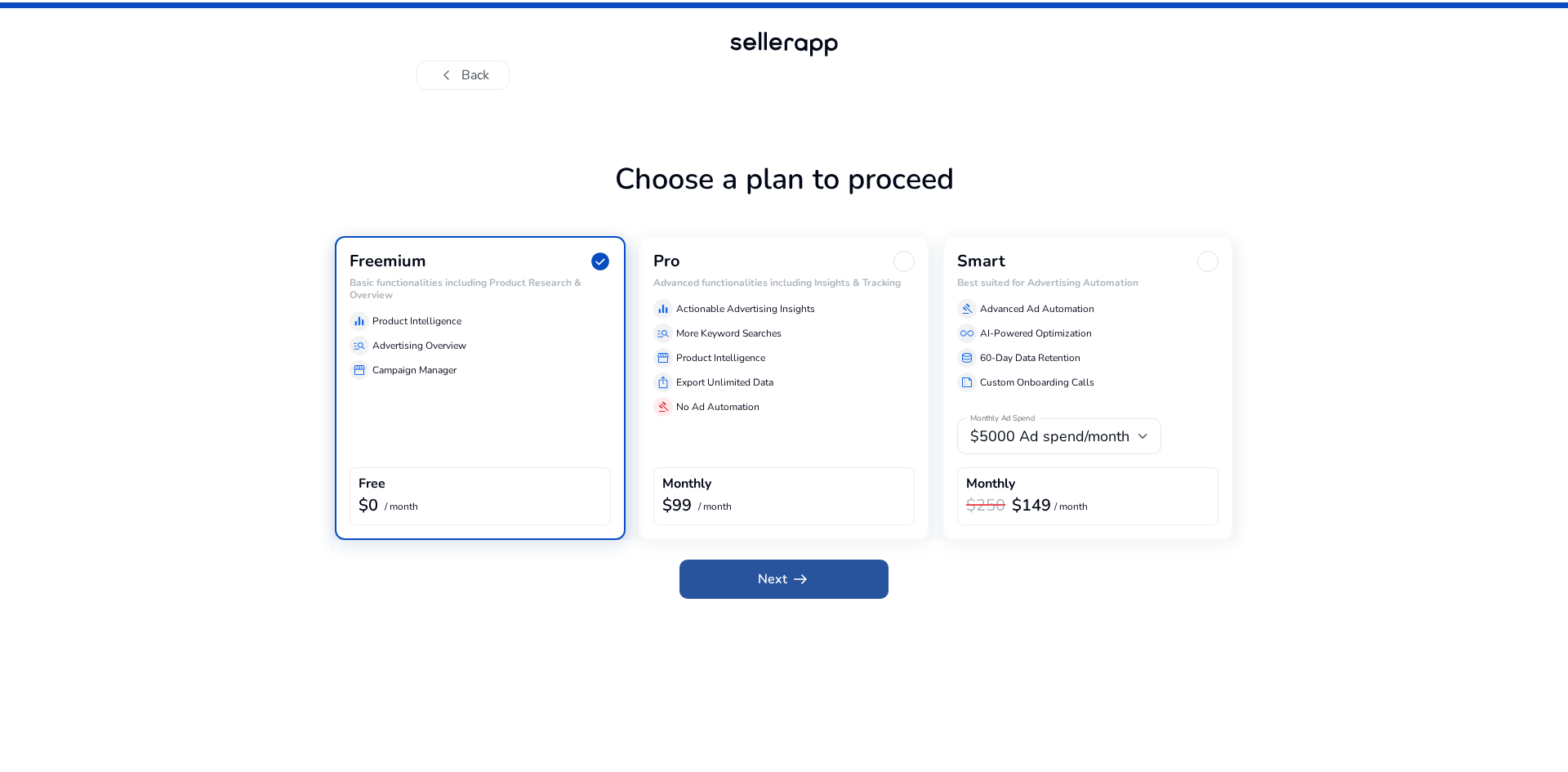
click at [753, 578] on span at bounding box center [784, 580] width 209 height 39
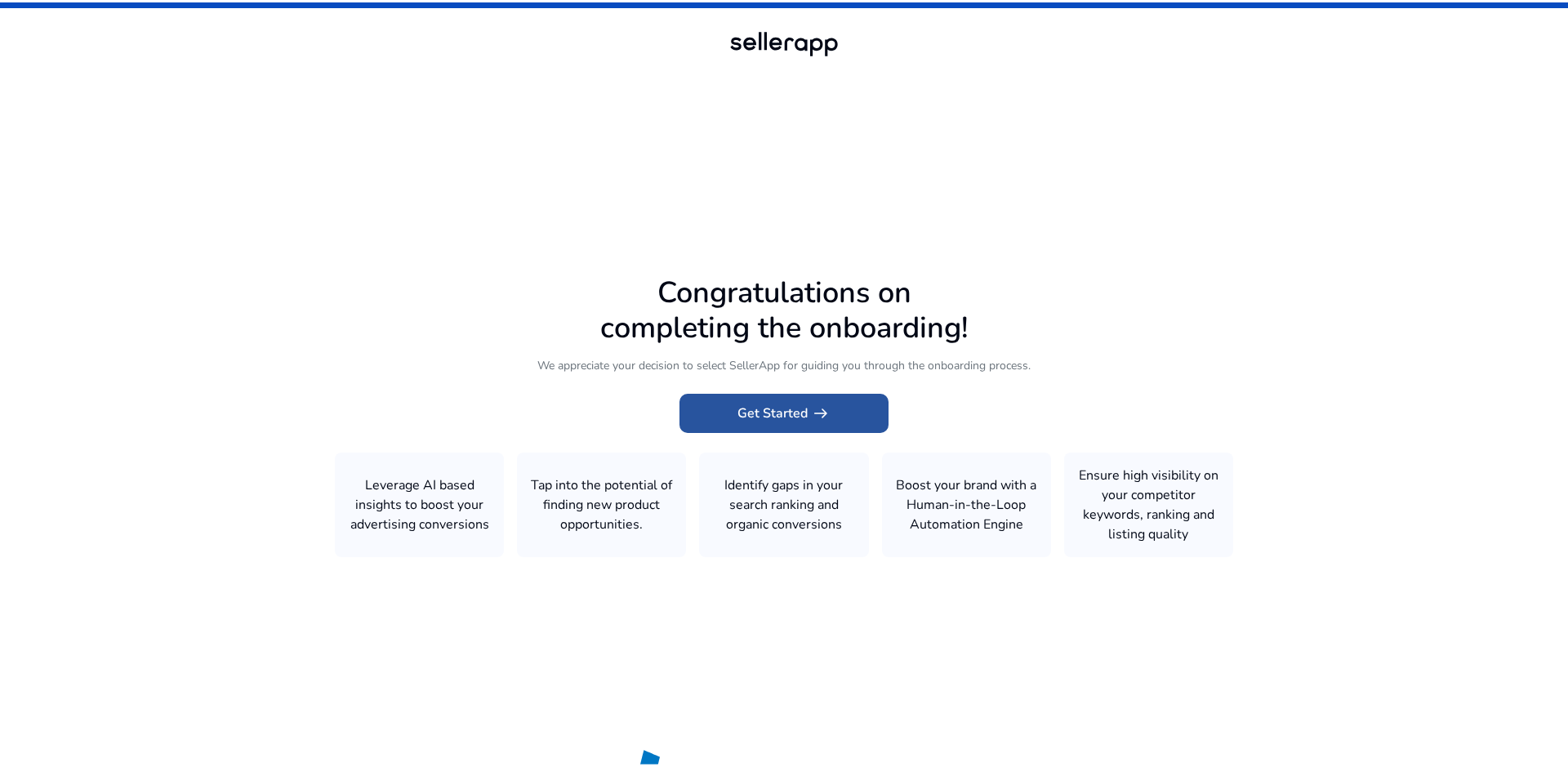
click at [783, 414] on span "Get Started arrow_right_alt" at bounding box center [783, 414] width 93 height 20
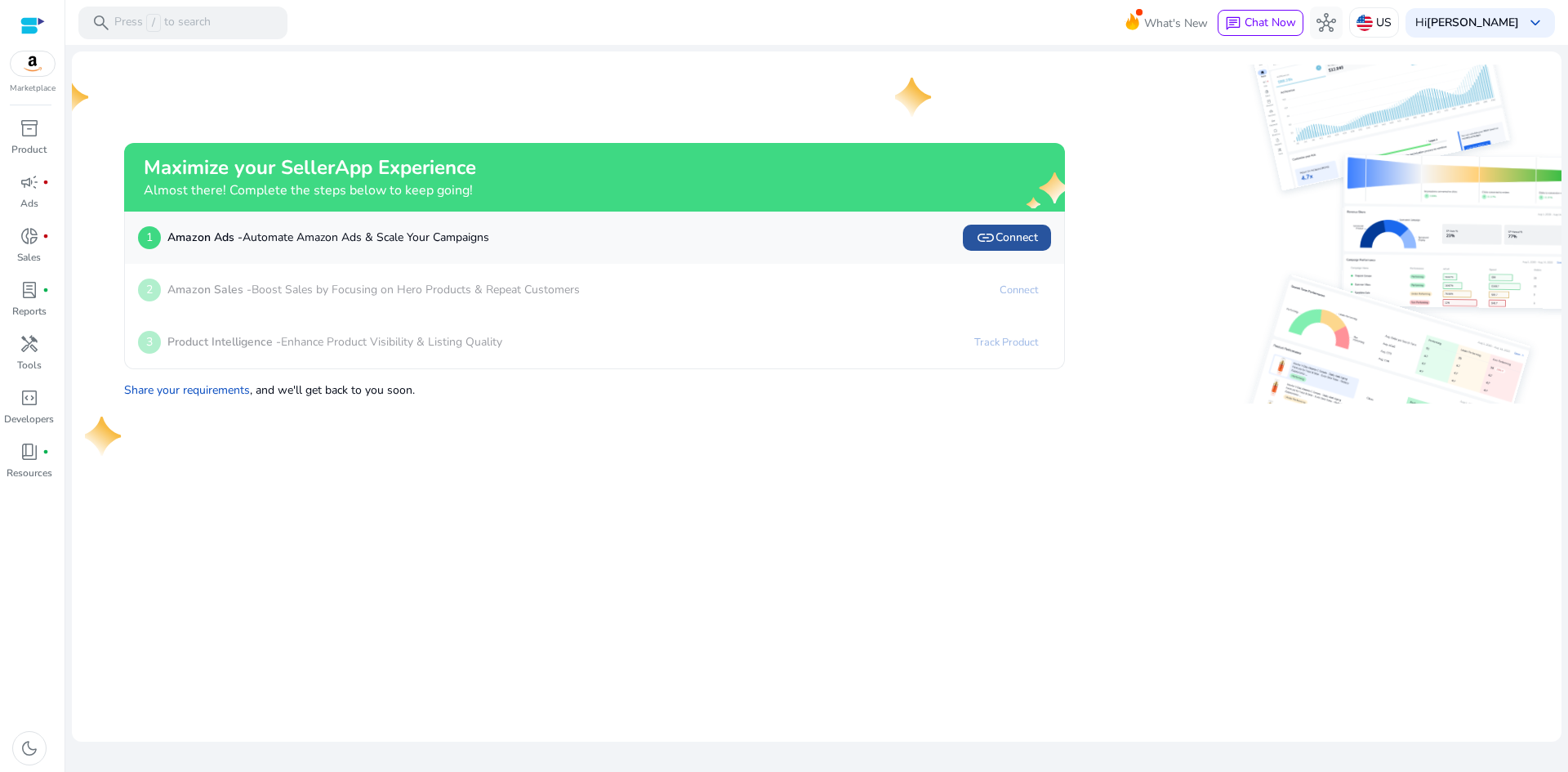
click at [990, 232] on span "link" at bounding box center [986, 238] width 20 height 20
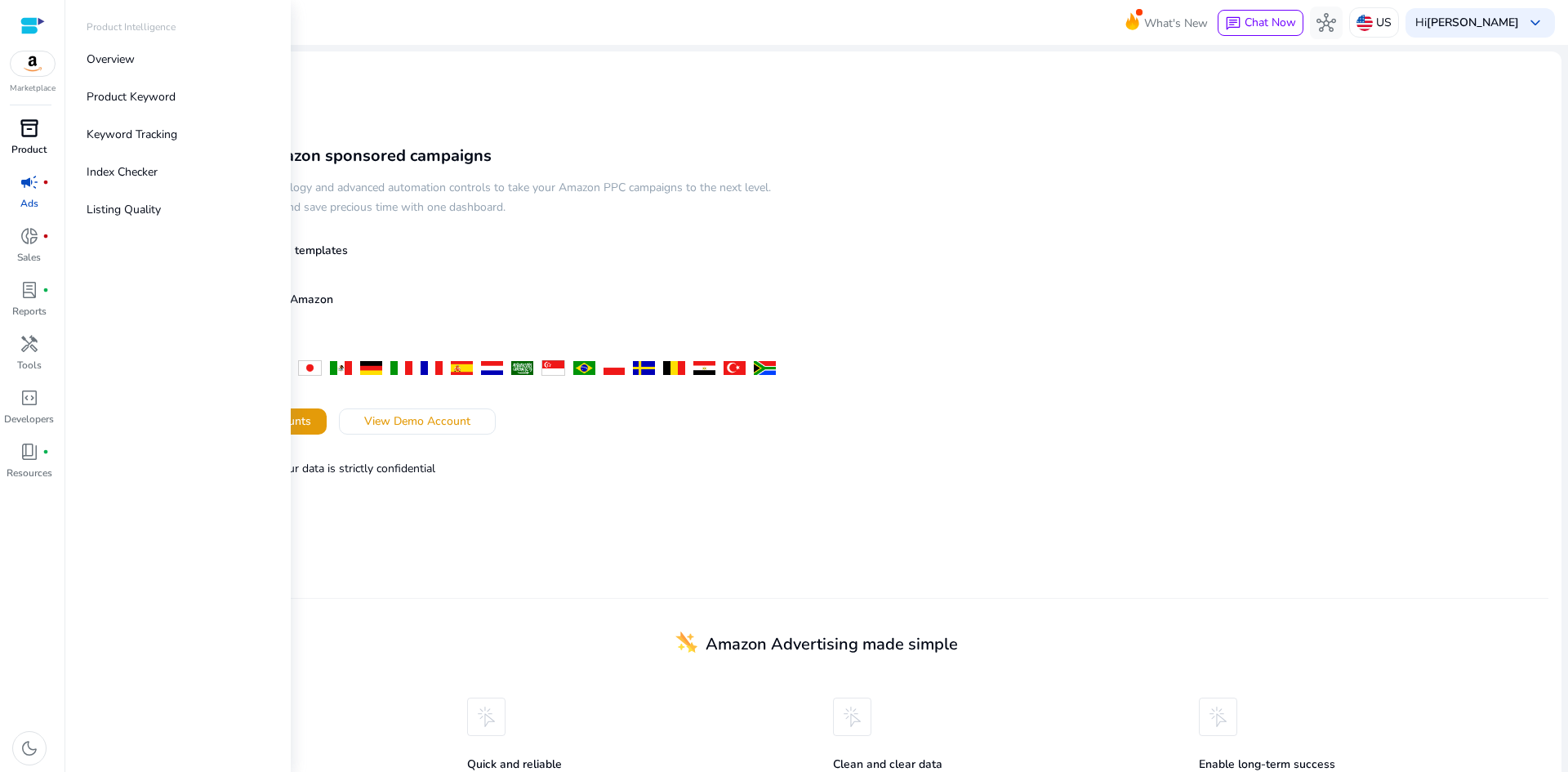
click at [25, 124] on span "inventory_2" at bounding box center [30, 128] width 20 height 20
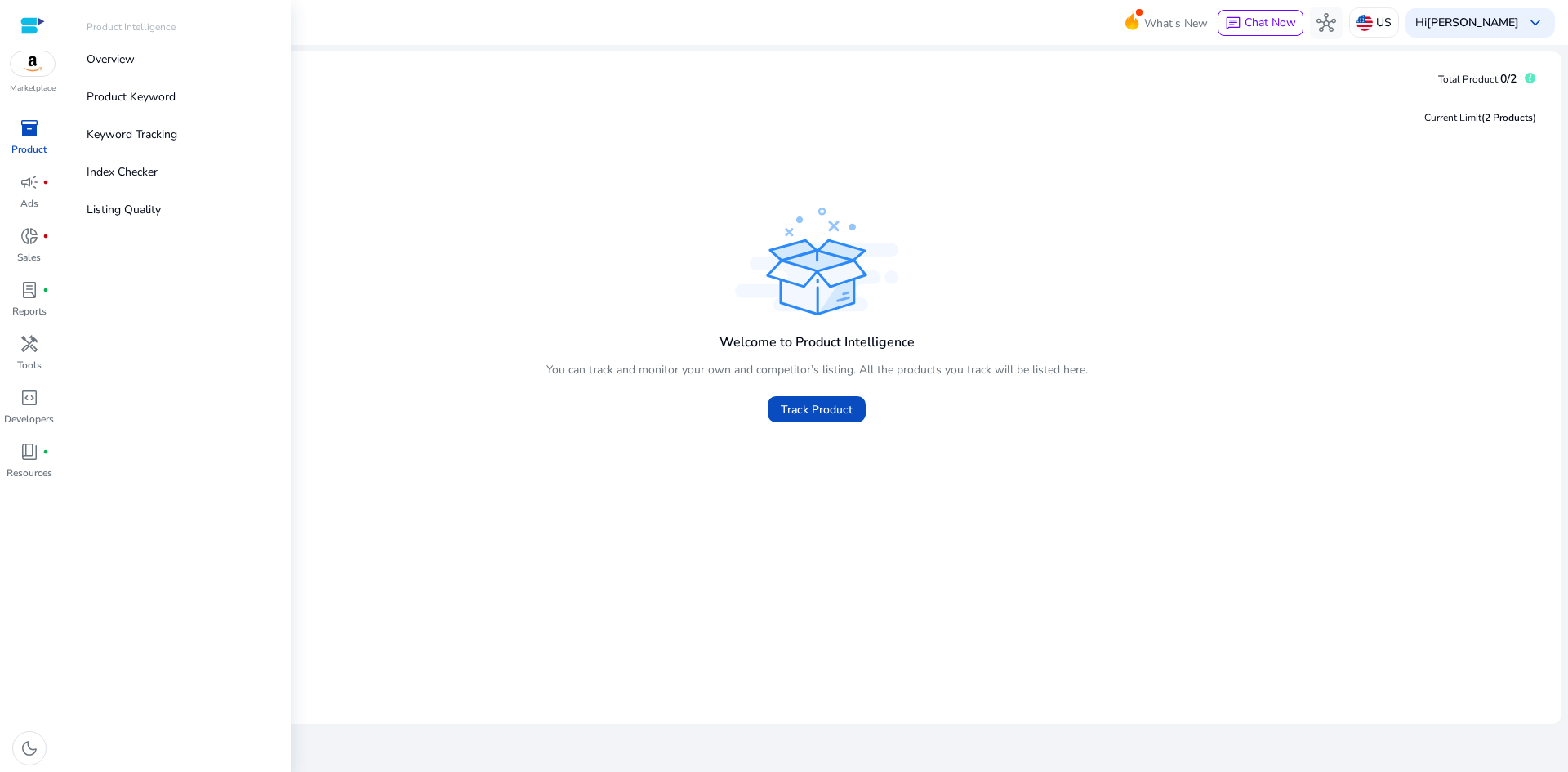
click at [33, 129] on span "inventory_2" at bounding box center [30, 128] width 20 height 20
click at [34, 21] on div at bounding box center [33, 25] width 25 height 19
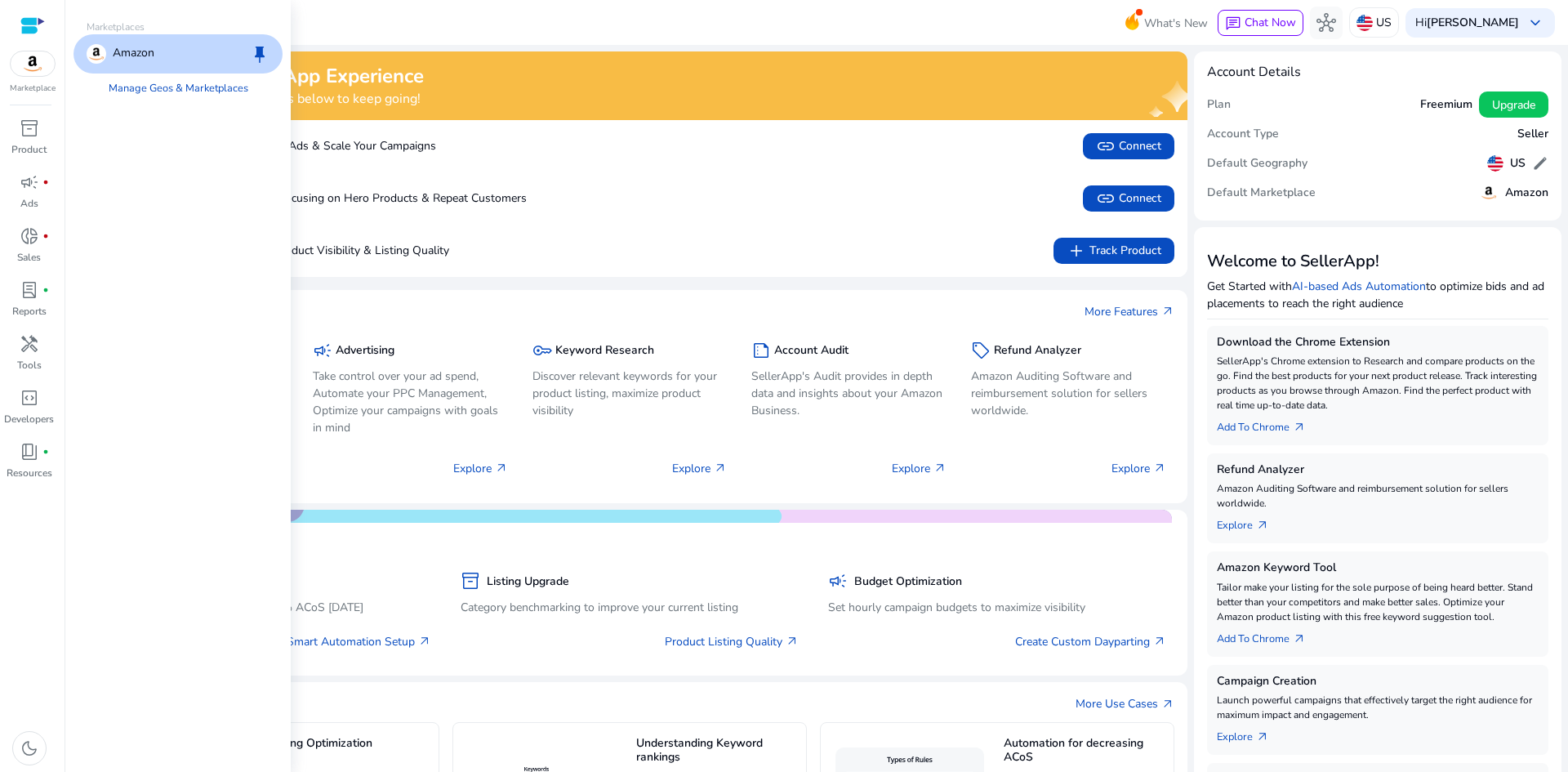
click at [33, 73] on img at bounding box center [33, 64] width 44 height 25
click at [136, 59] on p "Amazon" at bounding box center [133, 54] width 42 height 20
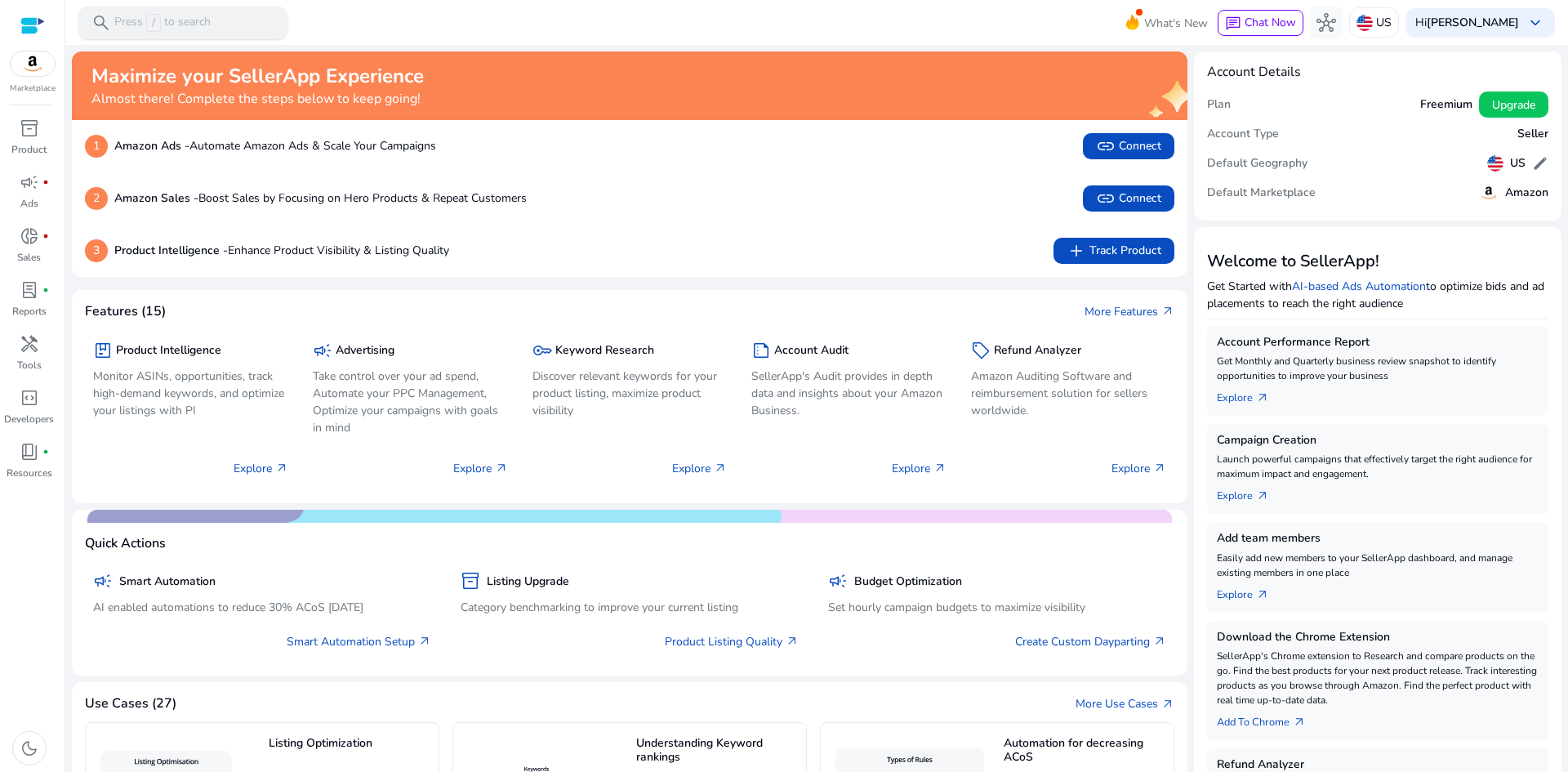
click at [219, 17] on div "search Press / to search" at bounding box center [182, 23] width 209 height 33
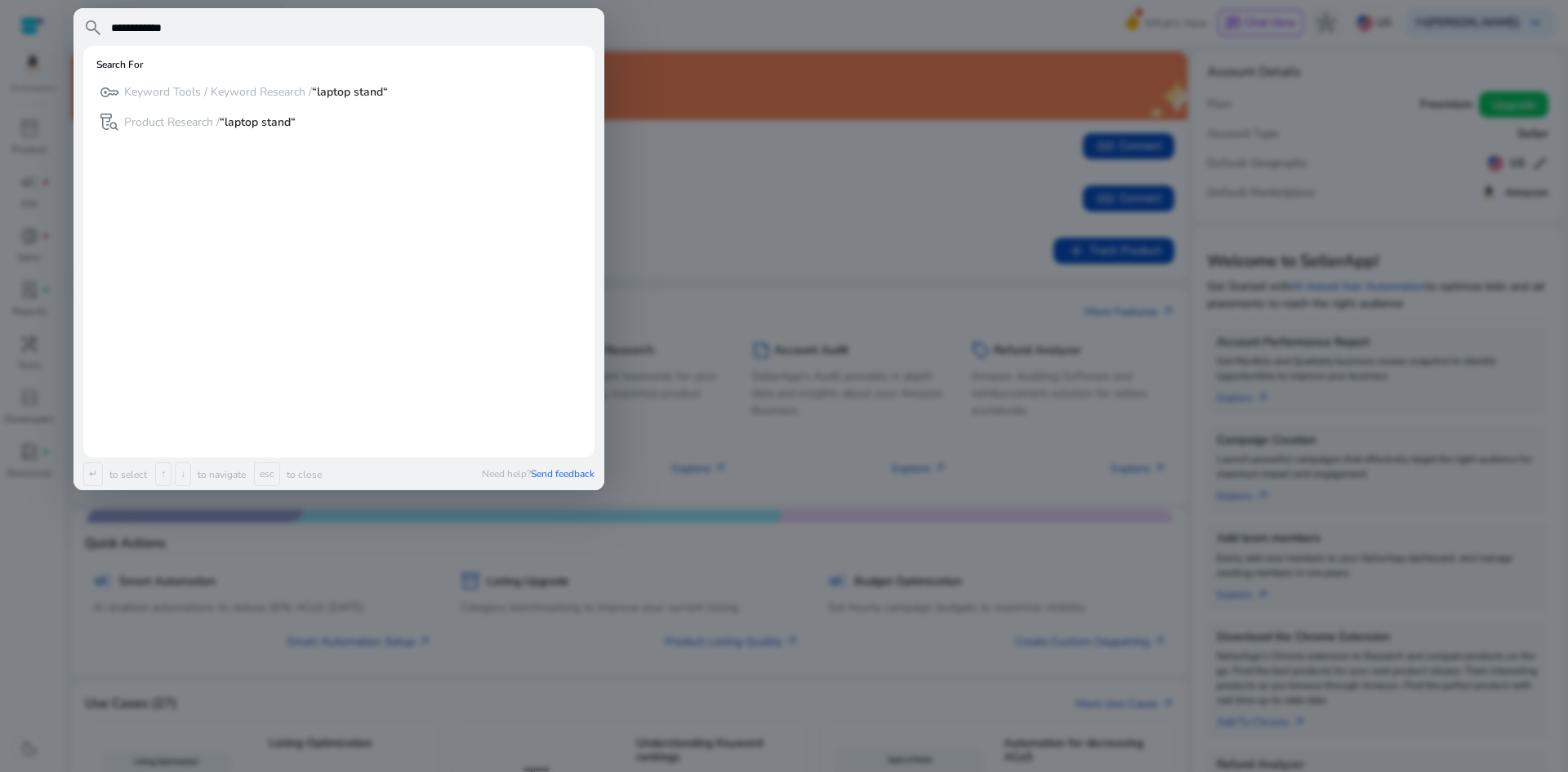
type input "**********"
click at [337, 100] on p "Keyword Tools / Keyword Research / “laptop stand“" at bounding box center [256, 92] width 264 height 16
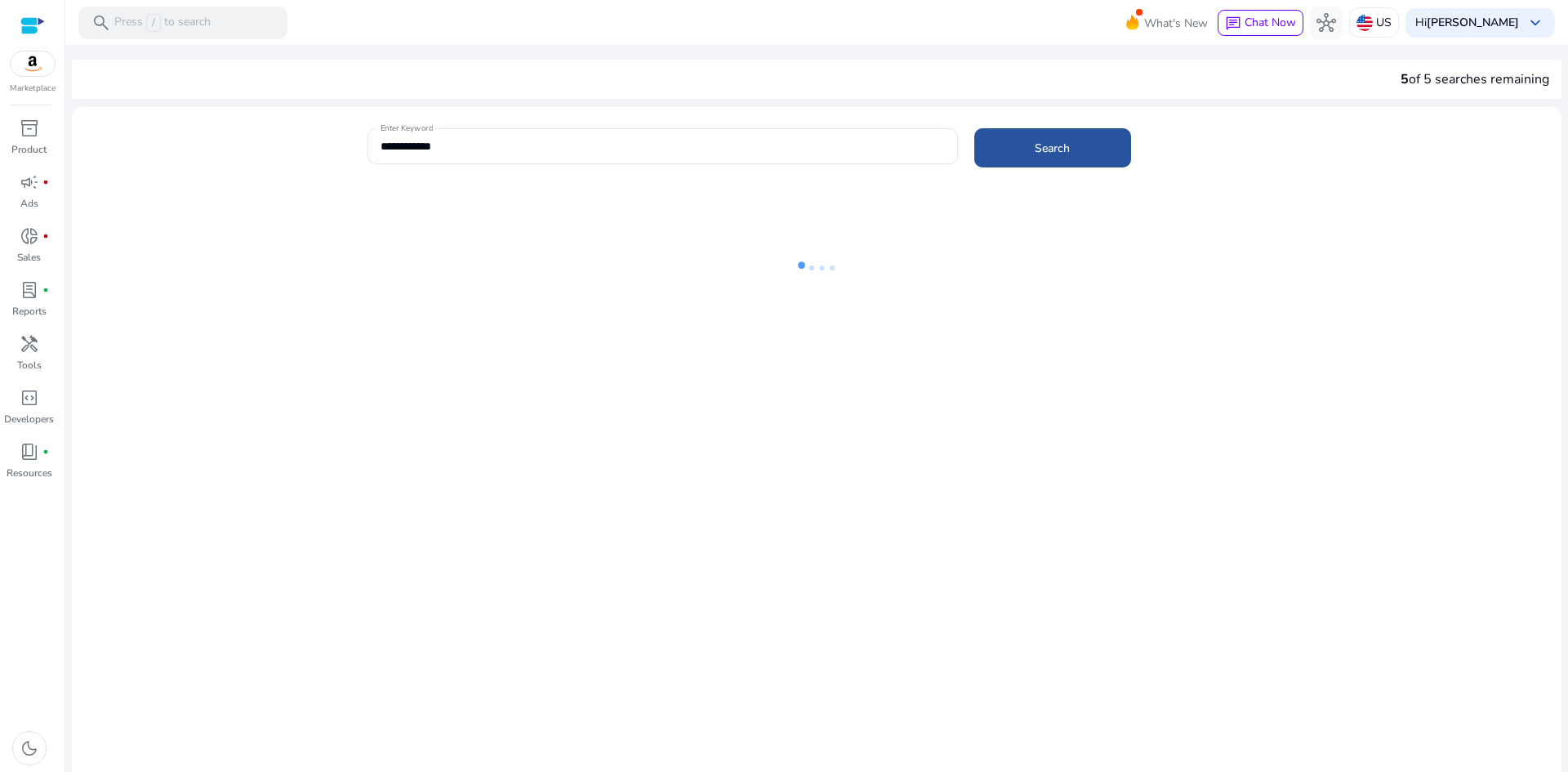
click at [1043, 147] on span "Search" at bounding box center [1052, 148] width 35 height 17
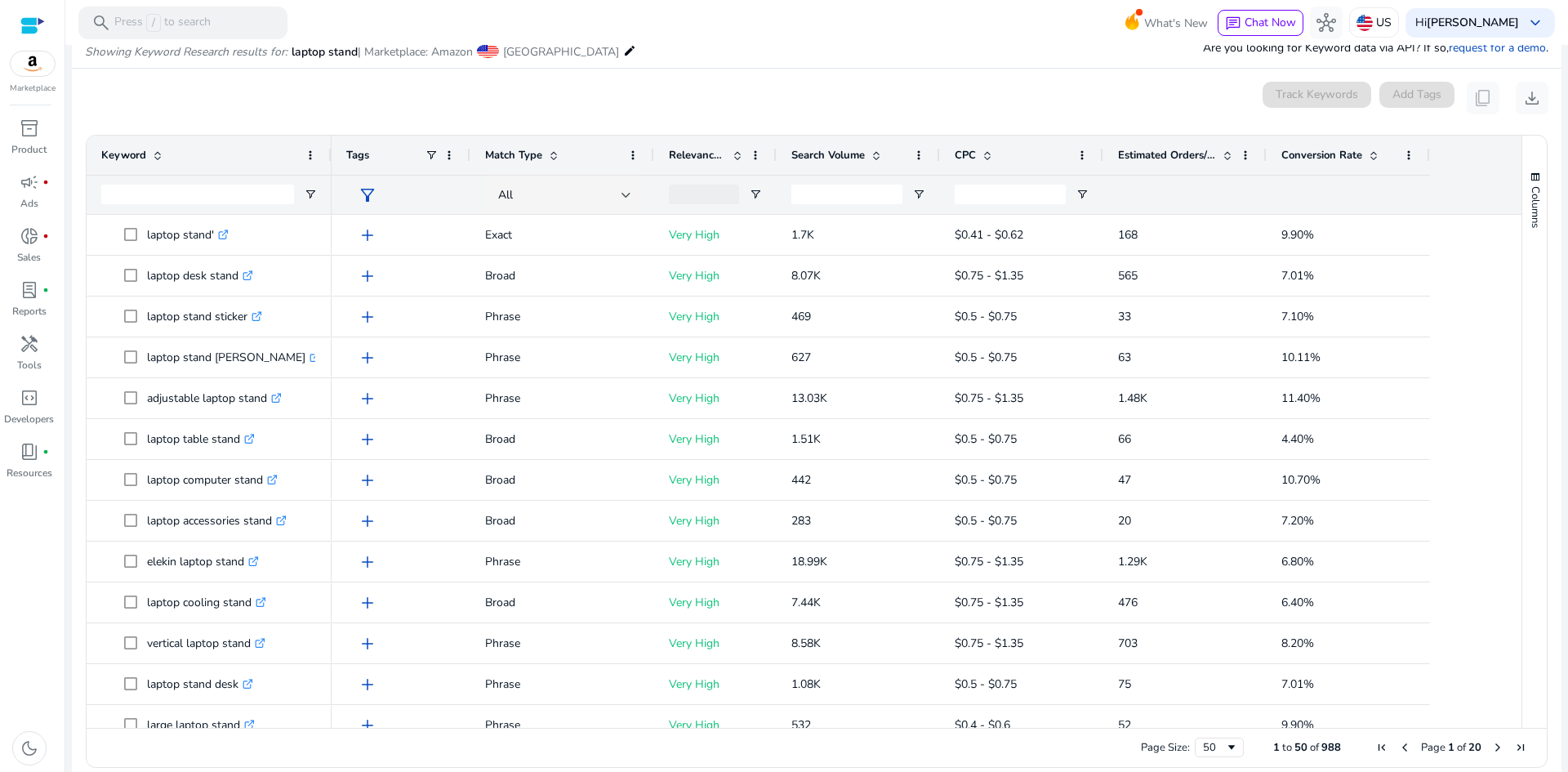
scroll to position [195, 0]
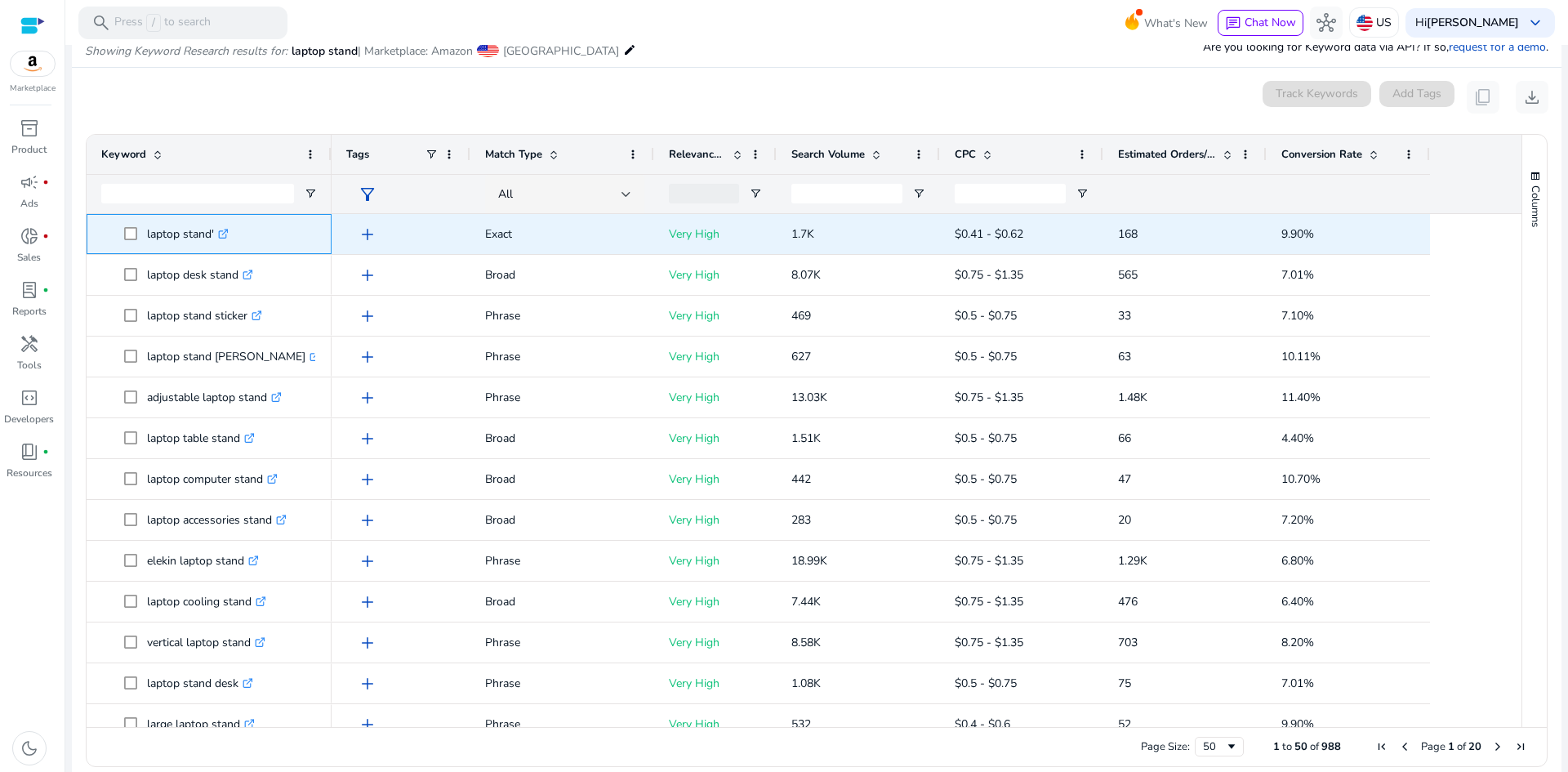
click at [173, 233] on p "laptop stand' .st0{fill:#2c8af8}" at bounding box center [187, 233] width 81 height 34
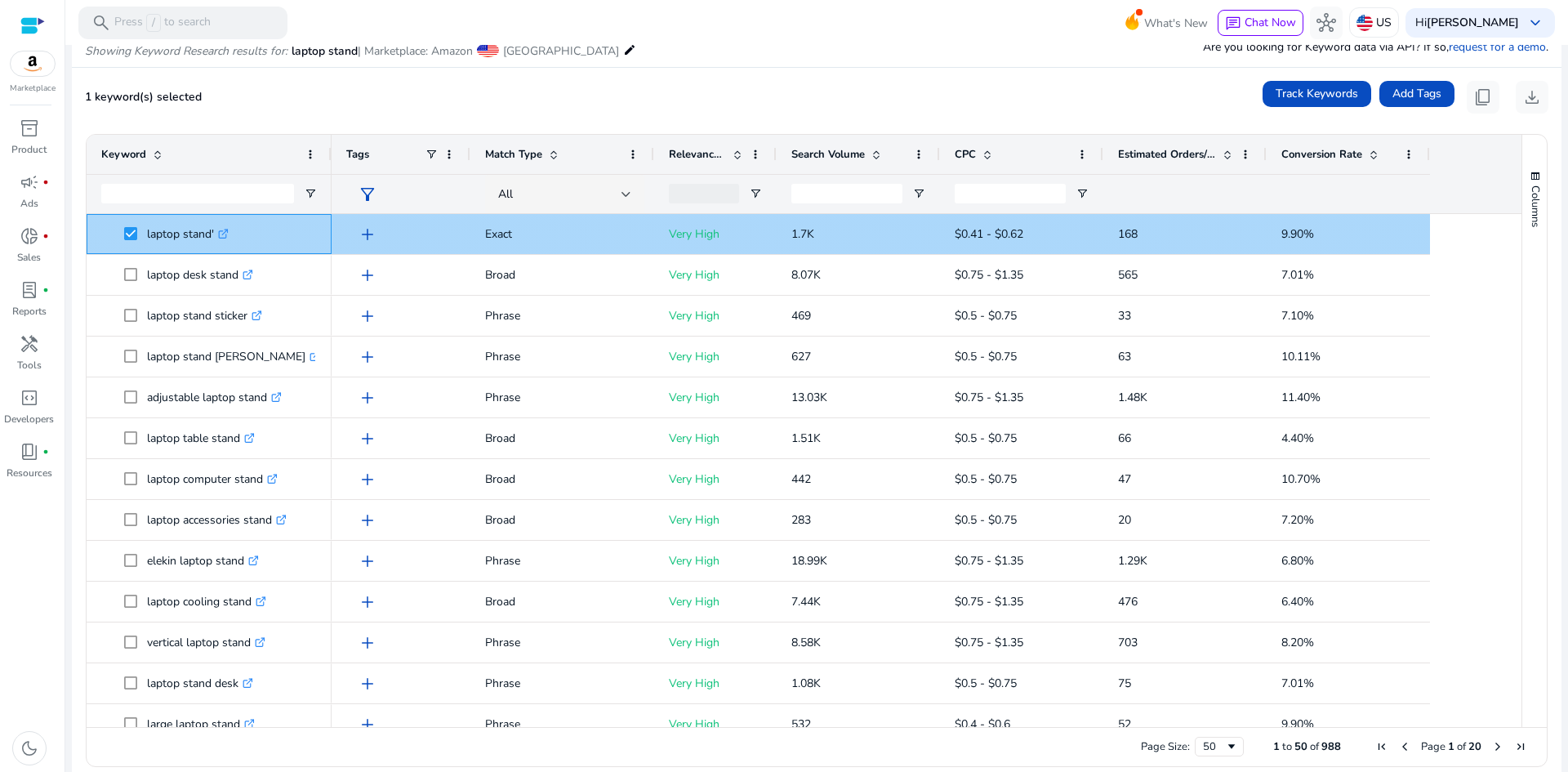
click at [182, 233] on p "laptop stand' .st0{fill:#2c8af8}" at bounding box center [187, 233] width 81 height 34
click at [199, 233] on p "laptop stand' .st0{fill:#2c8af8}" at bounding box center [187, 233] width 81 height 34
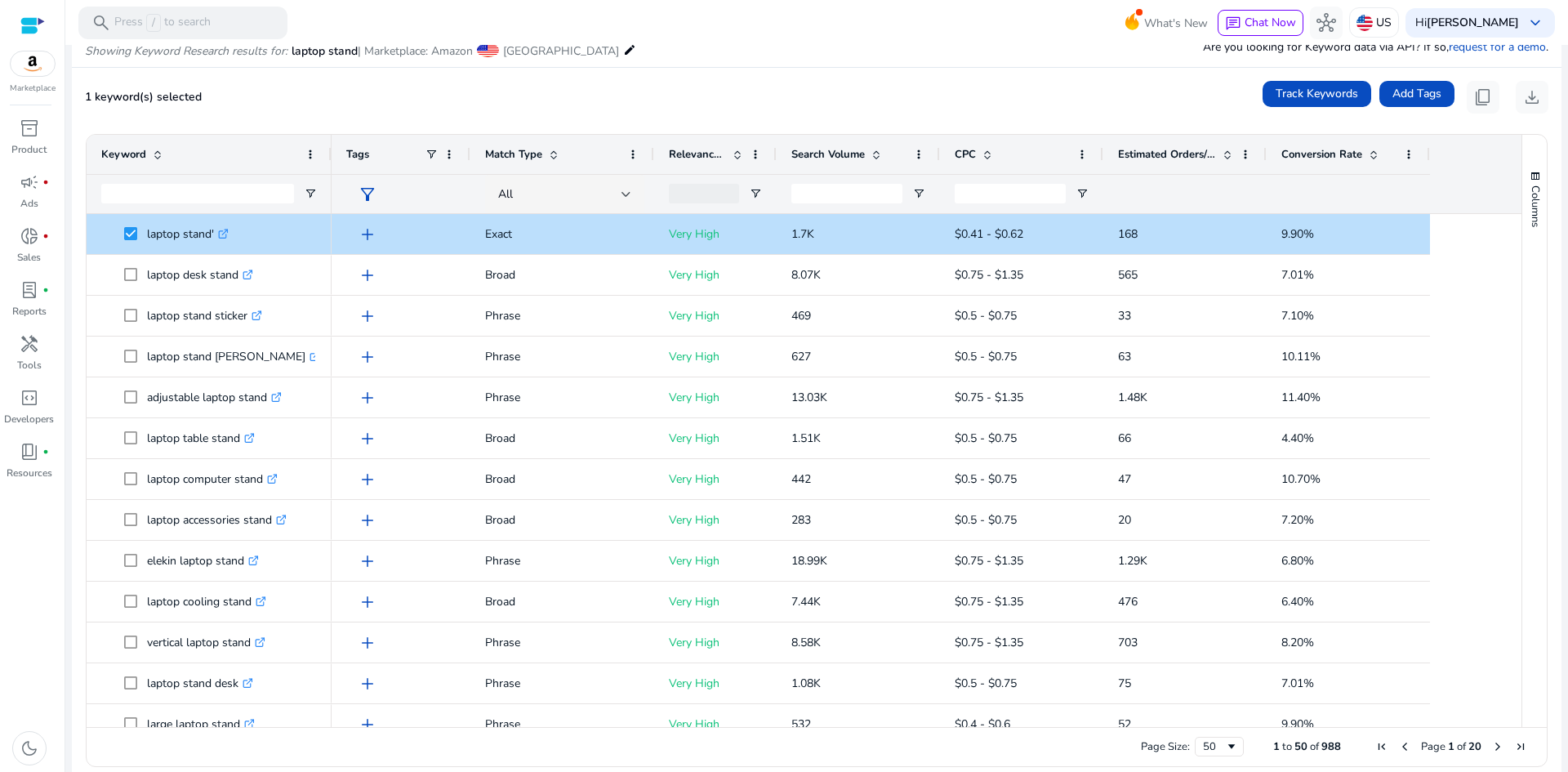
click at [1522, 277] on div "Columns" at bounding box center [1534, 431] width 25 height 593
click at [703, 157] on span "Relevance Score" at bounding box center [698, 155] width 58 height 15
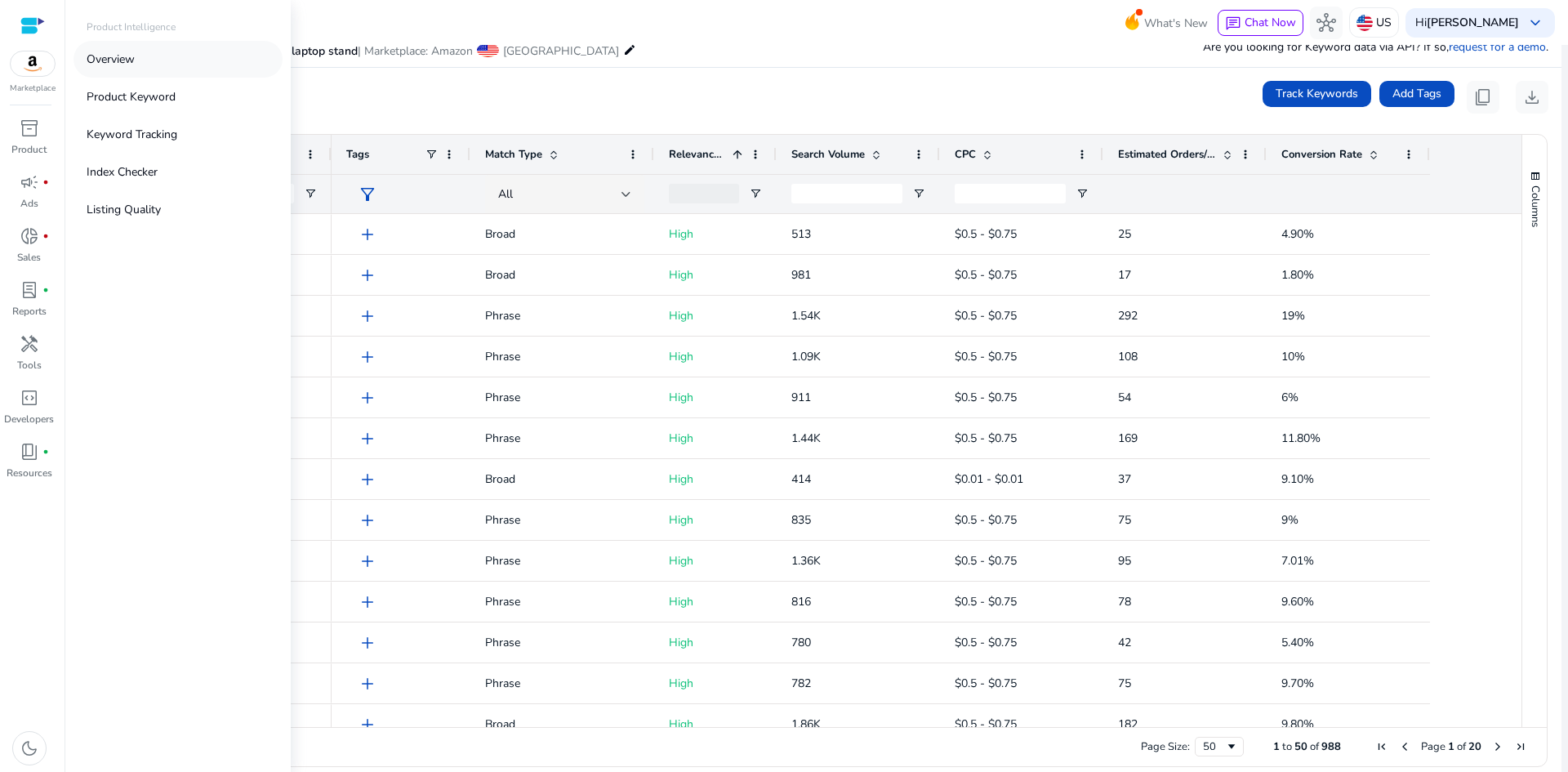
click at [133, 49] on link "Overview" at bounding box center [178, 59] width 209 height 37
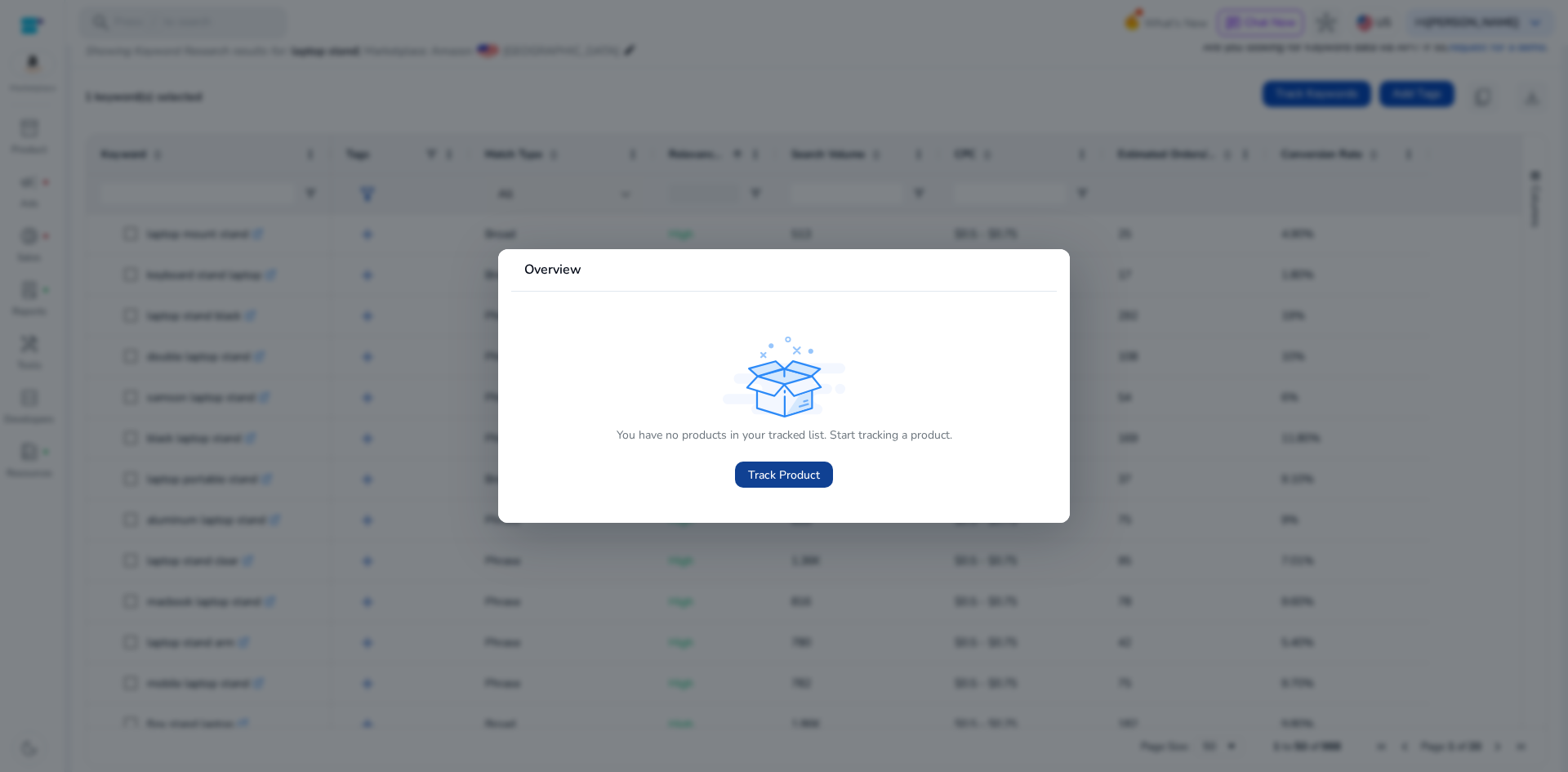
click at [767, 474] on span "Track Product" at bounding box center [783, 474] width 71 height 17
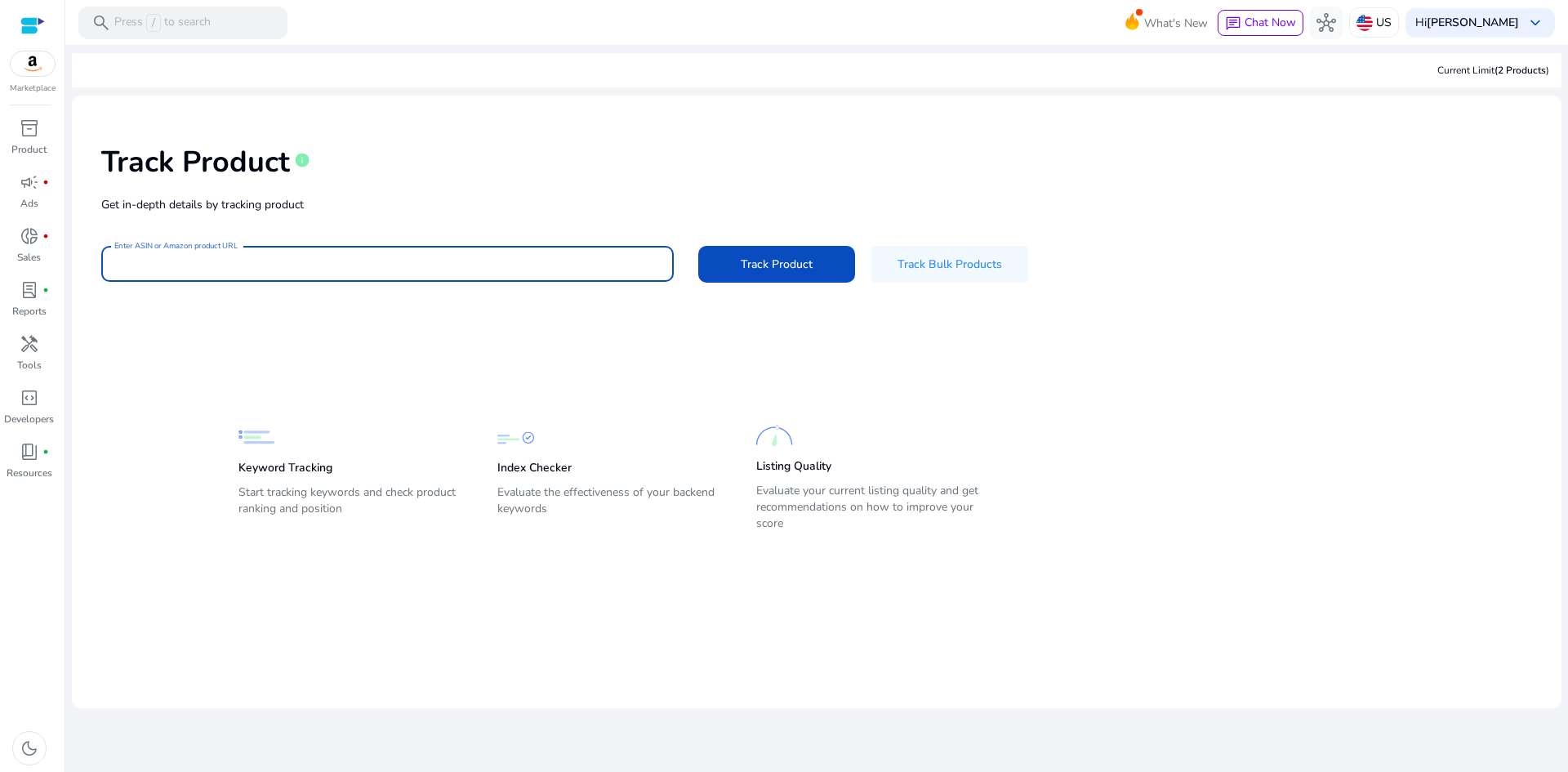
click at [502, 263] on input "Enter ASIN or Amazon product URL" at bounding box center [387, 264] width 546 height 18
type input "**********"
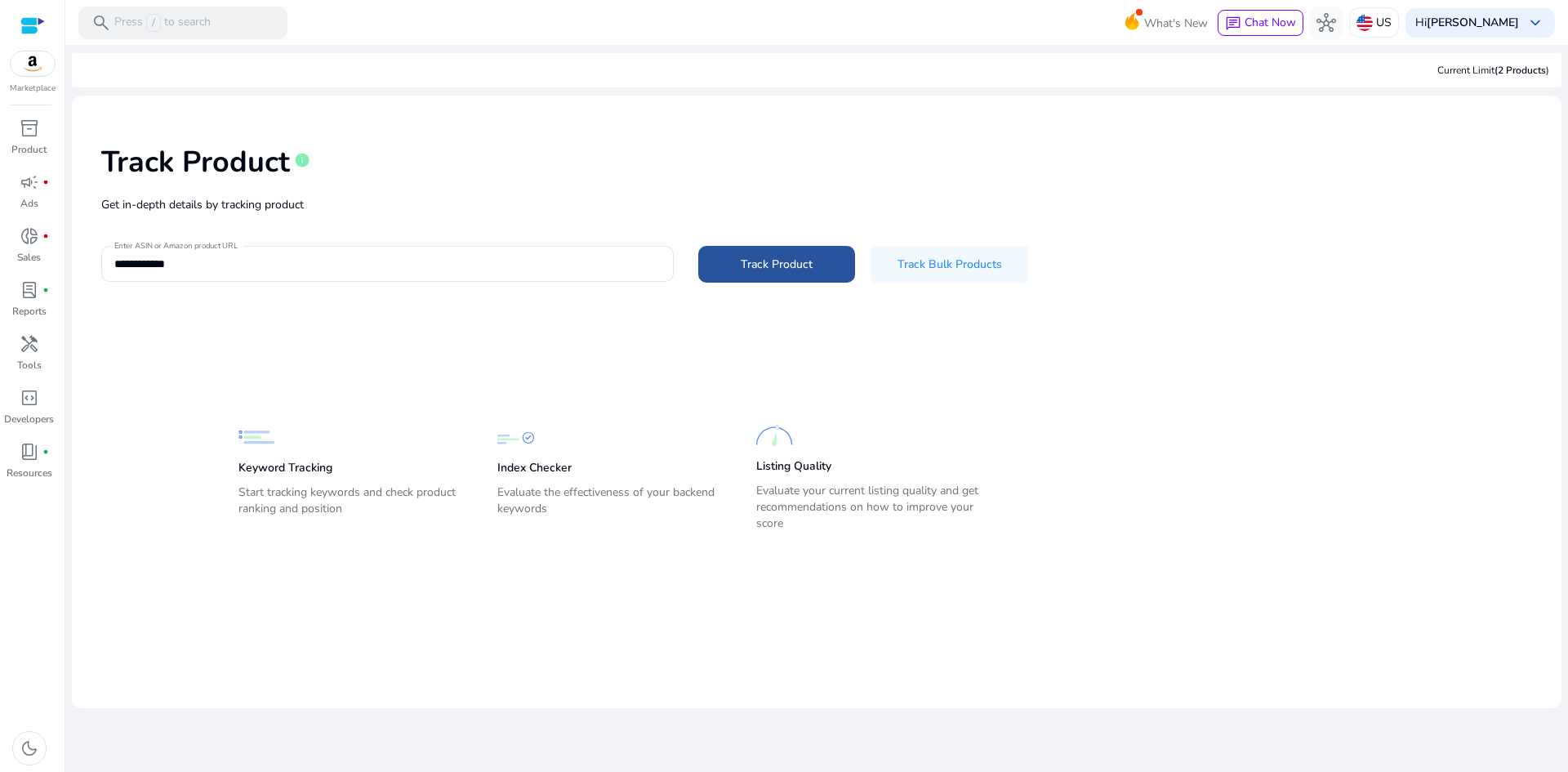
click at [763, 256] on span "Track Product" at bounding box center [776, 264] width 71 height 17
